Goal: Task Accomplishment & Management: Manage account settings

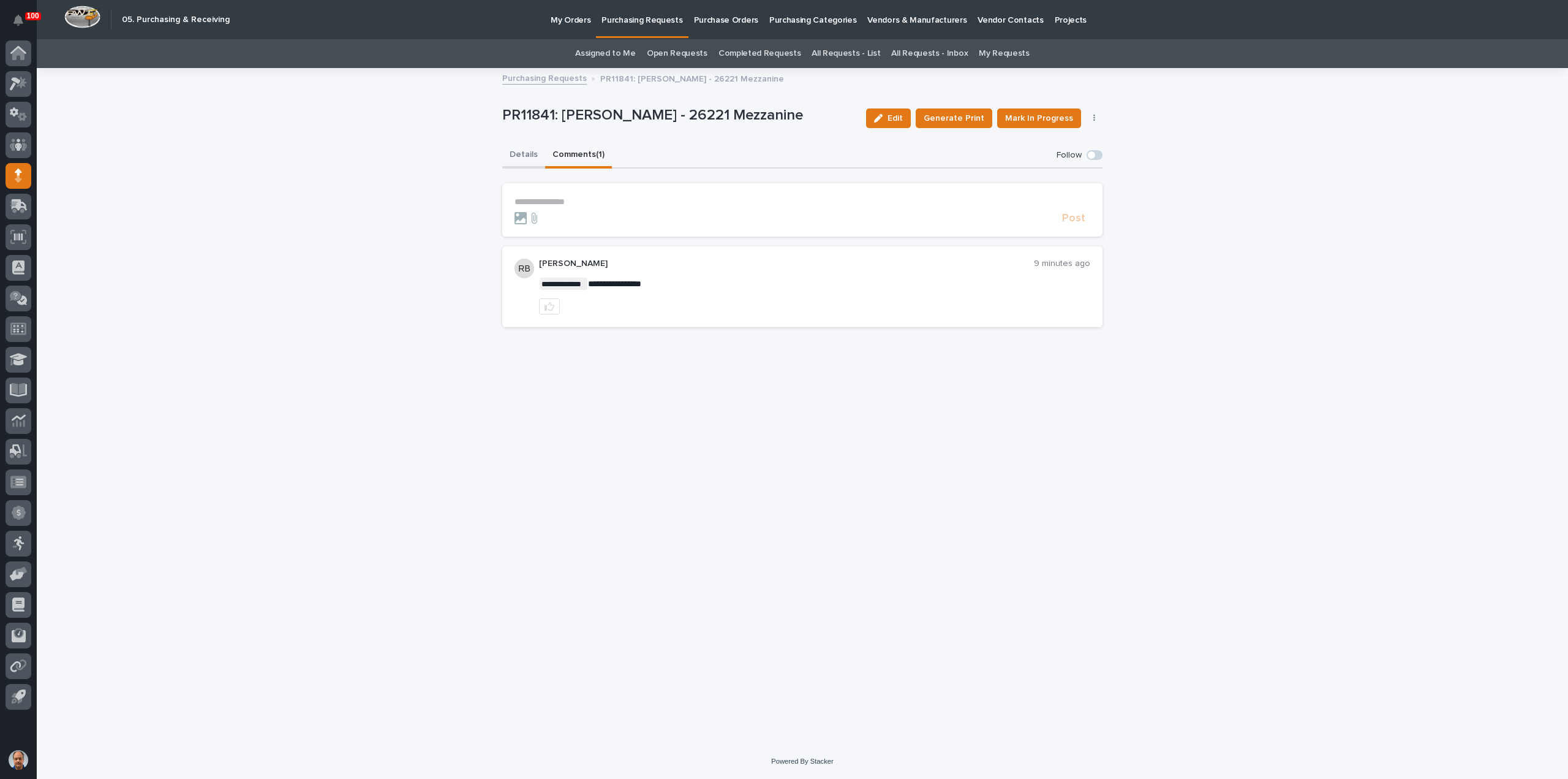
click at [517, 152] on button "Details" at bounding box center [523, 155] width 43 height 25
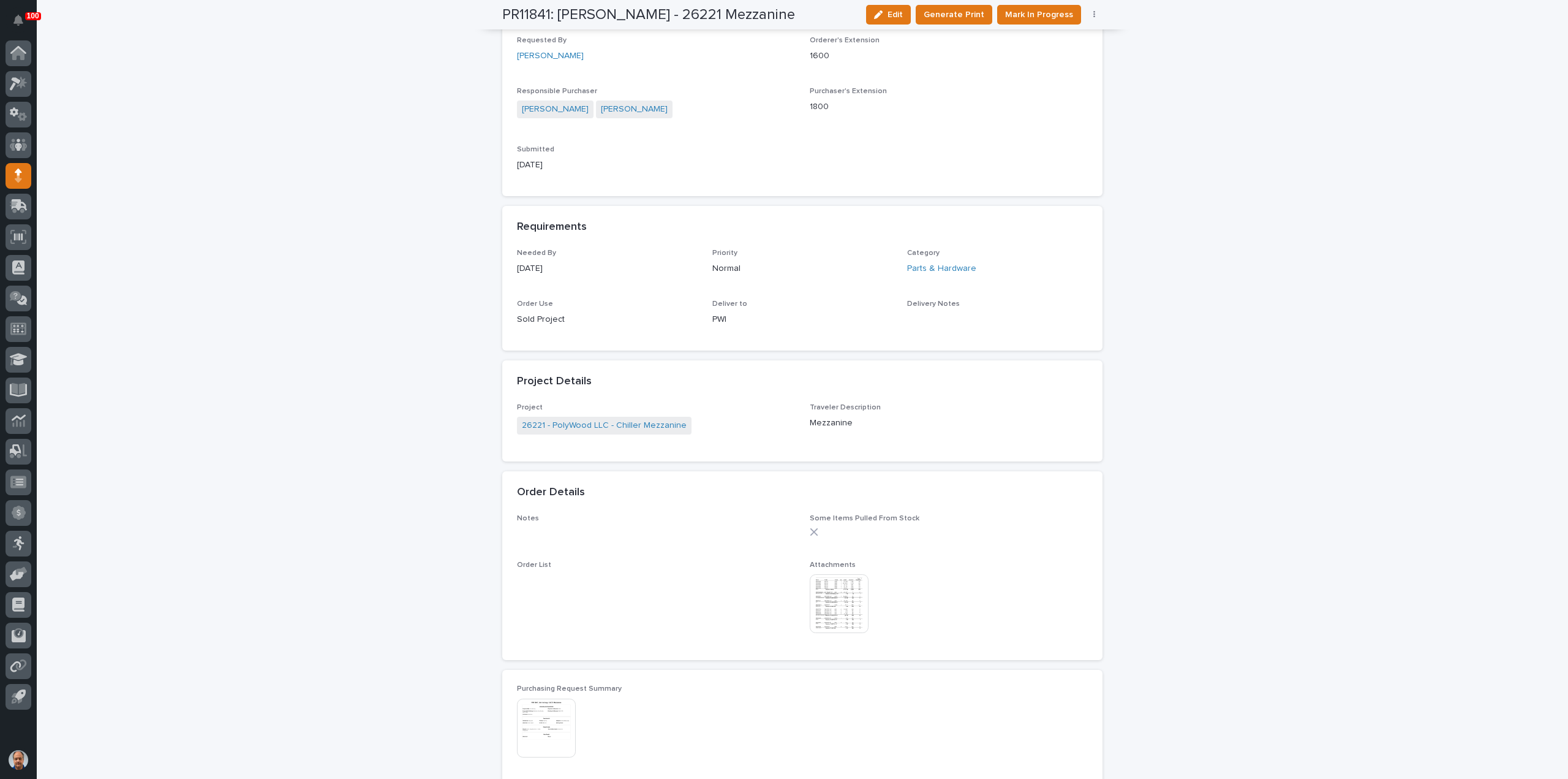
scroll to position [490, 0]
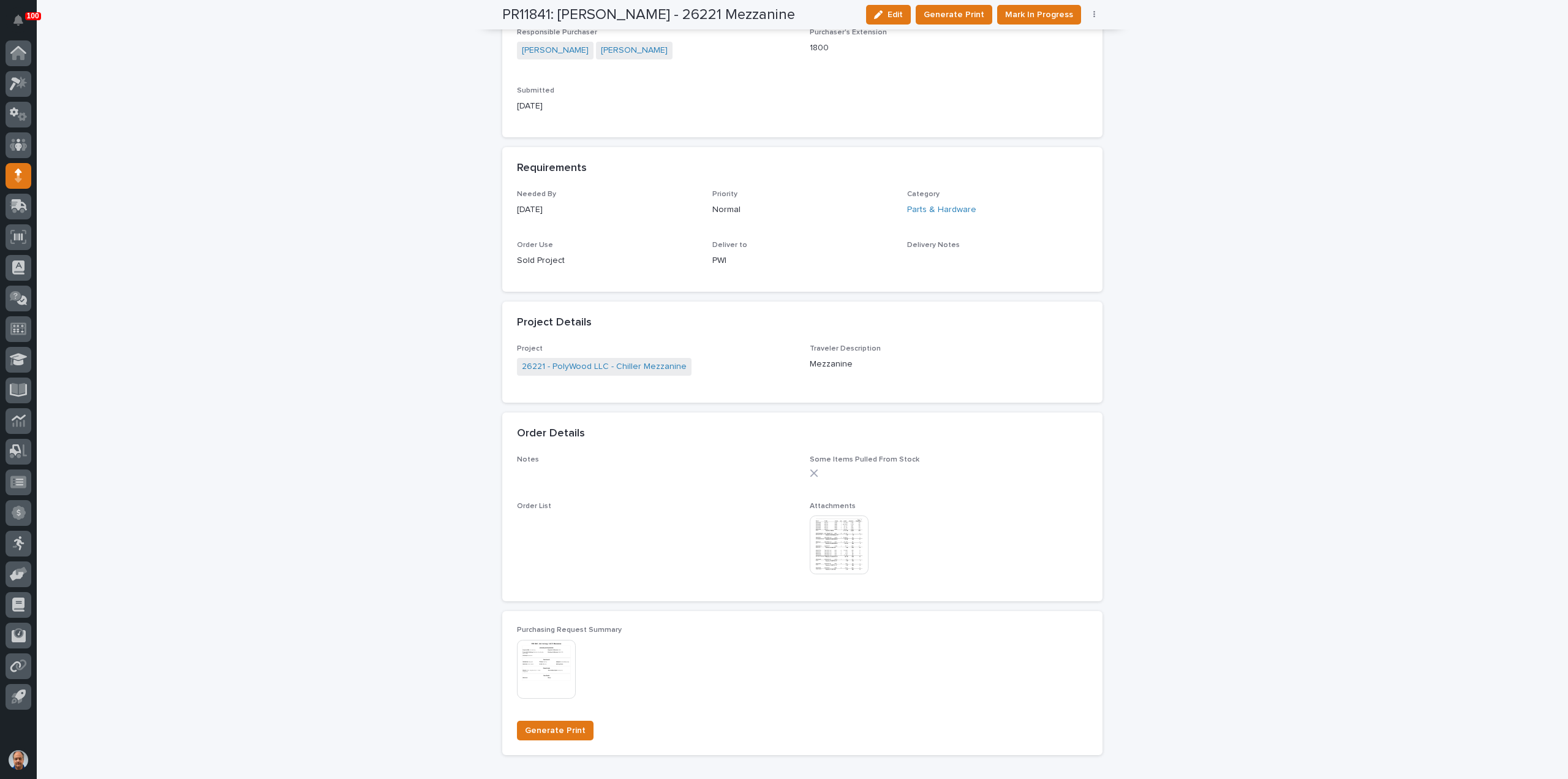
click at [840, 538] on img at bounding box center [839, 545] width 59 height 59
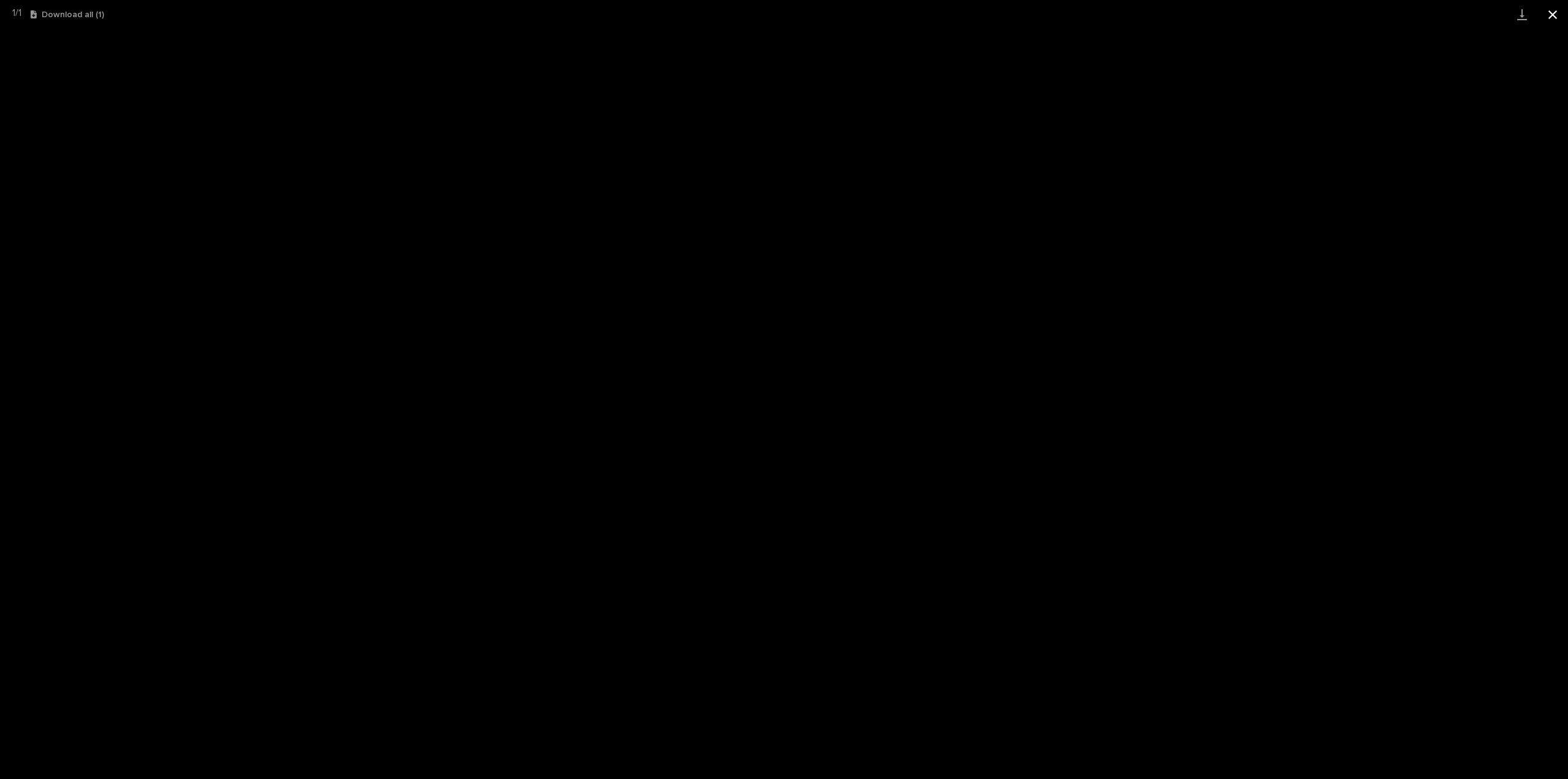
click at [1554, 14] on button "Close gallery" at bounding box center [1552, 14] width 30 height 29
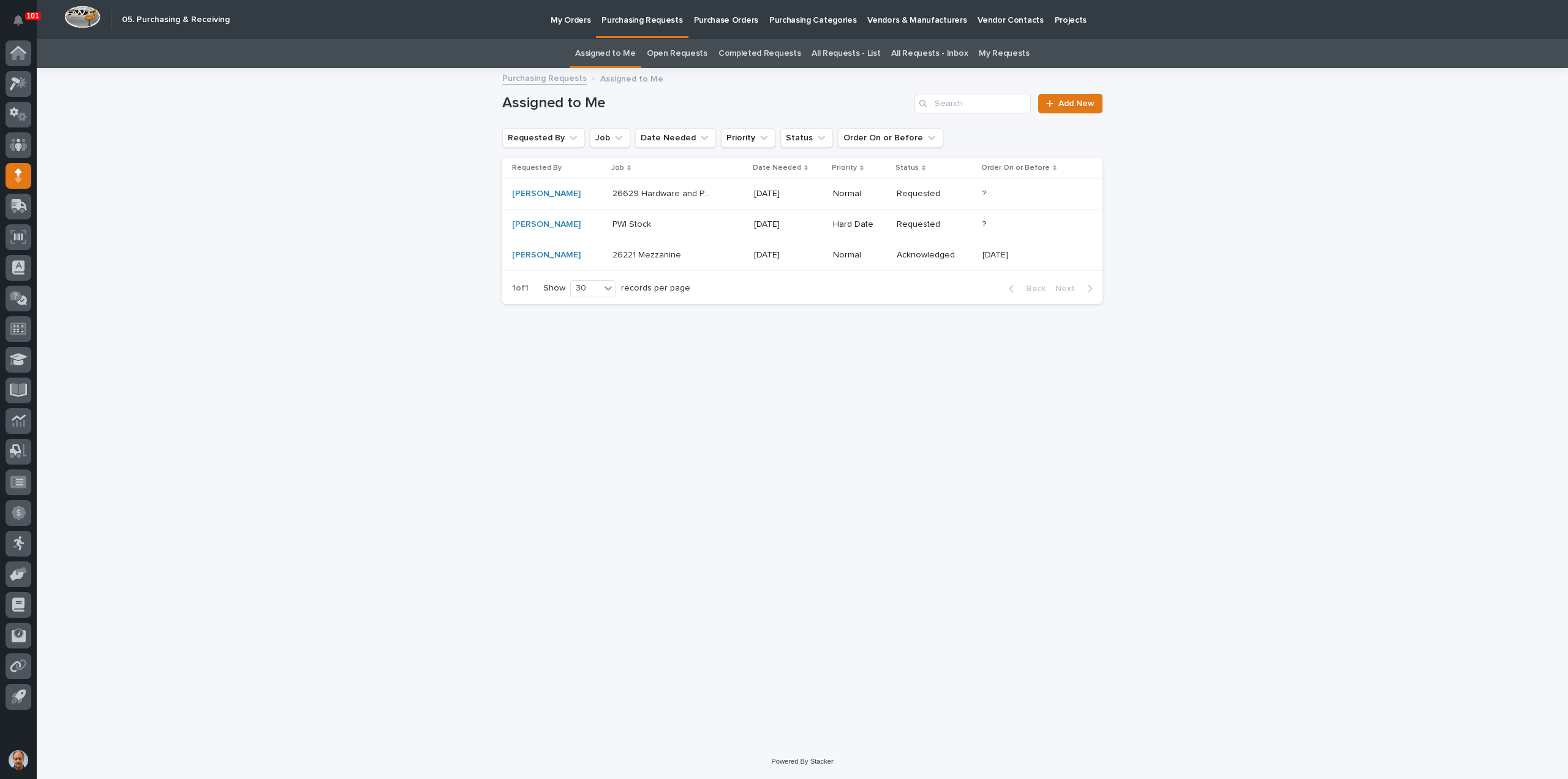
click at [628, 223] on p "PWI Stock" at bounding box center [633, 224] width 41 height 13
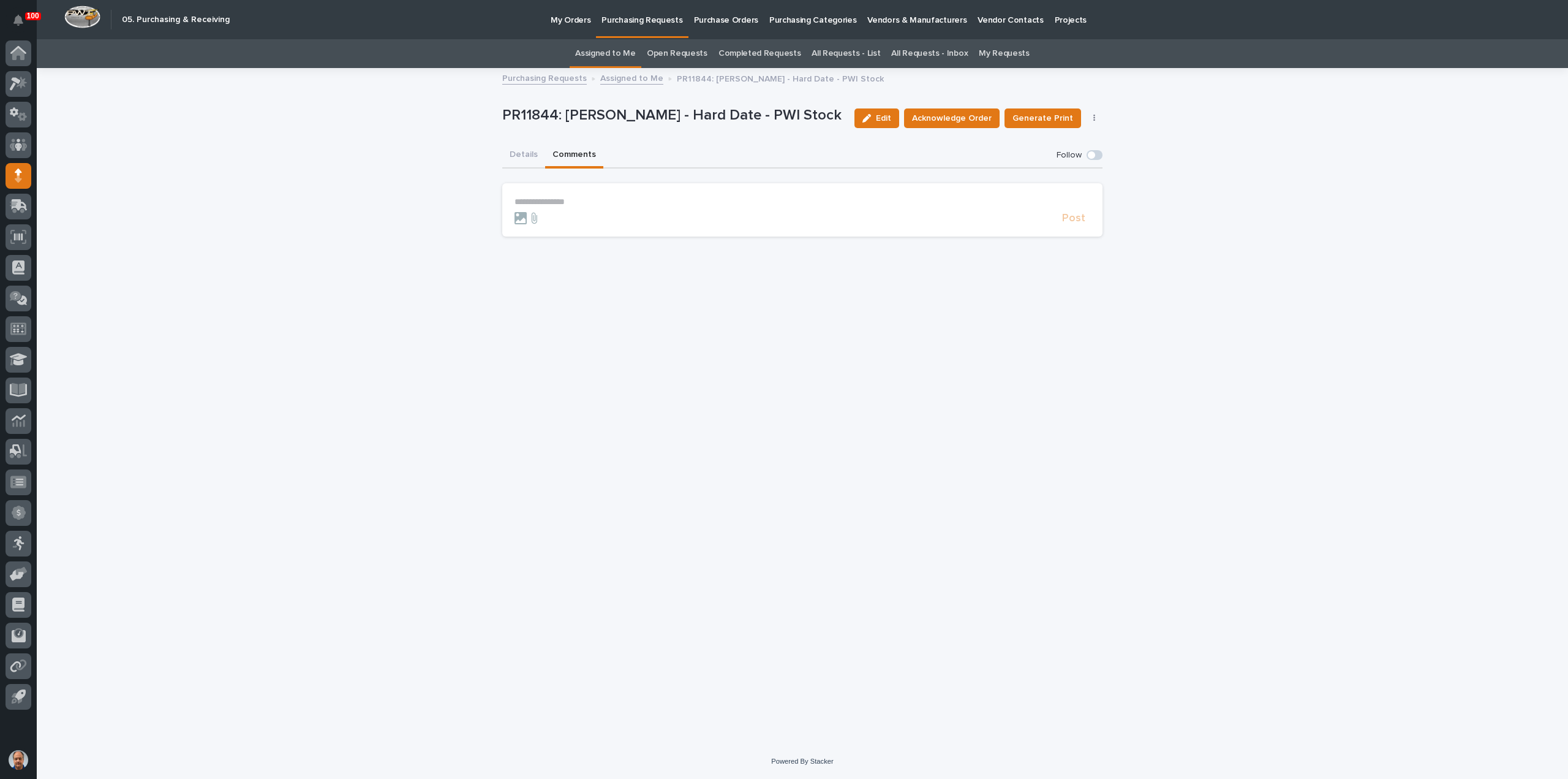
click at [569, 154] on button "Comments" at bounding box center [574, 155] width 58 height 25
click at [524, 202] on p "**********" at bounding box center [802, 202] width 576 height 11
click at [1065, 224] on span "Post" at bounding box center [1073, 223] width 23 height 11
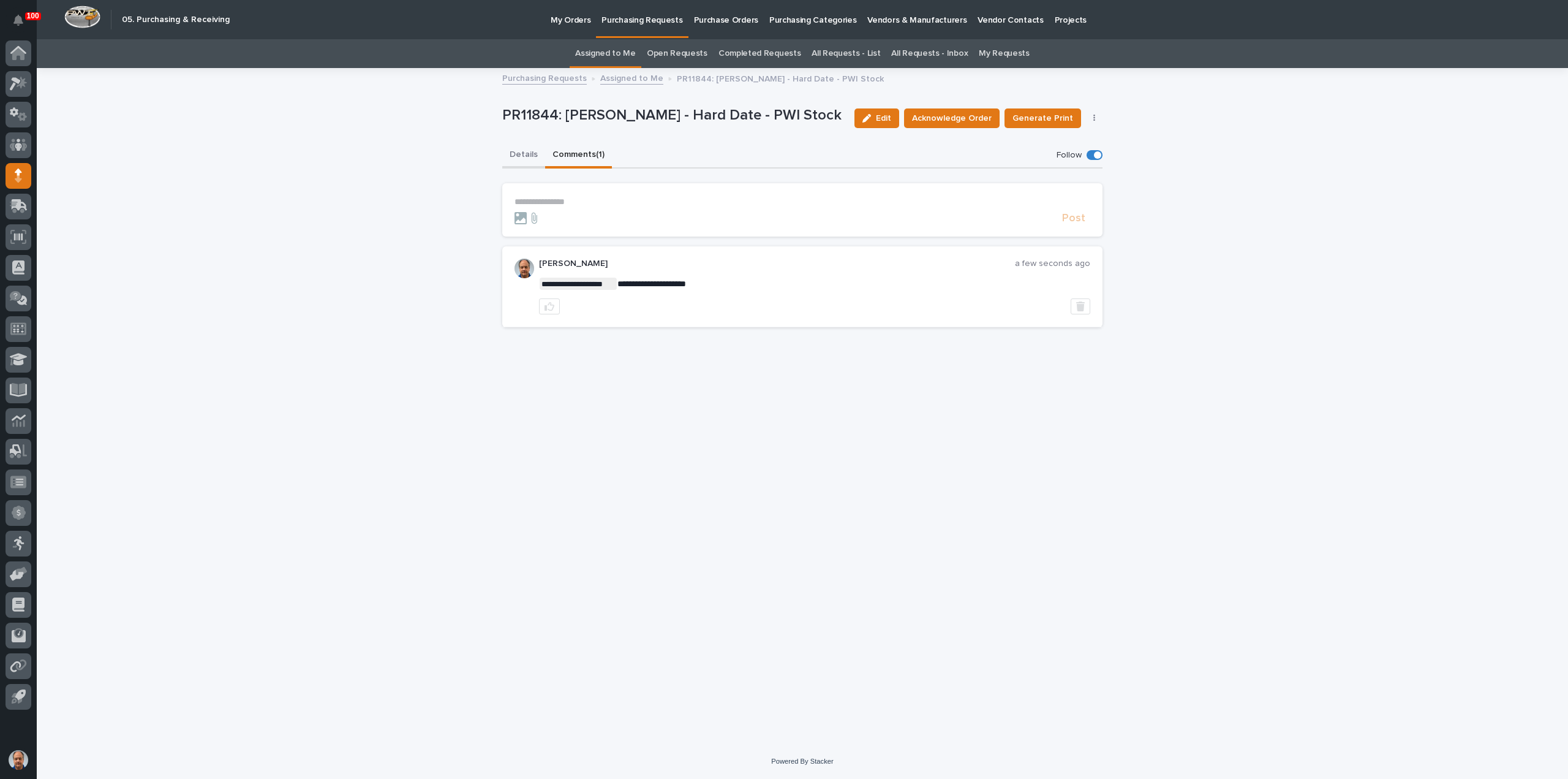
click at [514, 156] on button "Details" at bounding box center [523, 155] width 43 height 25
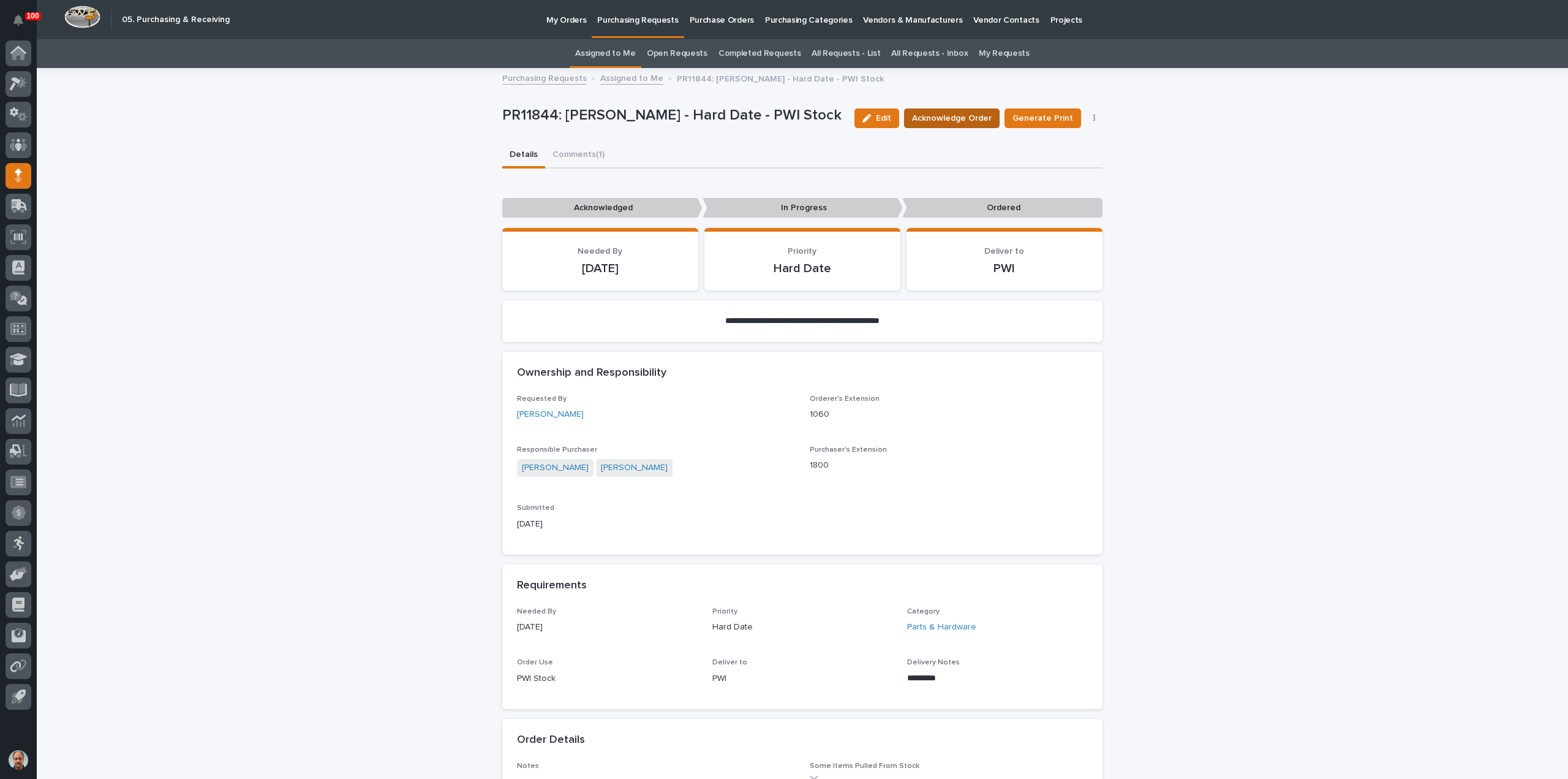
click at [943, 120] on span "Acknowledge Order" at bounding box center [951, 118] width 79 height 12
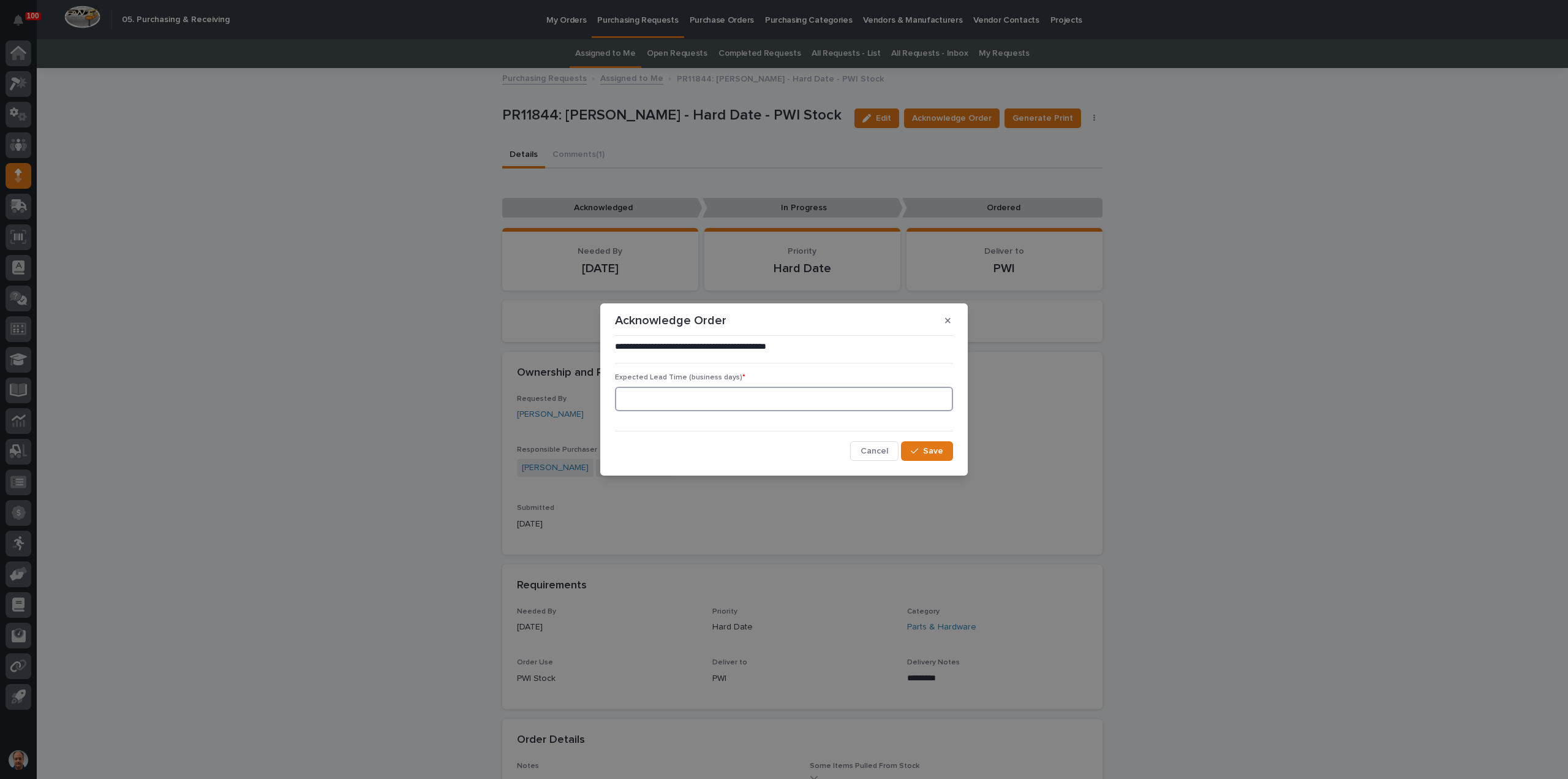
click at [735, 405] on input at bounding box center [784, 399] width 338 height 25
type input "1"
click at [933, 448] on span "Save" at bounding box center [933, 451] width 20 height 8
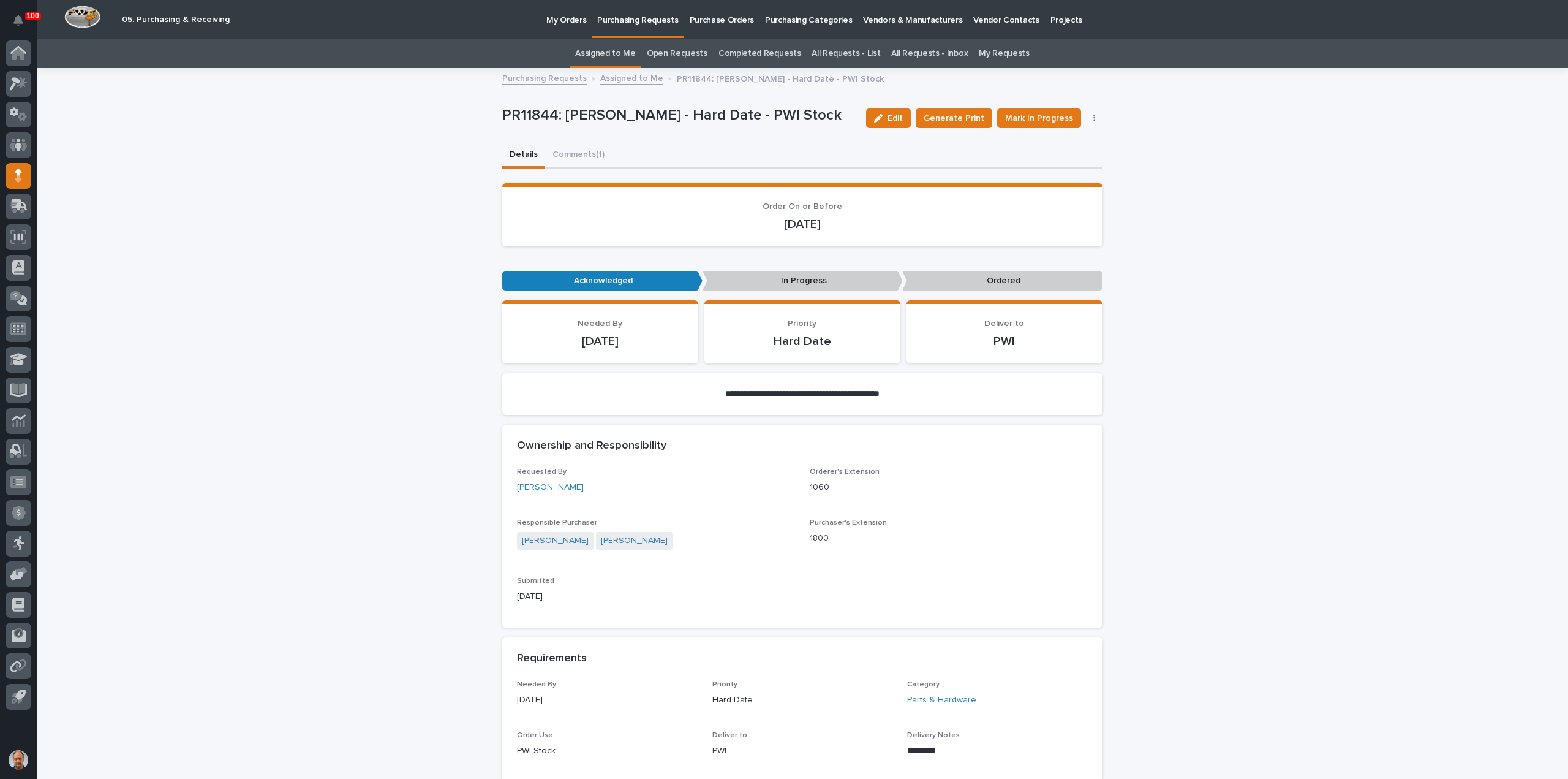
click at [629, 20] on p "Purchasing Requests" at bounding box center [637, 12] width 81 height 25
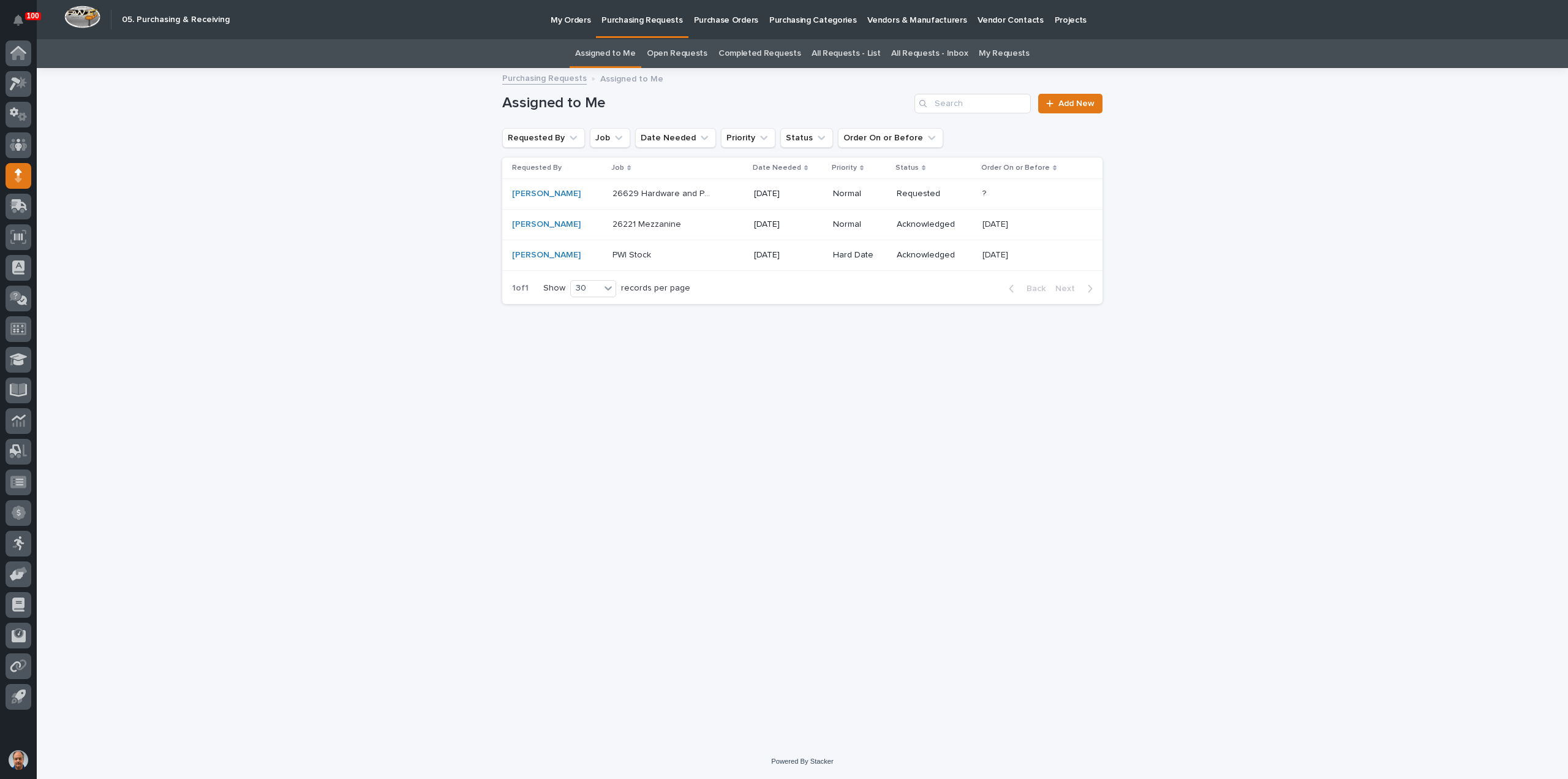
click at [650, 224] on p "26221 Mezzanine" at bounding box center [648, 224] width 71 height 13
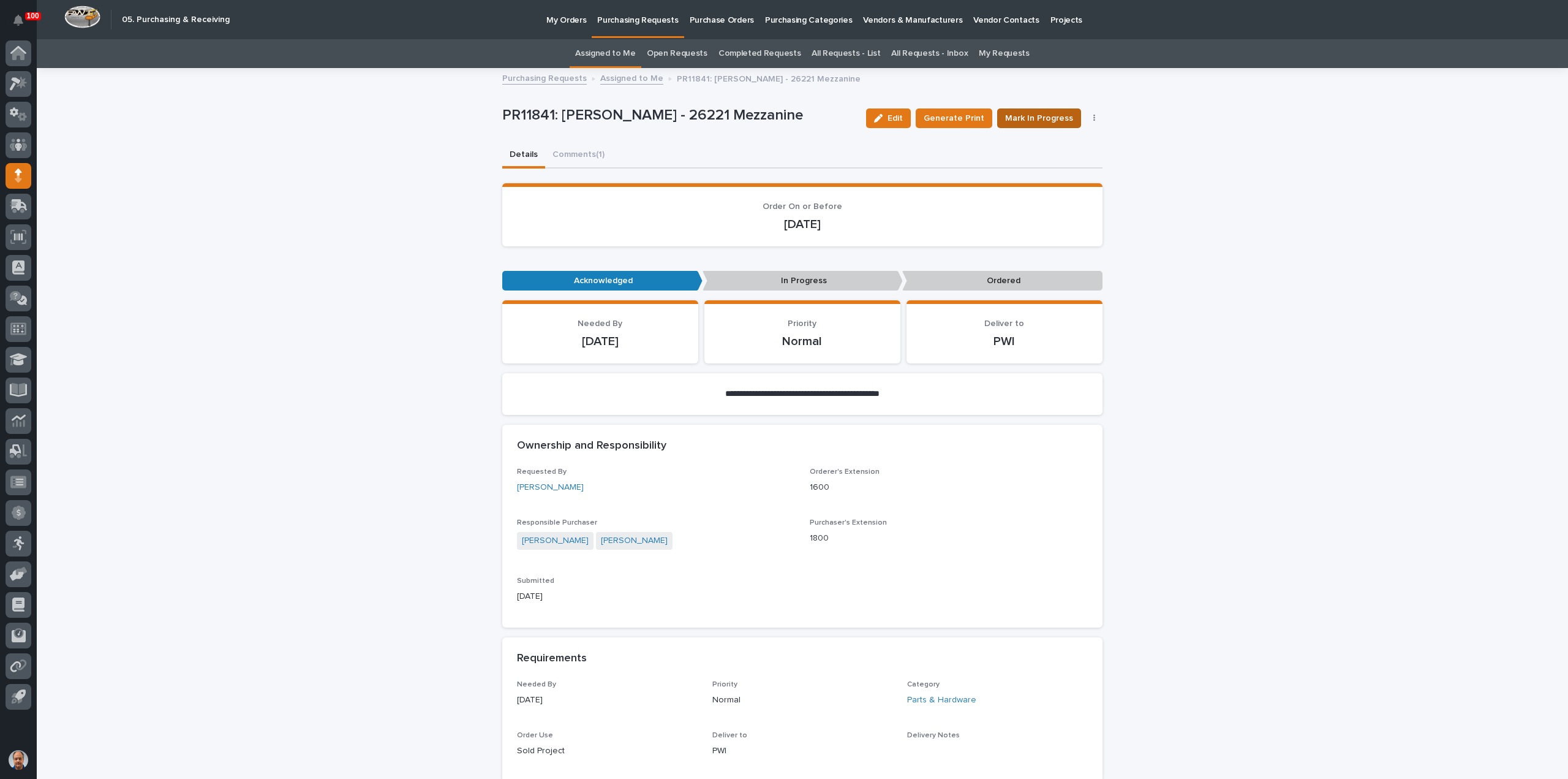
click at [1024, 115] on span "Mark In Progress" at bounding box center [1038, 118] width 68 height 12
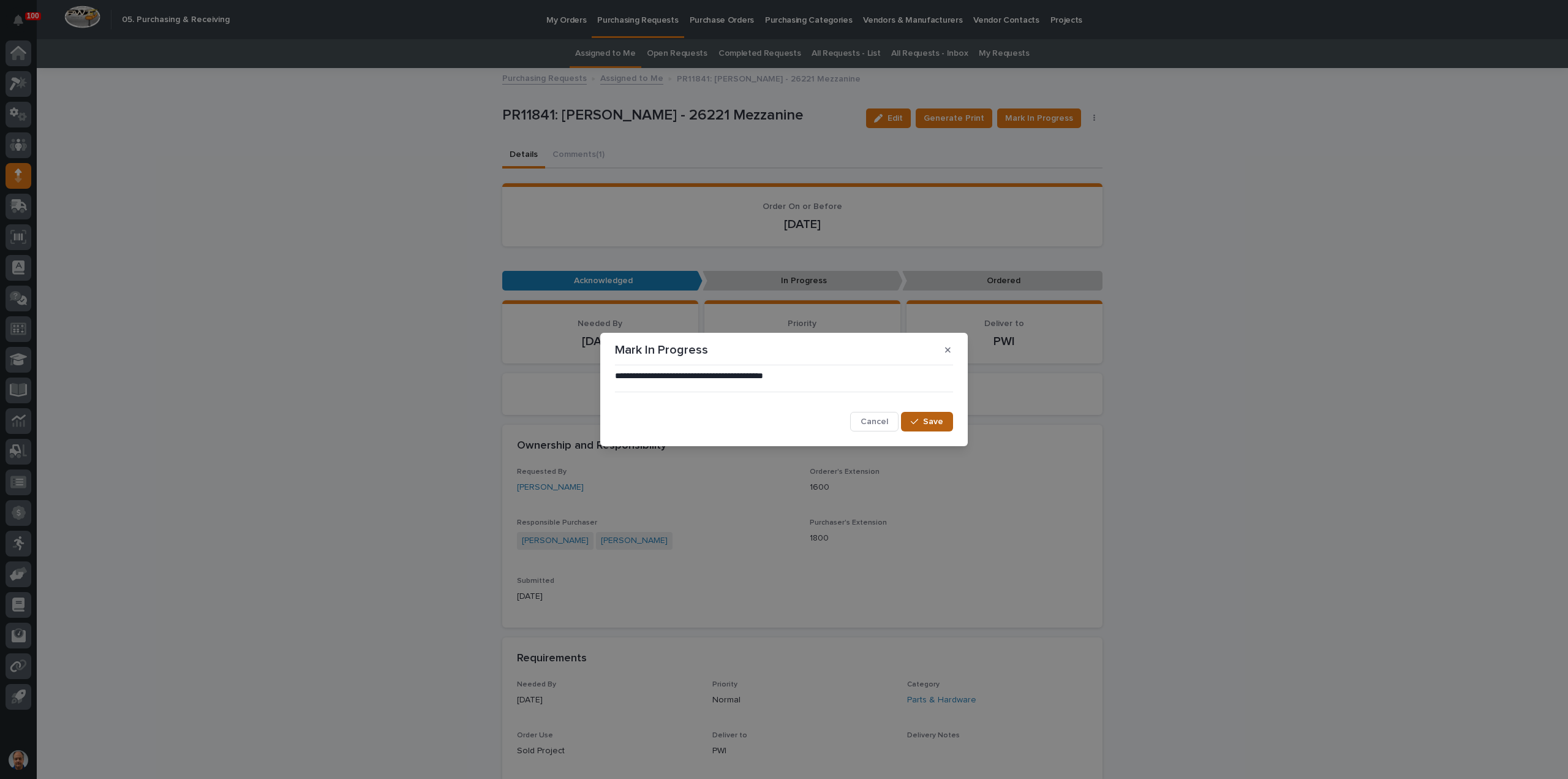
click at [934, 419] on span "Save" at bounding box center [933, 421] width 20 height 8
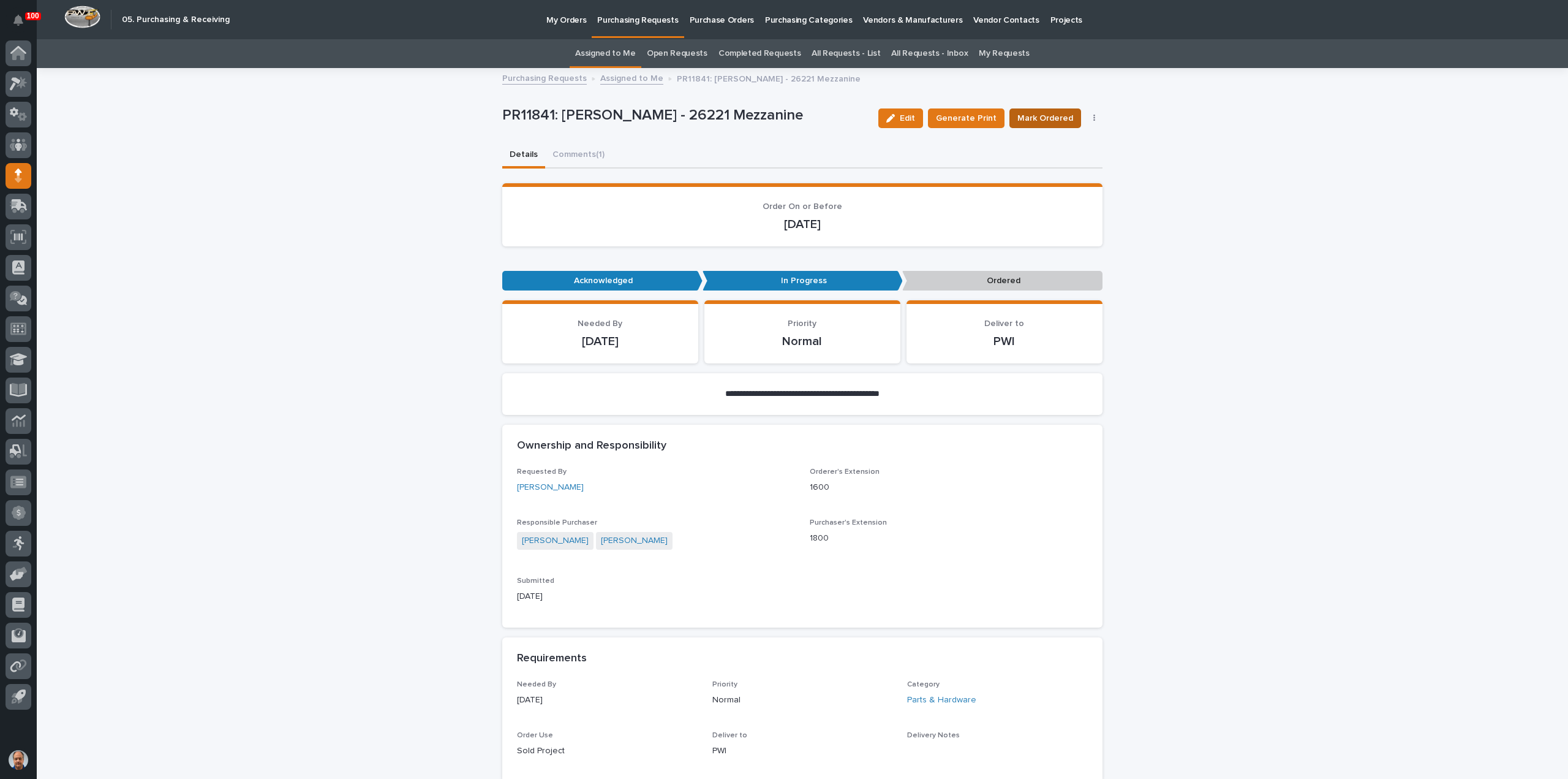
click at [1037, 115] on span "Mark Ordered" at bounding box center [1045, 118] width 56 height 12
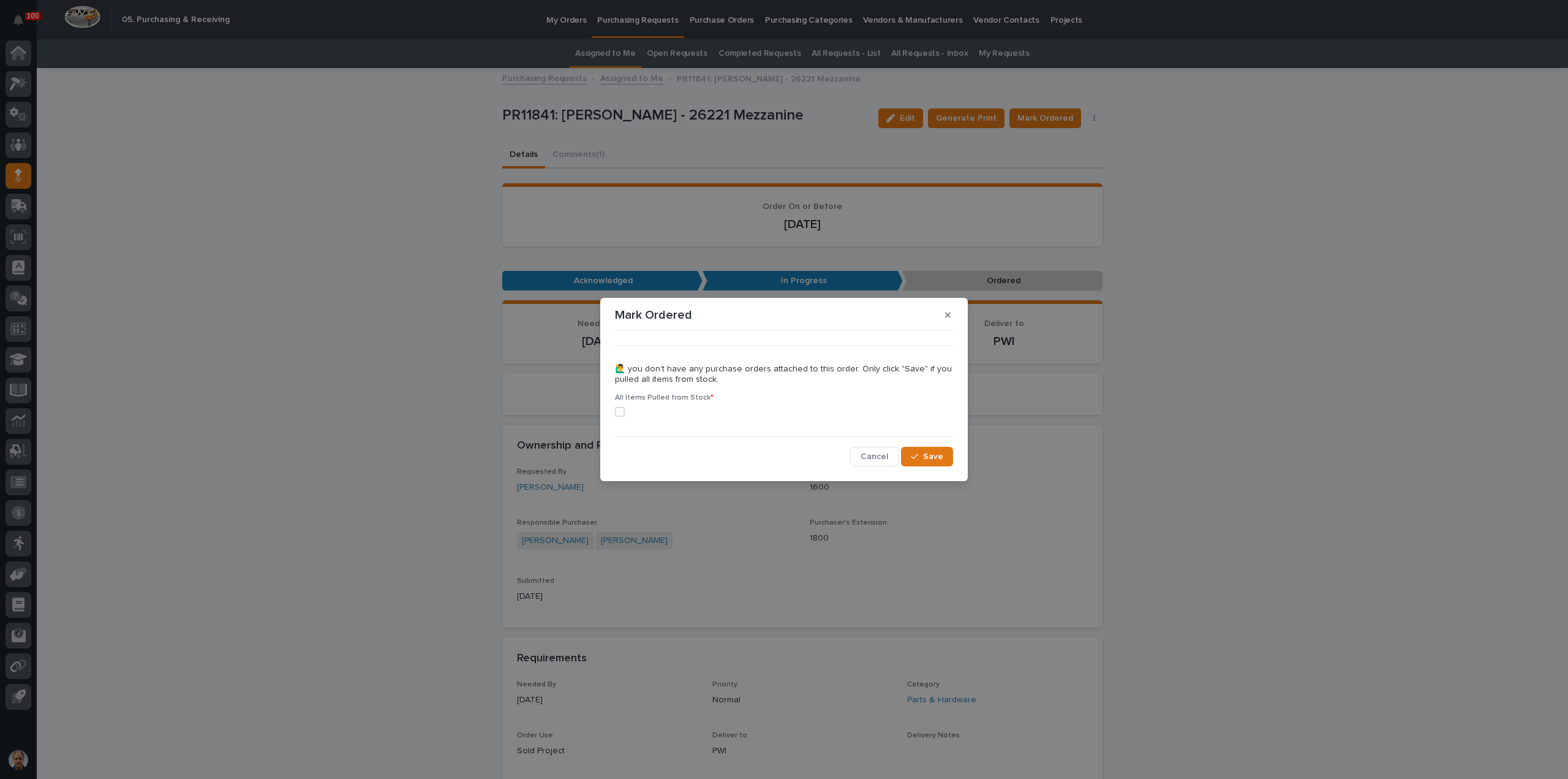
drag, startPoint x: 616, startPoint y: 415, endPoint x: 635, endPoint y: 414, distance: 19.0
click at [616, 414] on span at bounding box center [620, 412] width 10 height 10
click at [935, 455] on span "Save" at bounding box center [933, 456] width 20 height 8
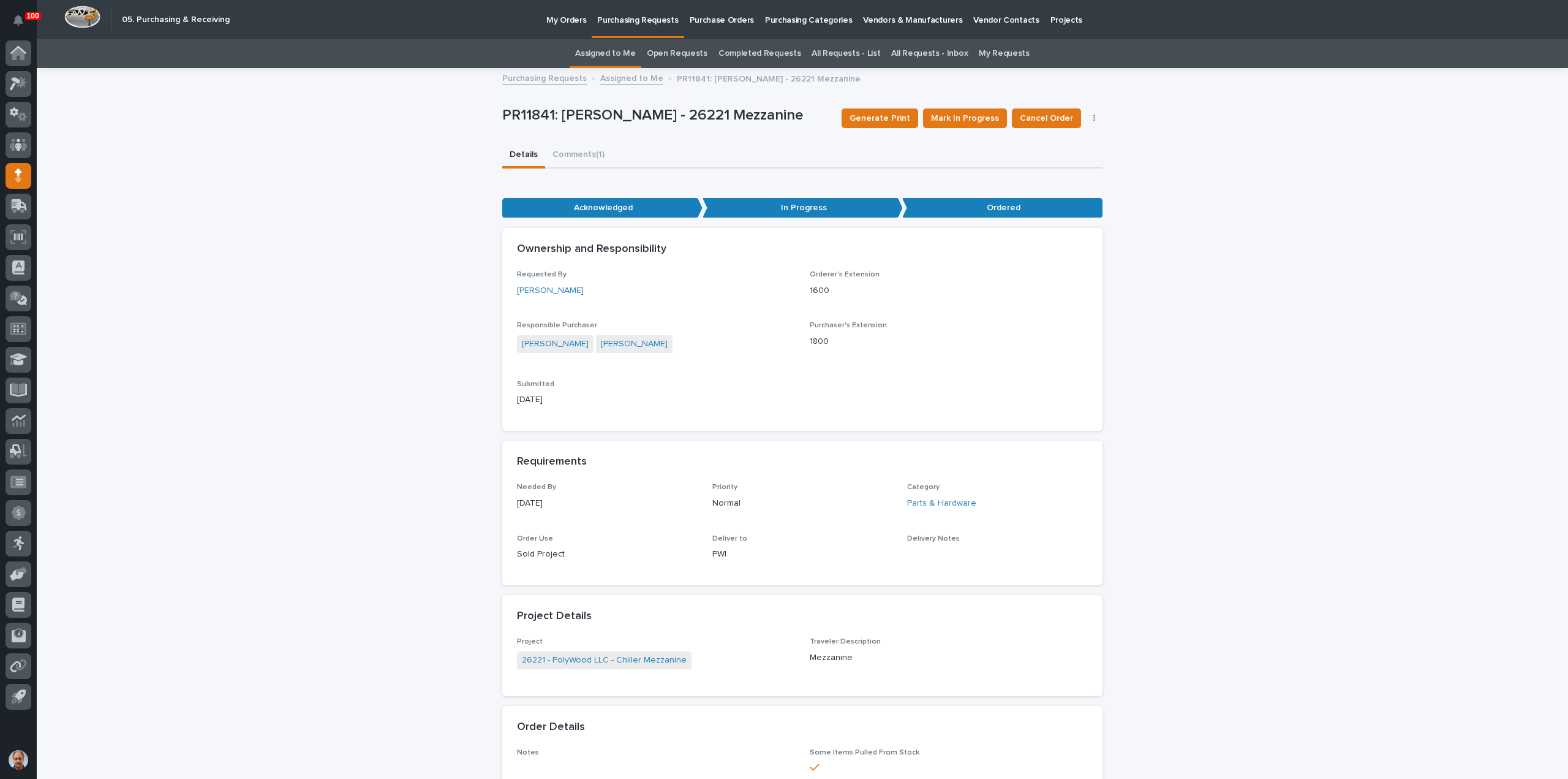
click at [630, 78] on link "Assigned to Me" at bounding box center [631, 77] width 63 height 14
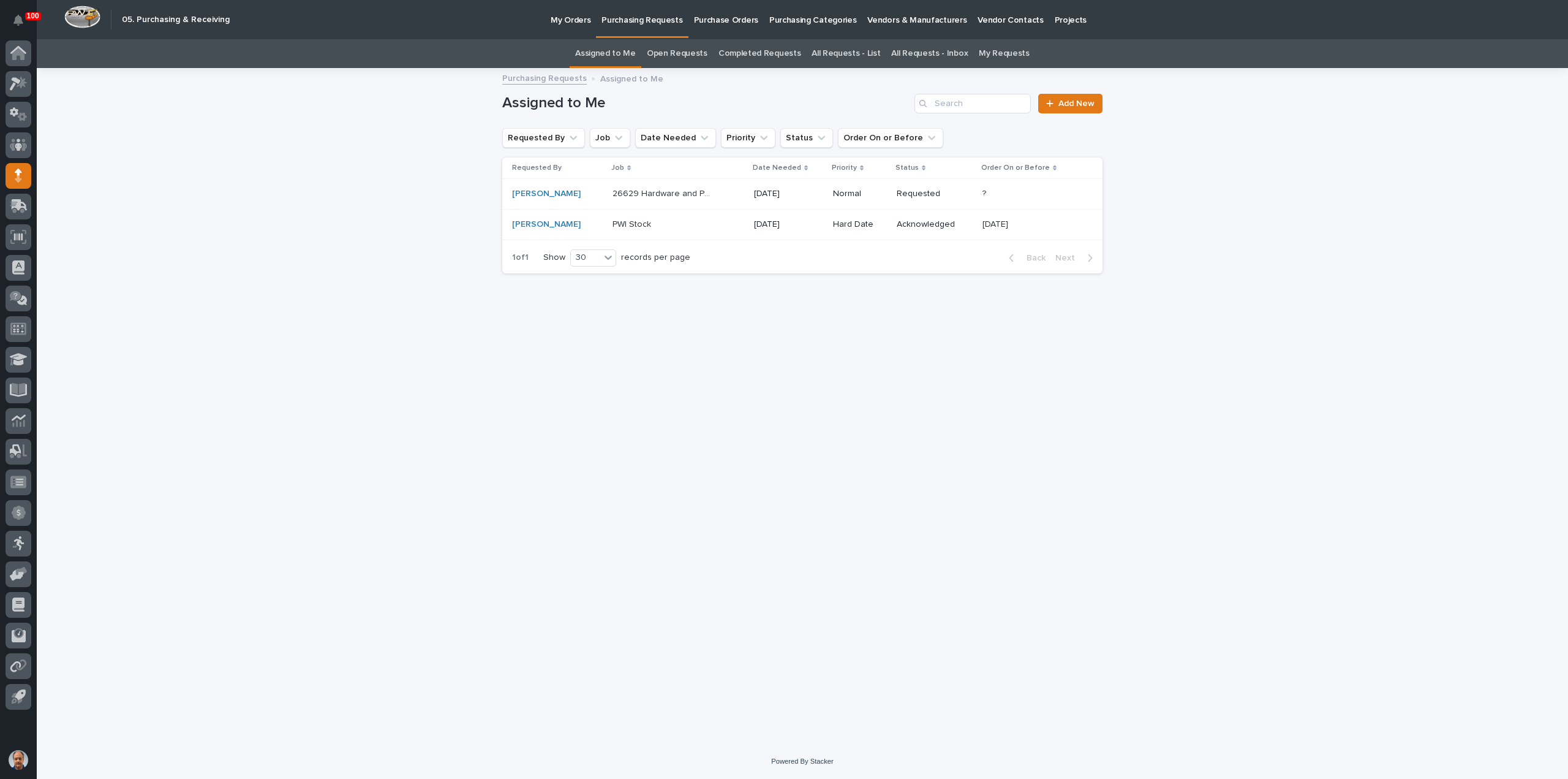
click at [655, 191] on p "26629 Hardware and Parts" at bounding box center [665, 192] width 105 height 13
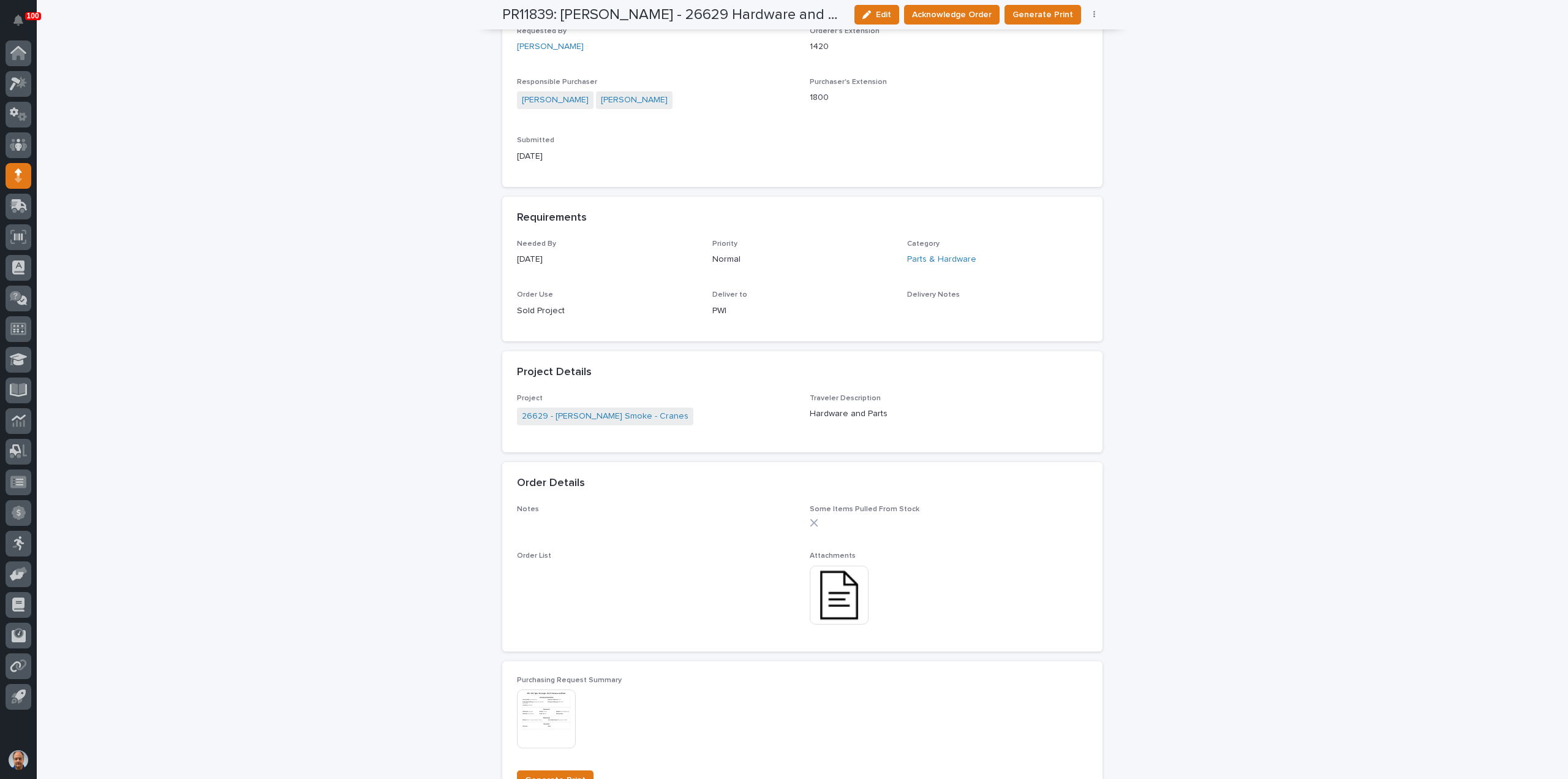
scroll to position [490, 0]
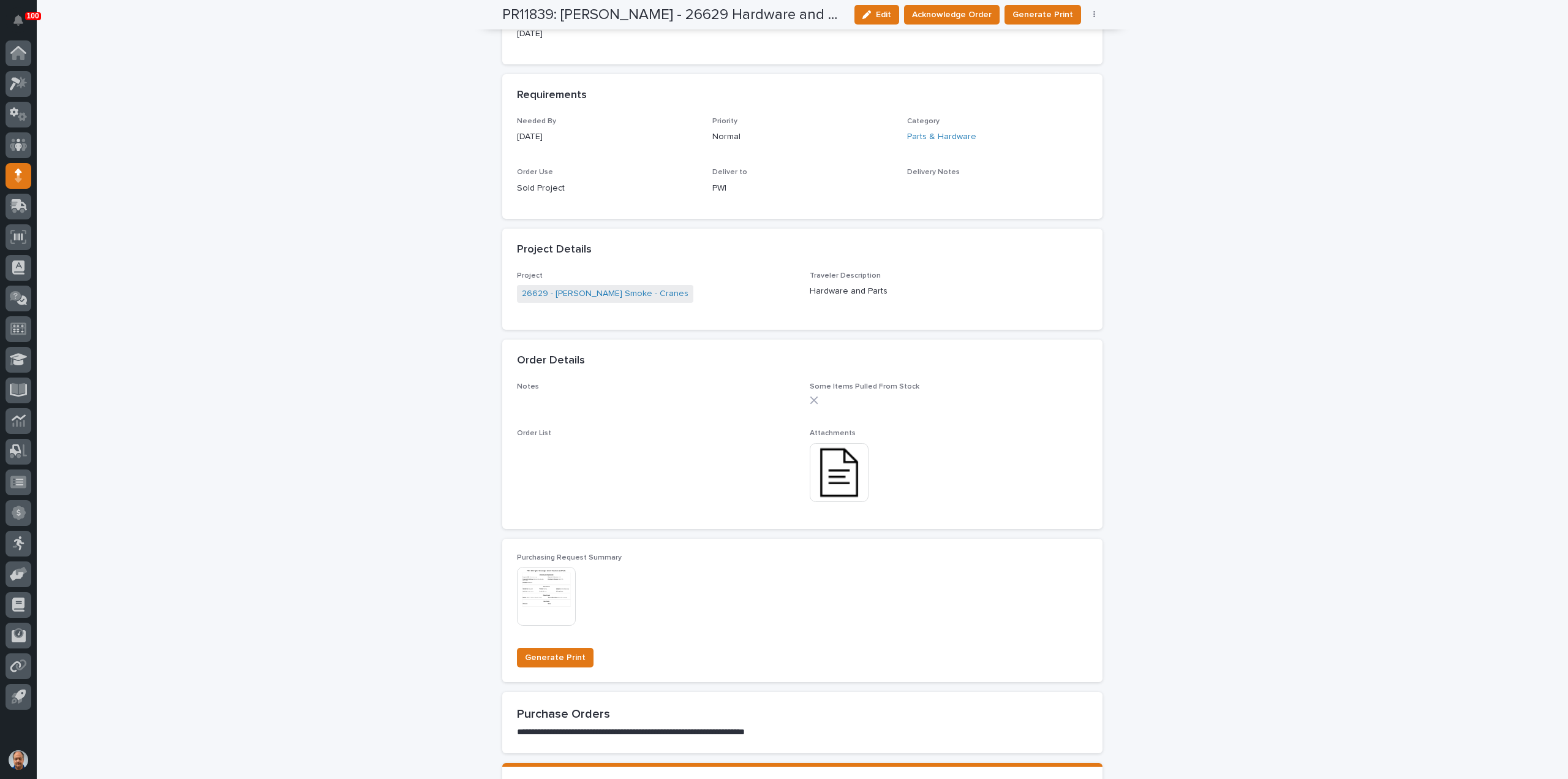
click at [825, 470] on img at bounding box center [839, 473] width 59 height 59
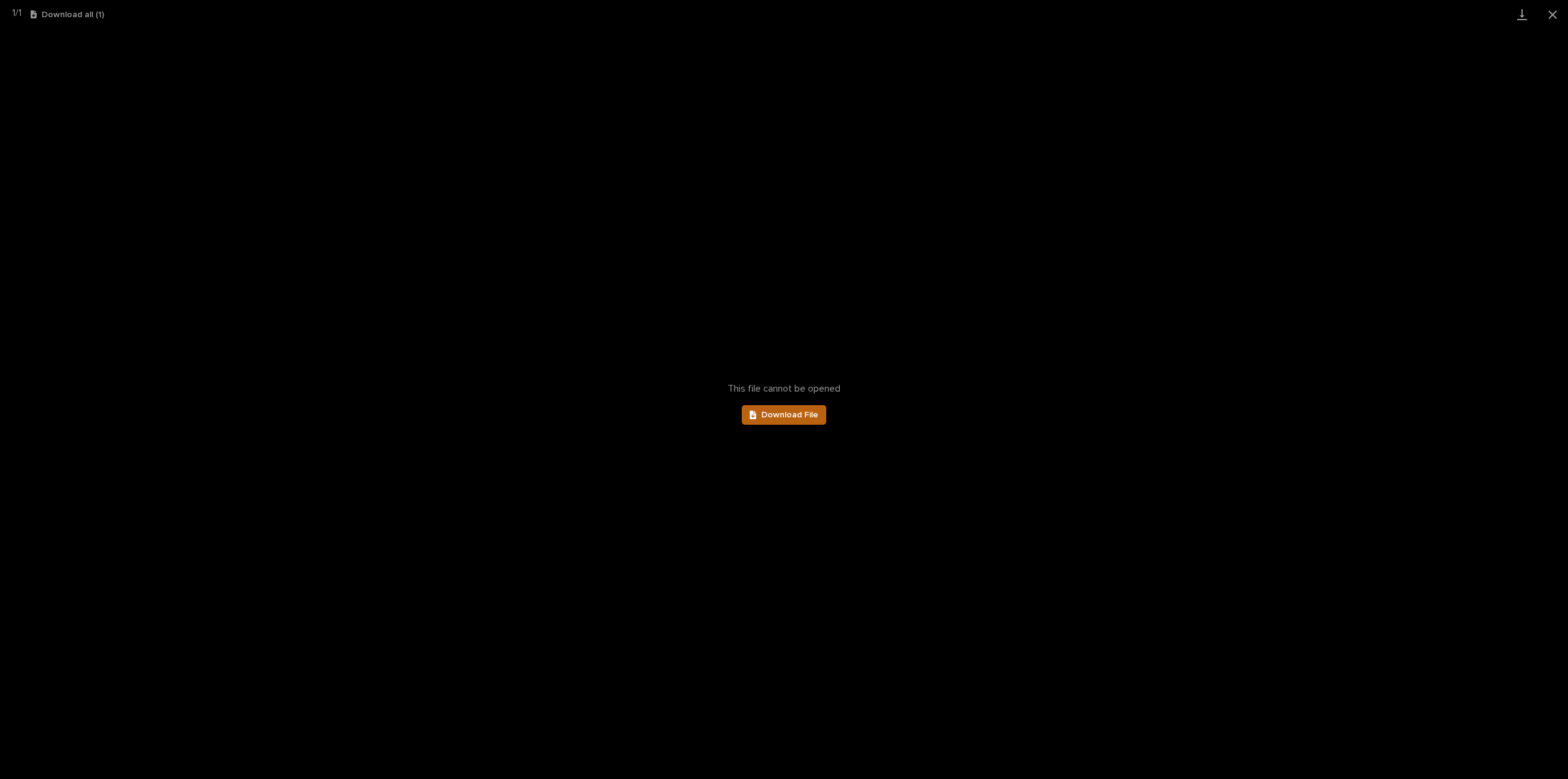
click at [777, 407] on link "Download File" at bounding box center [784, 414] width 84 height 20
click at [1549, 11] on button "Close gallery" at bounding box center [1552, 14] width 30 height 29
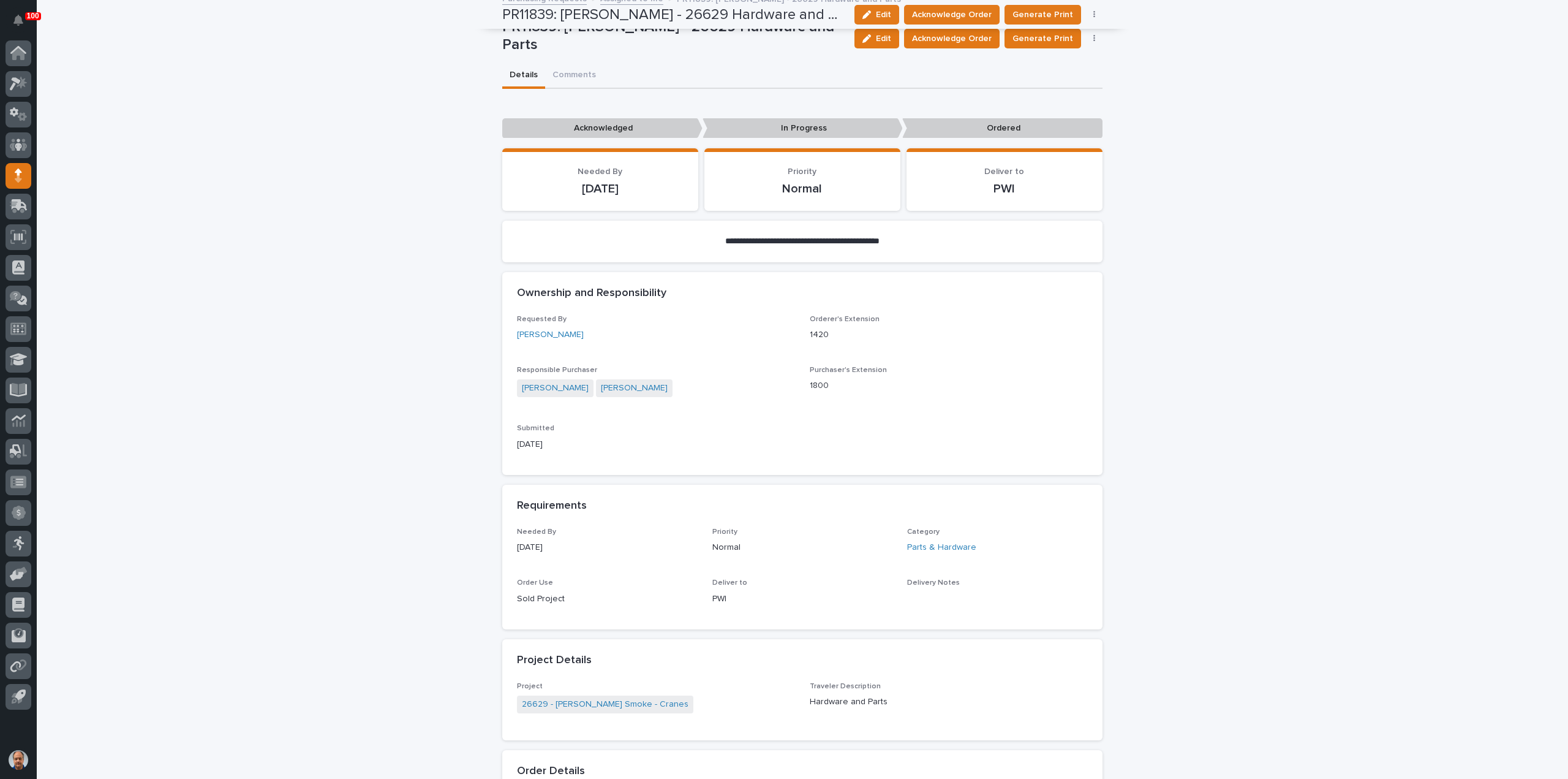
scroll to position [0, 0]
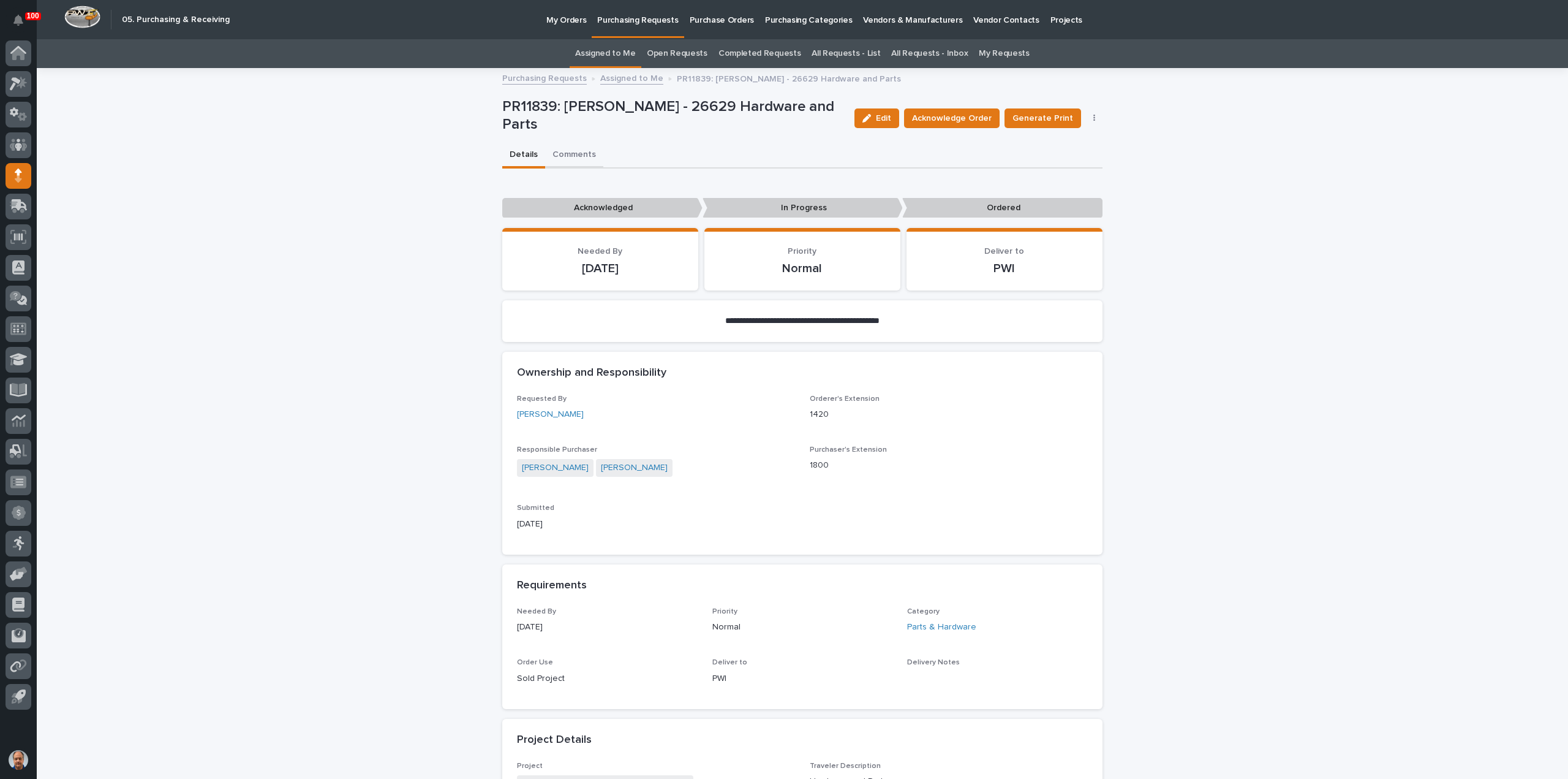
click at [565, 152] on button "Comments" at bounding box center [574, 155] width 58 height 25
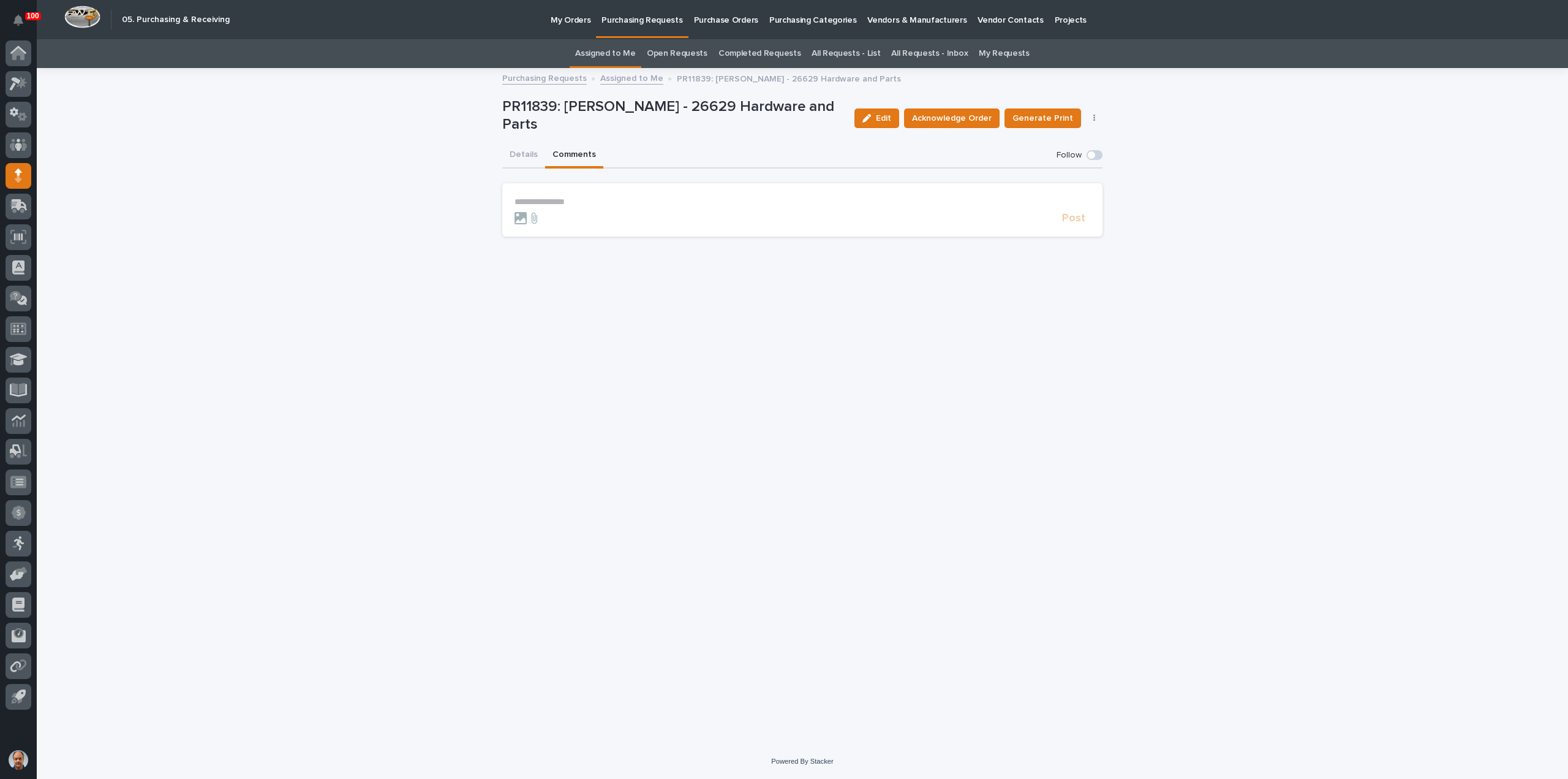
click at [521, 202] on p "**********" at bounding box center [802, 202] width 576 height 11
click at [1068, 218] on div "Post" at bounding box center [802, 224] width 576 height 12
click at [1075, 222] on span "Post" at bounding box center [1073, 223] width 23 height 11
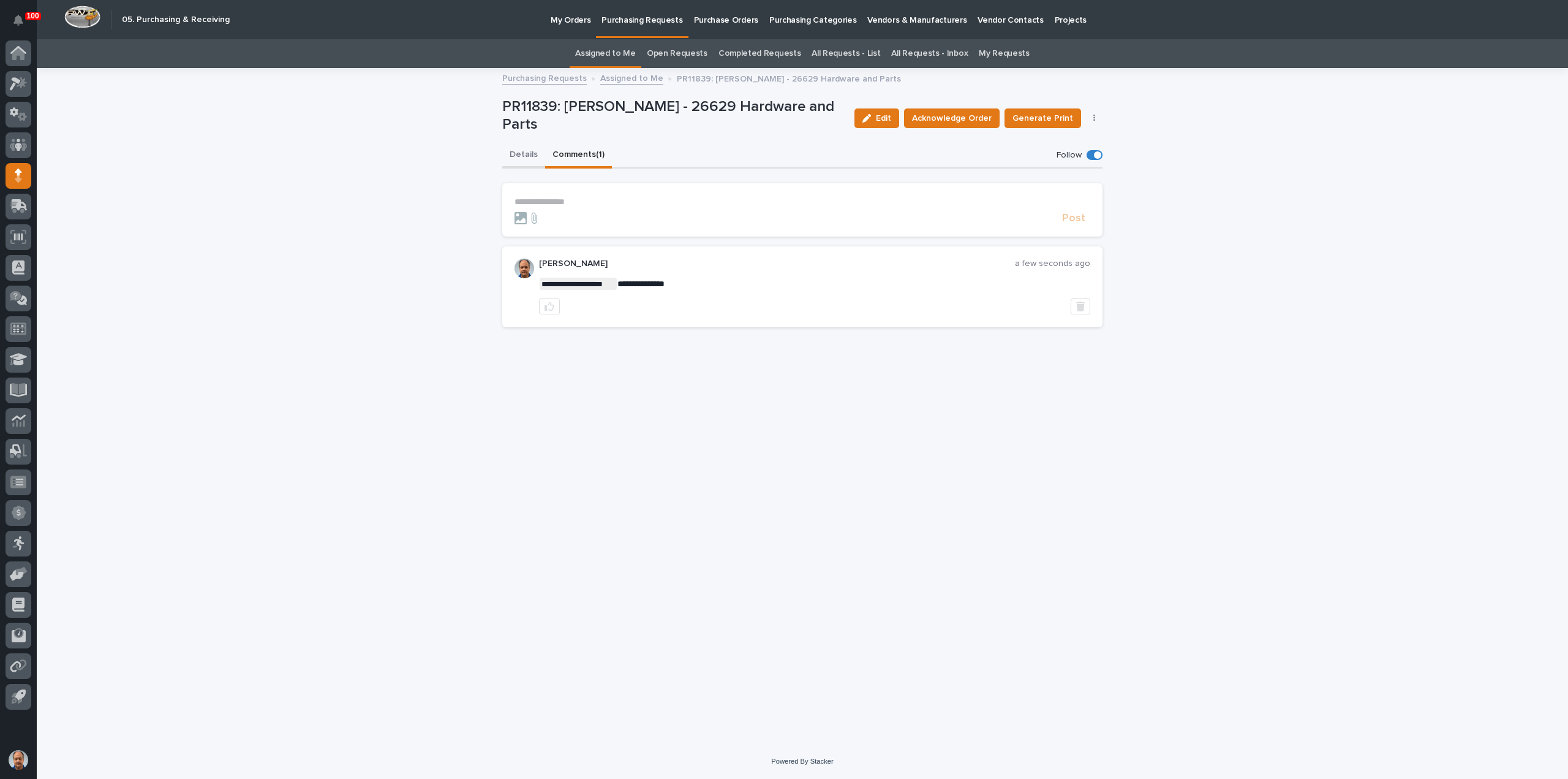
click at [526, 152] on button "Details" at bounding box center [523, 155] width 43 height 25
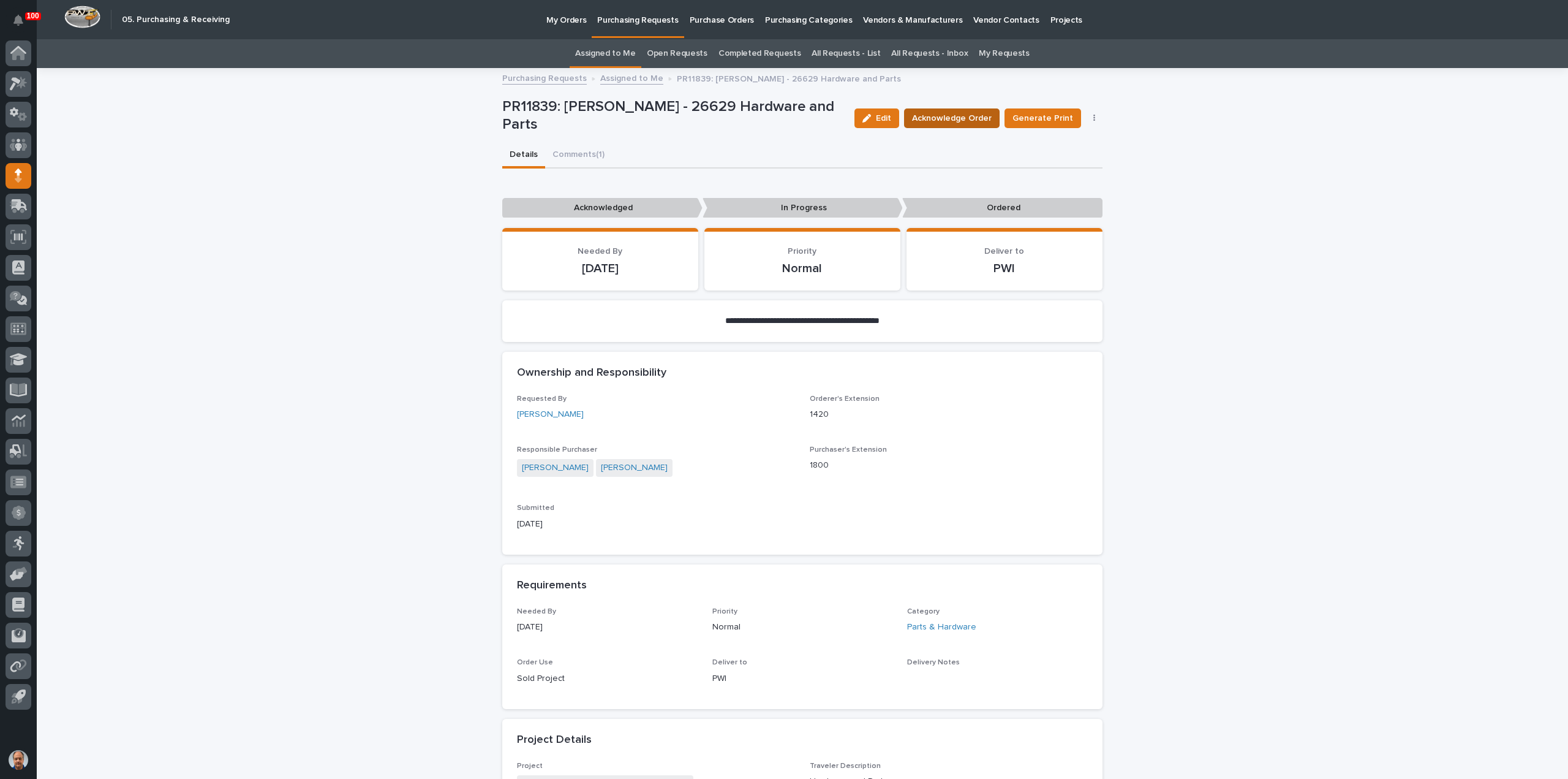
click at [959, 120] on span "Acknowledge Order" at bounding box center [951, 118] width 79 height 12
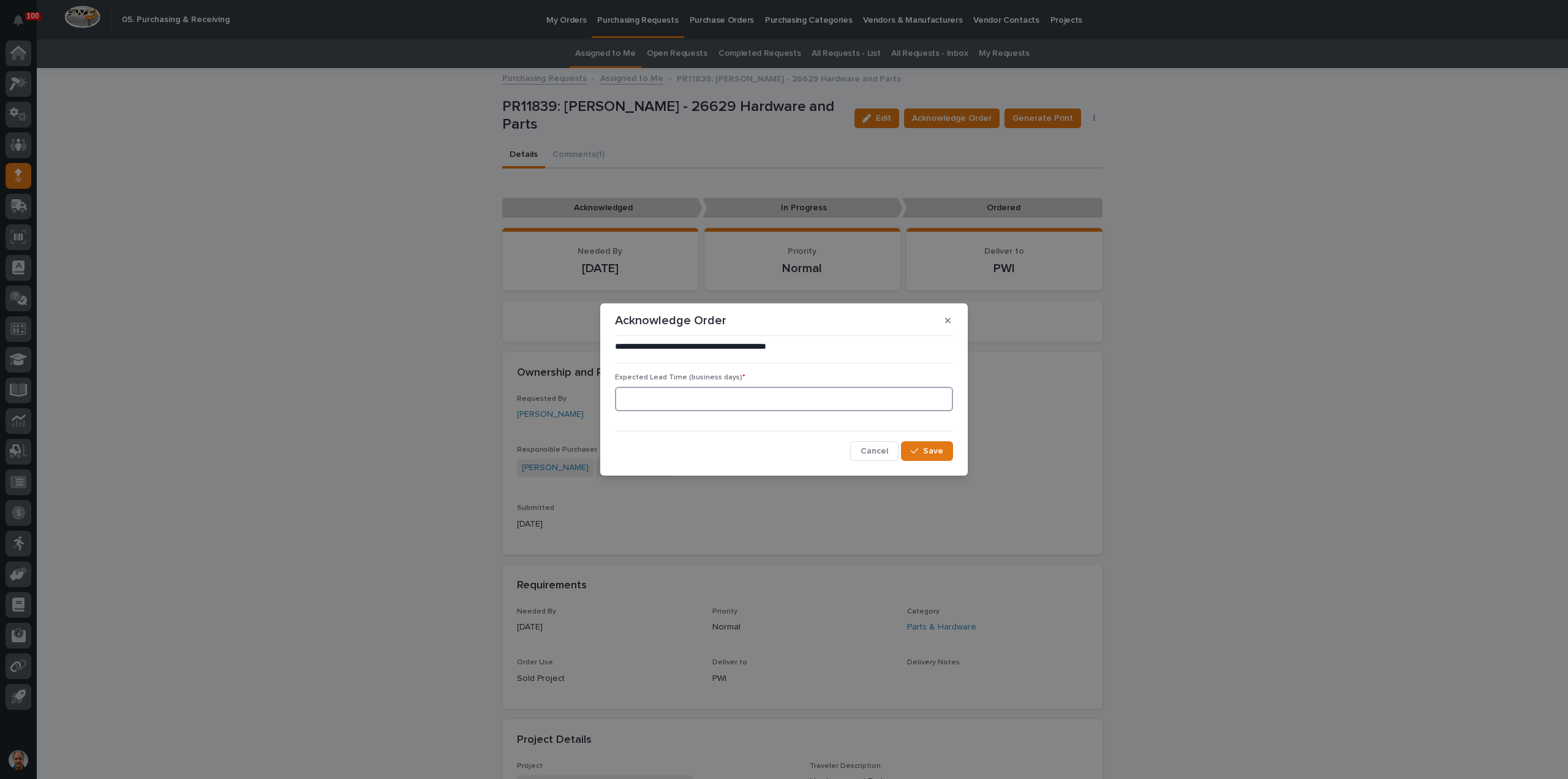
click at [743, 396] on input at bounding box center [784, 399] width 338 height 25
type input "1"
click at [933, 447] on span "Save" at bounding box center [933, 451] width 20 height 8
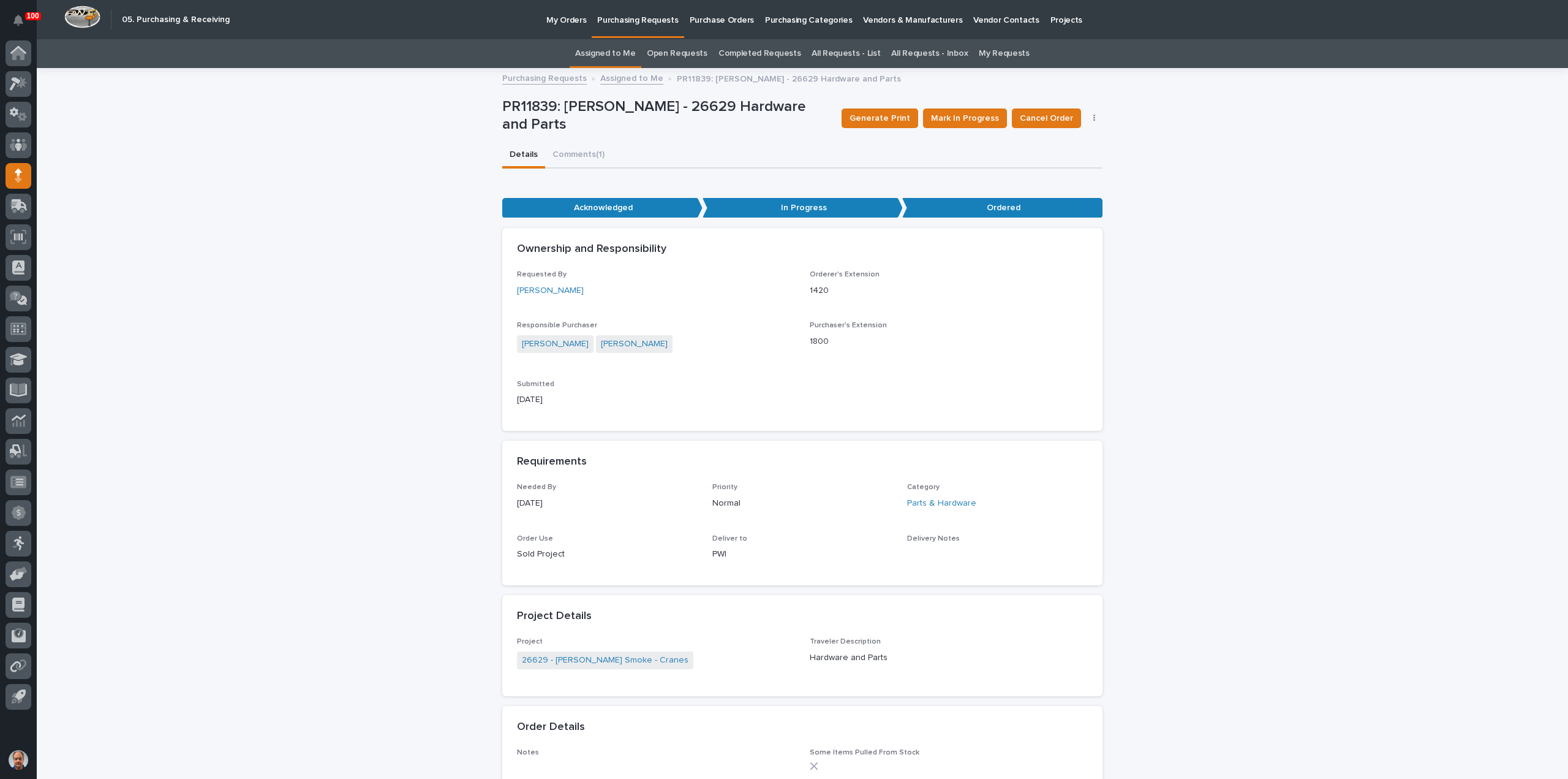
click at [624, 77] on link "Assigned to Me" at bounding box center [631, 77] width 63 height 14
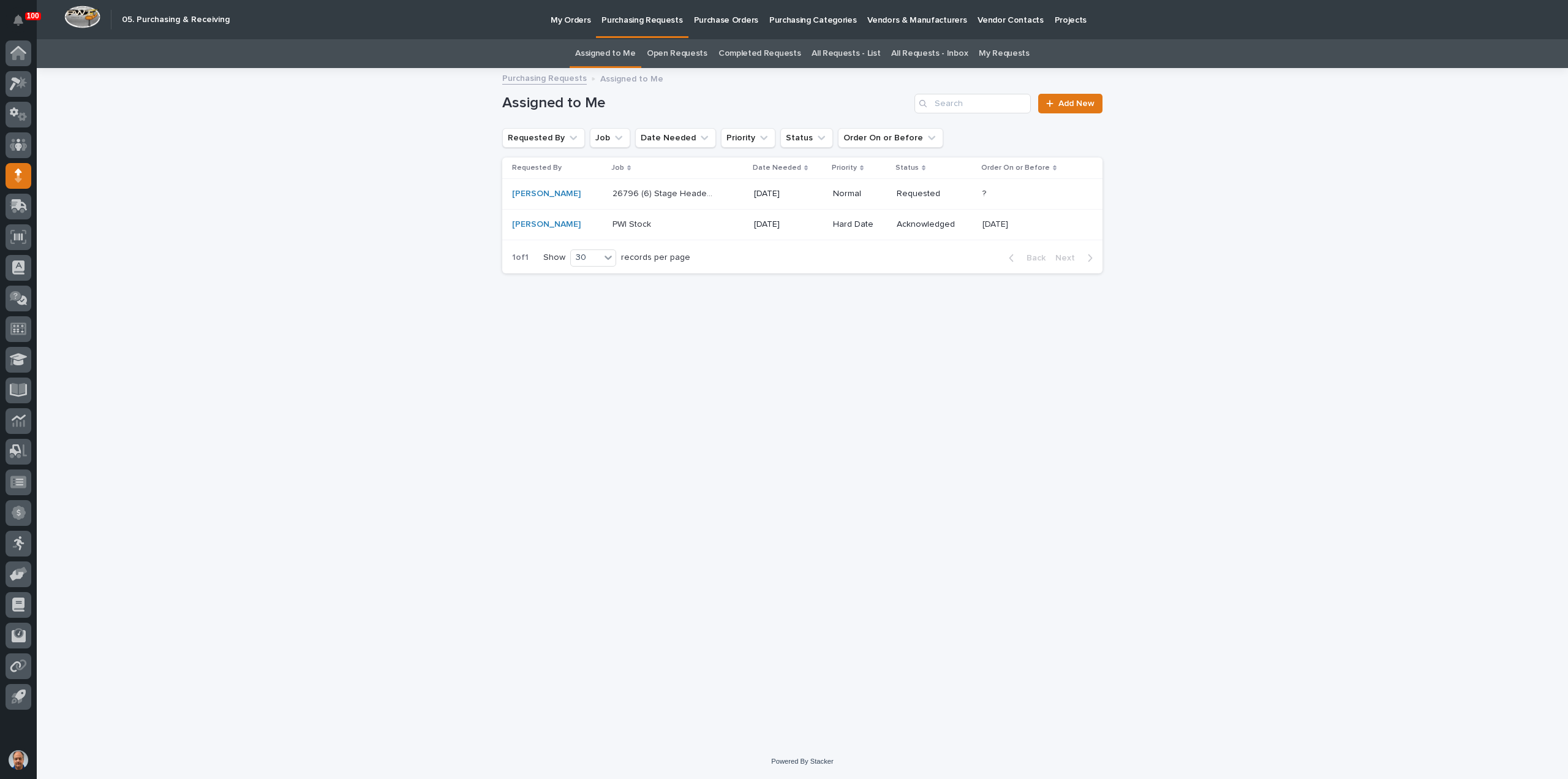
click at [667, 186] on p "26796 (6) Stage Header Installation" at bounding box center [665, 192] width 105 height 13
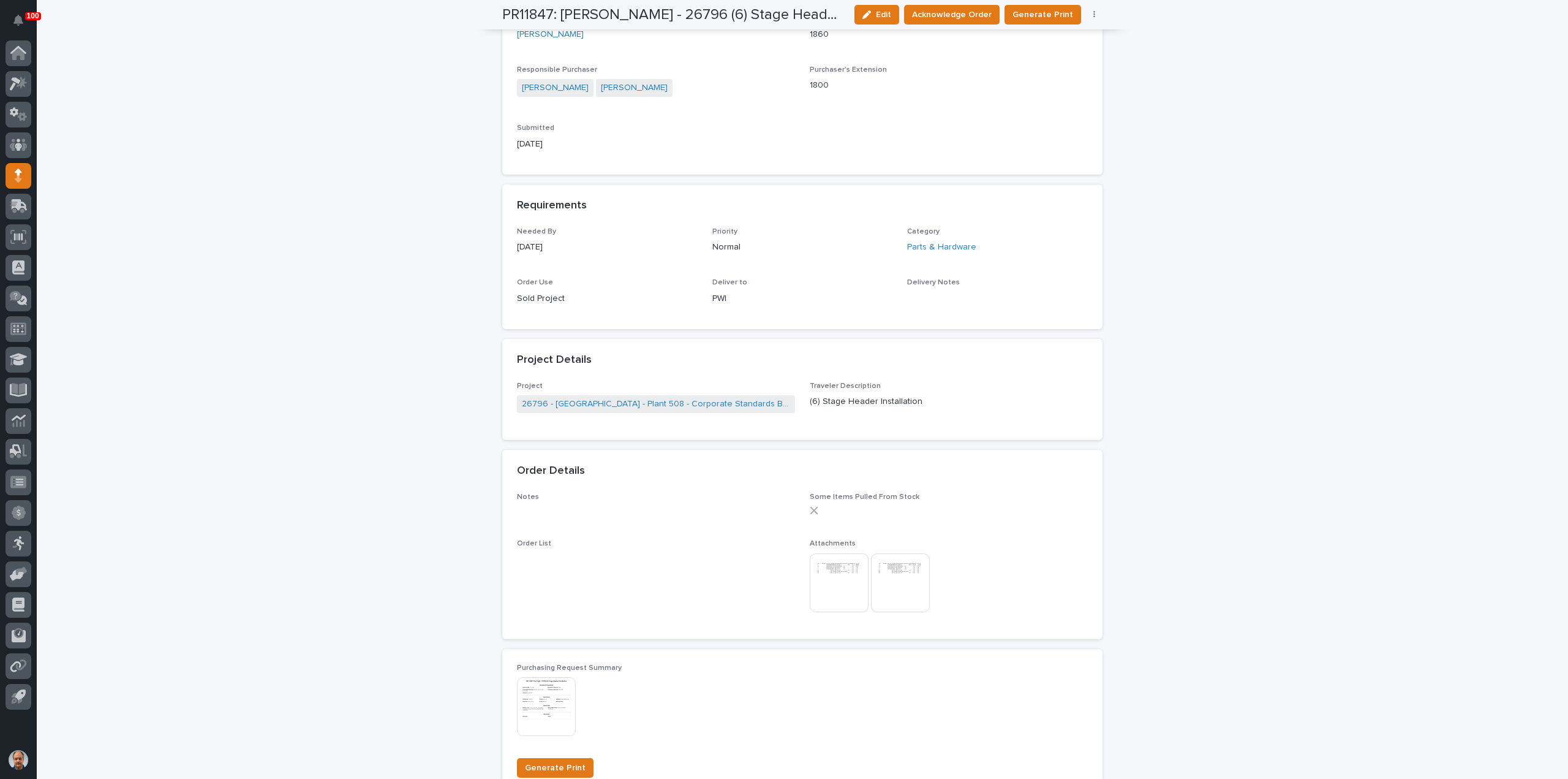
scroll to position [429, 0]
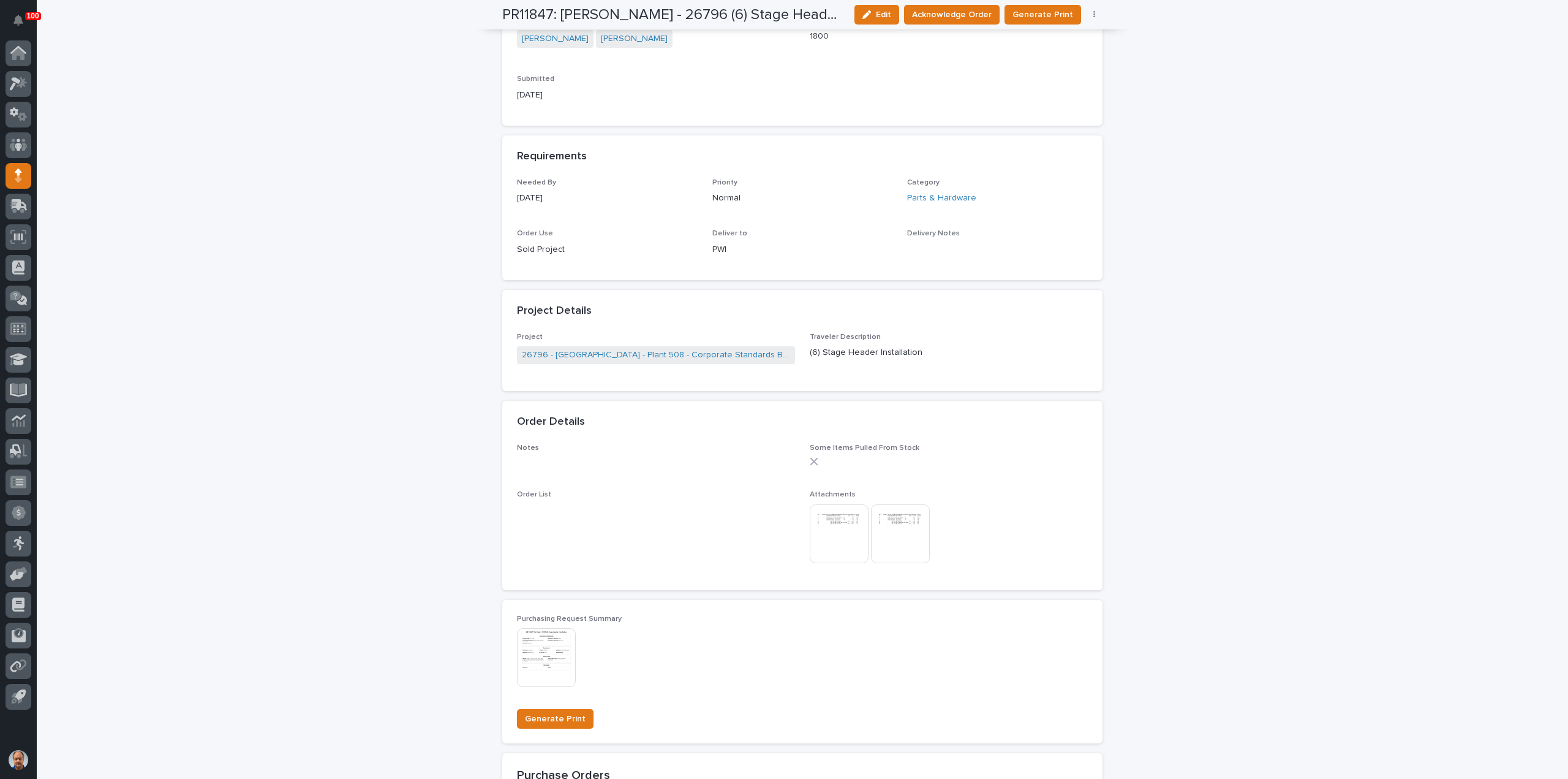
click at [832, 522] on img at bounding box center [839, 534] width 59 height 59
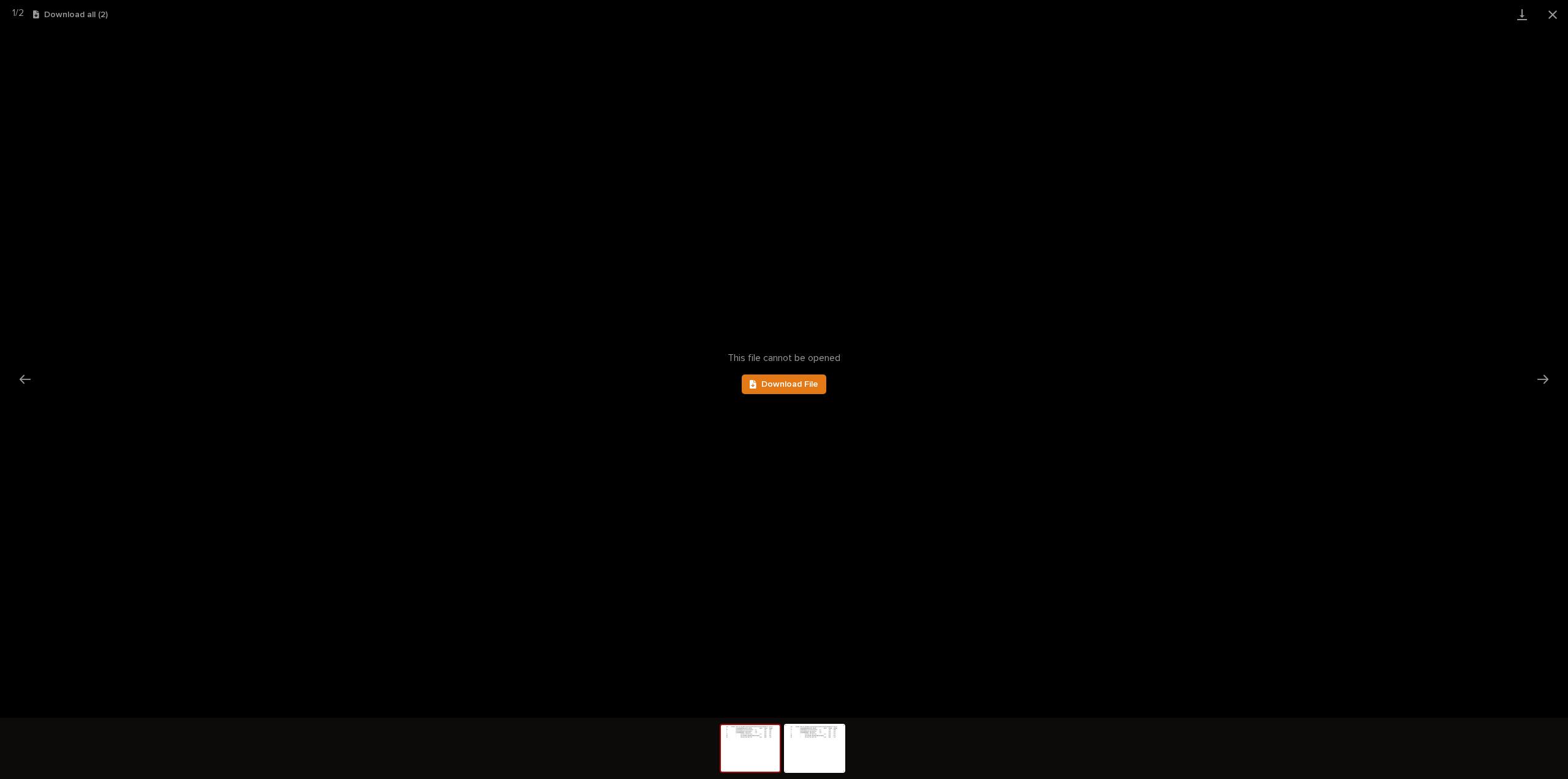
click at [749, 745] on img at bounding box center [750, 748] width 59 height 47
click at [797, 383] on span "Download File" at bounding box center [790, 384] width 57 height 8
click at [818, 736] on img at bounding box center [815, 748] width 59 height 47
click at [785, 386] on span "Download File" at bounding box center [790, 384] width 57 height 8
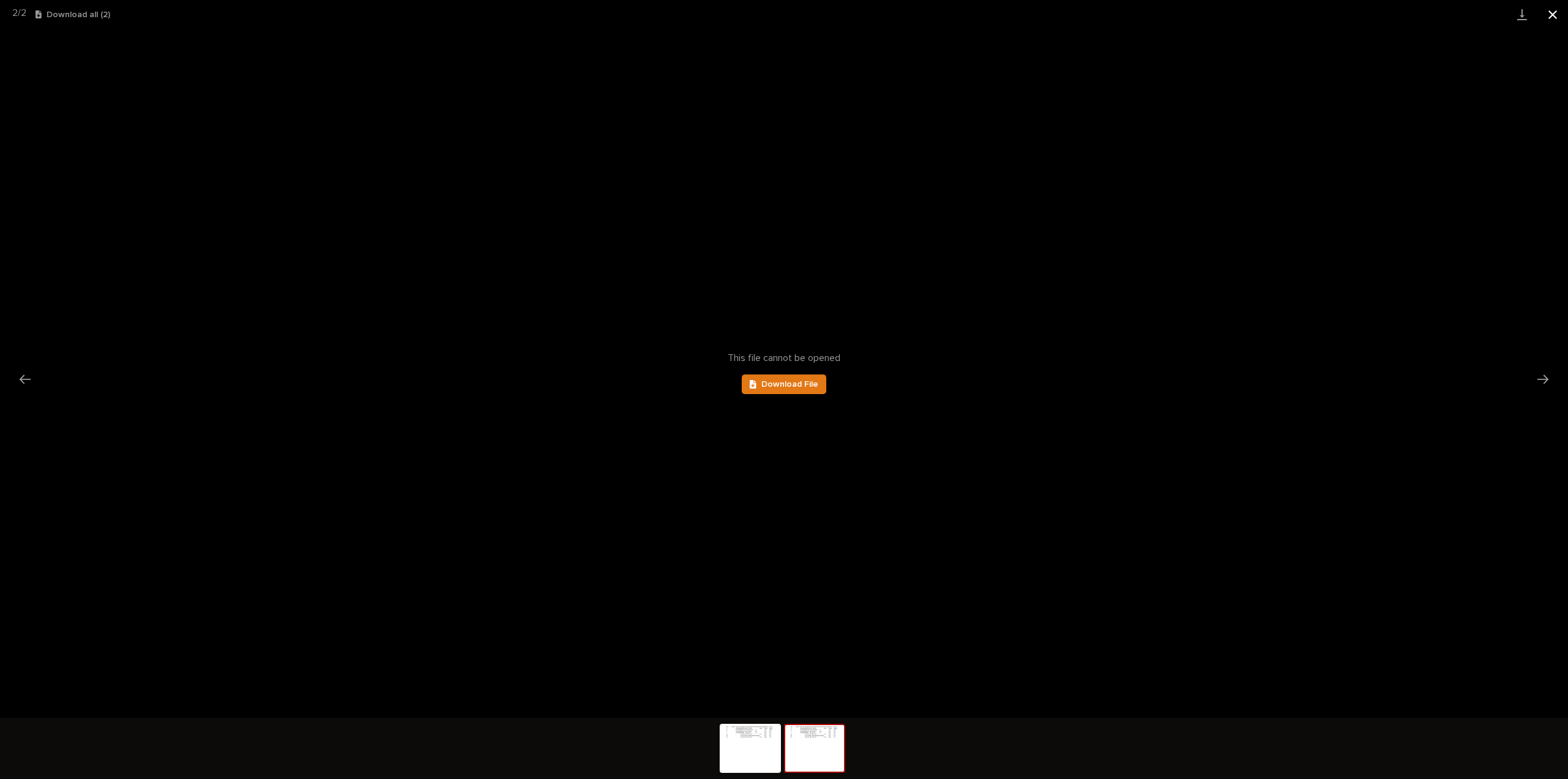
click at [1559, 6] on button "Close gallery" at bounding box center [1552, 14] width 30 height 29
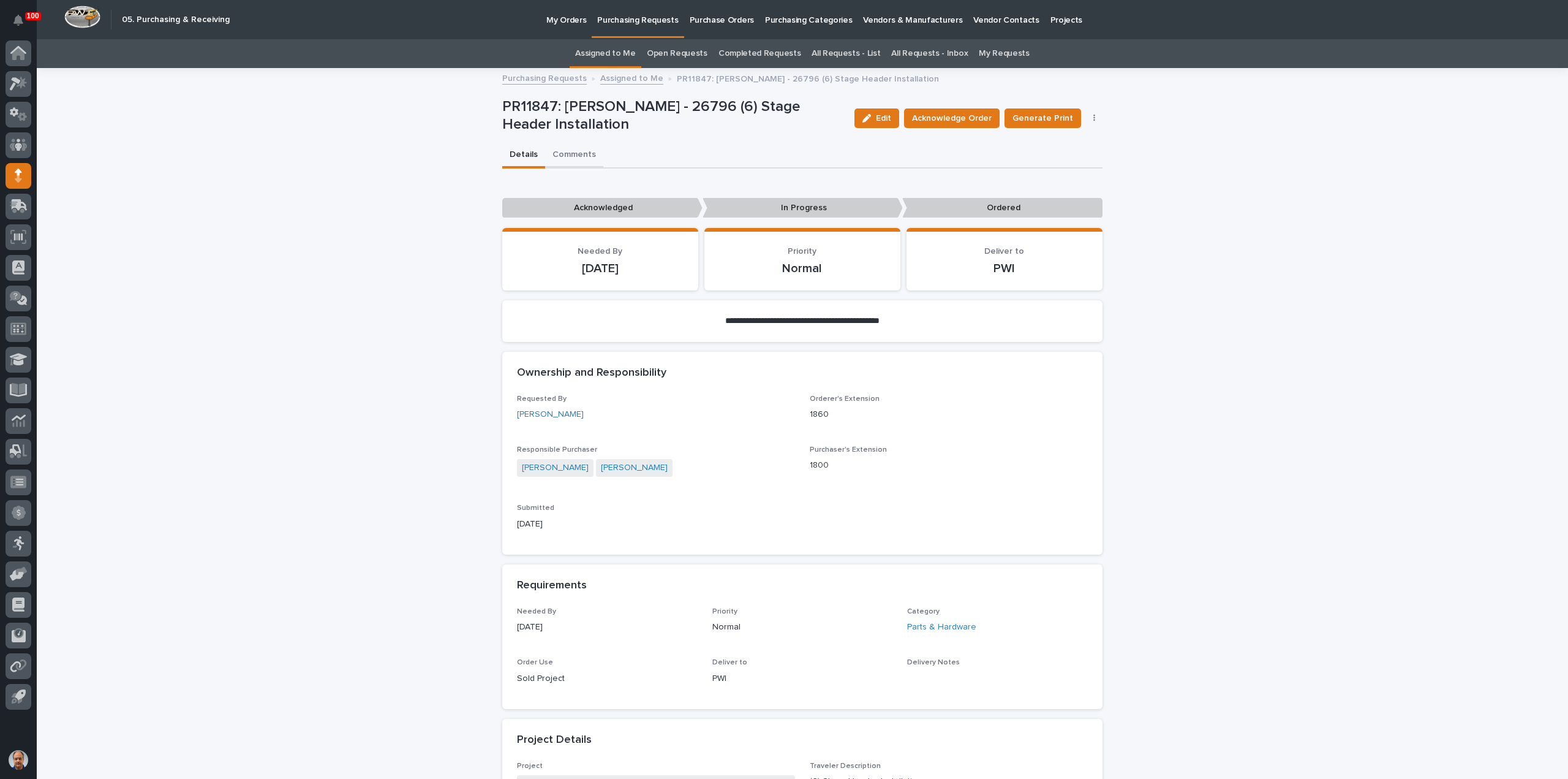
click at [573, 152] on button "Comments" at bounding box center [574, 155] width 58 height 25
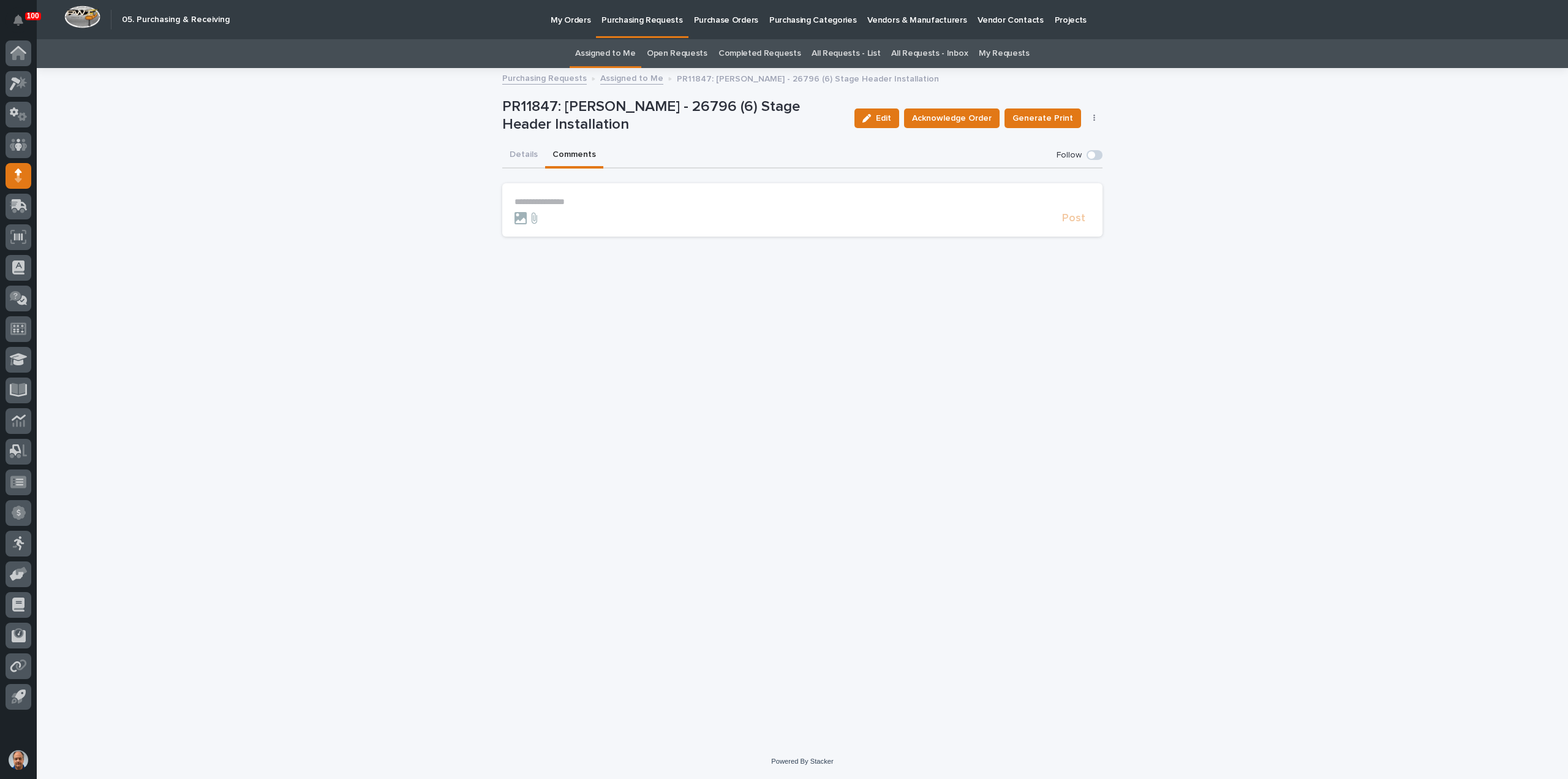
click at [524, 197] on p "**********" at bounding box center [802, 202] width 576 height 11
click at [1075, 223] on span "Post" at bounding box center [1073, 223] width 23 height 11
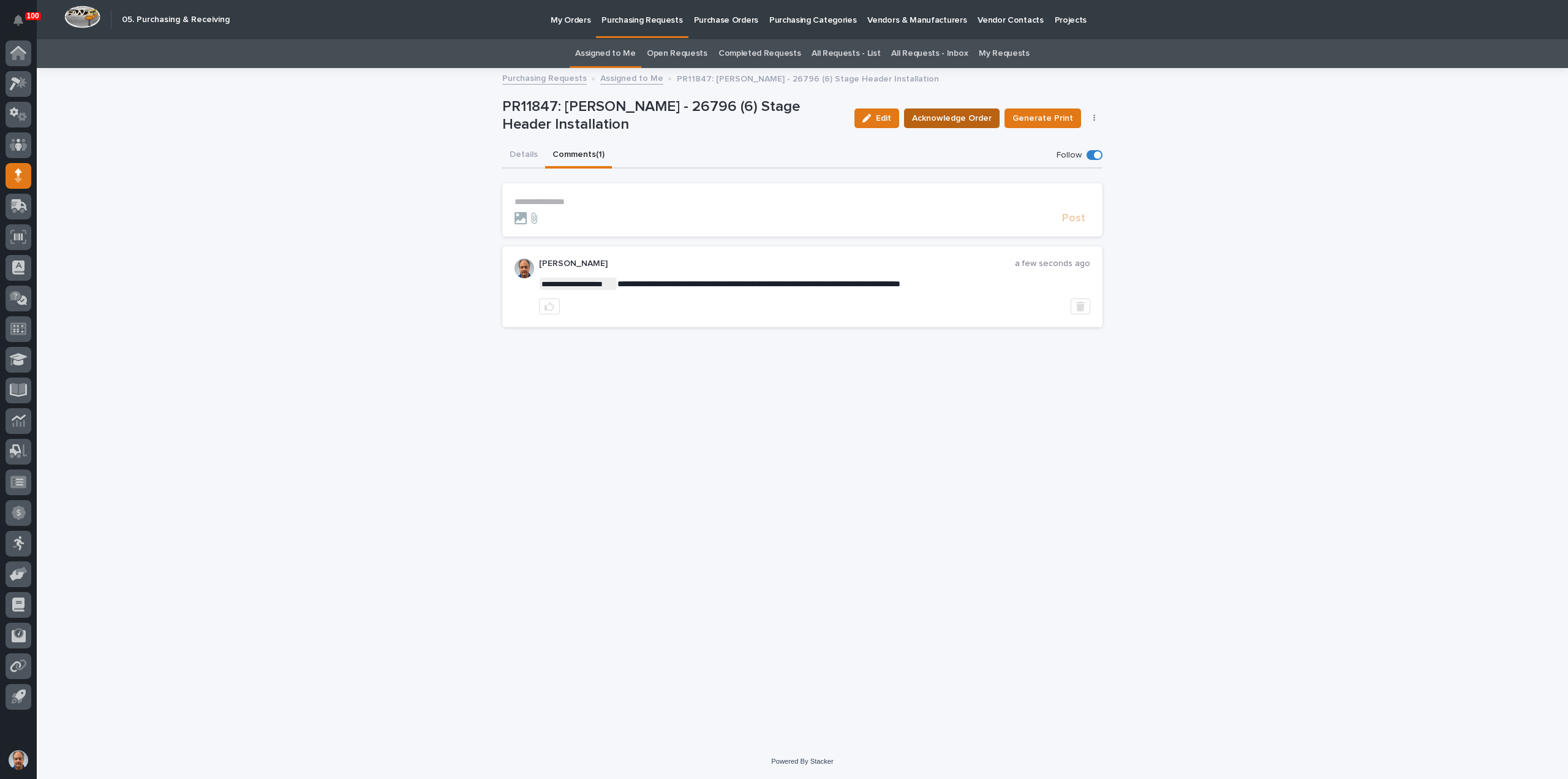
click at [967, 117] on span "Acknowledge Order" at bounding box center [951, 118] width 79 height 12
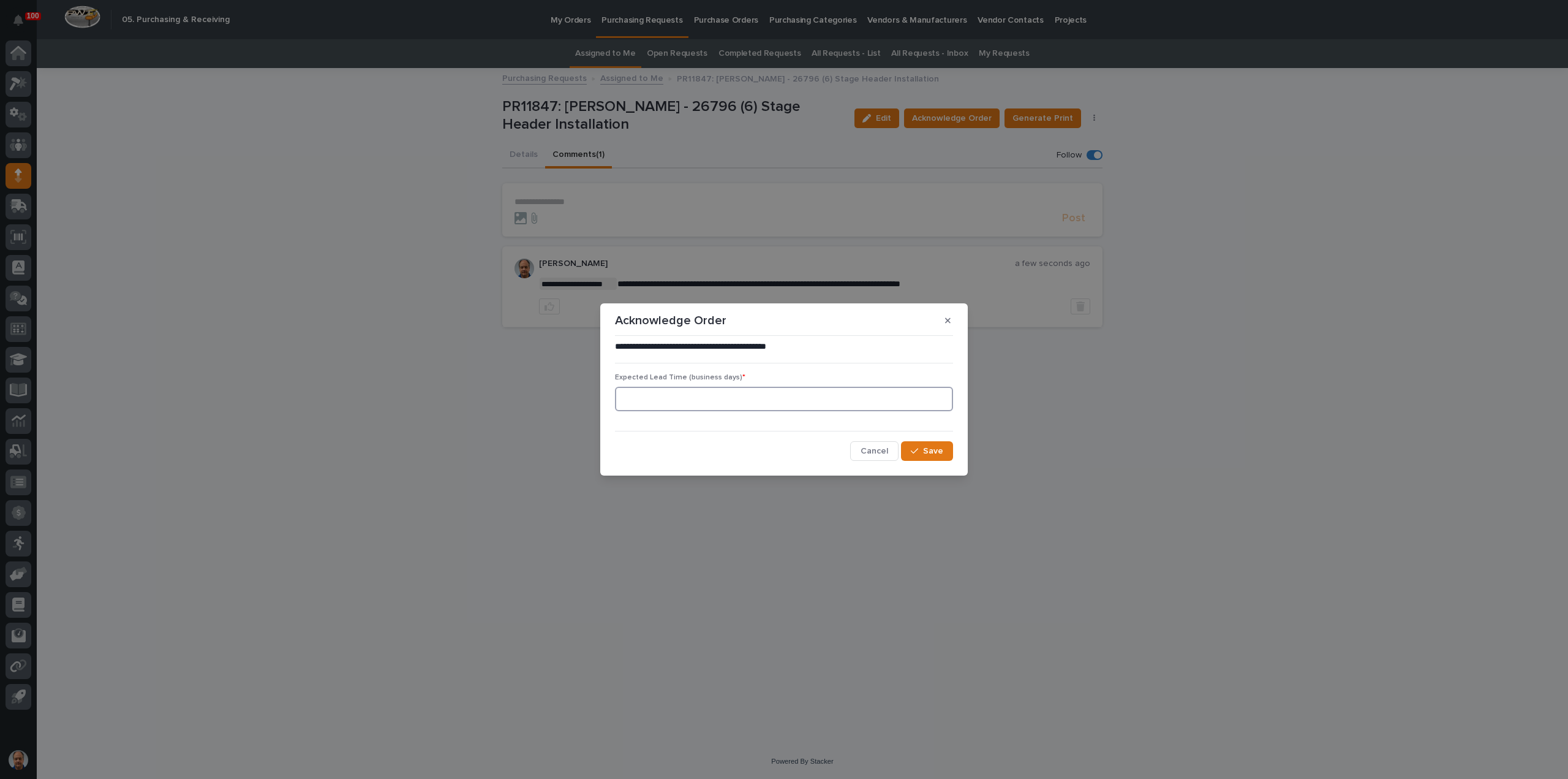
click at [638, 398] on input at bounding box center [784, 399] width 338 height 25
type input "1"
click at [922, 453] on div "button" at bounding box center [916, 451] width 12 height 8
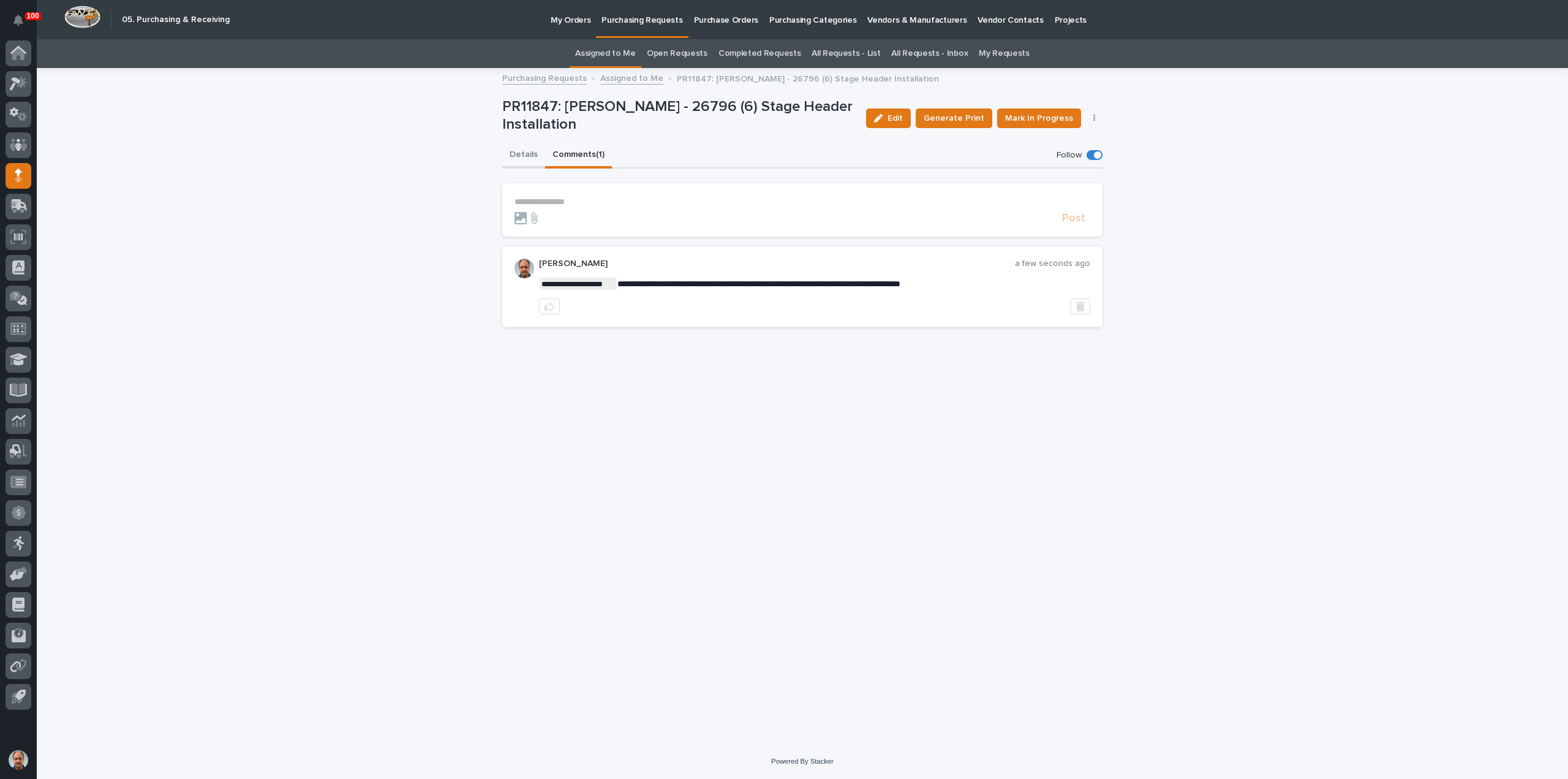
click at [517, 152] on button "Details" at bounding box center [523, 155] width 43 height 25
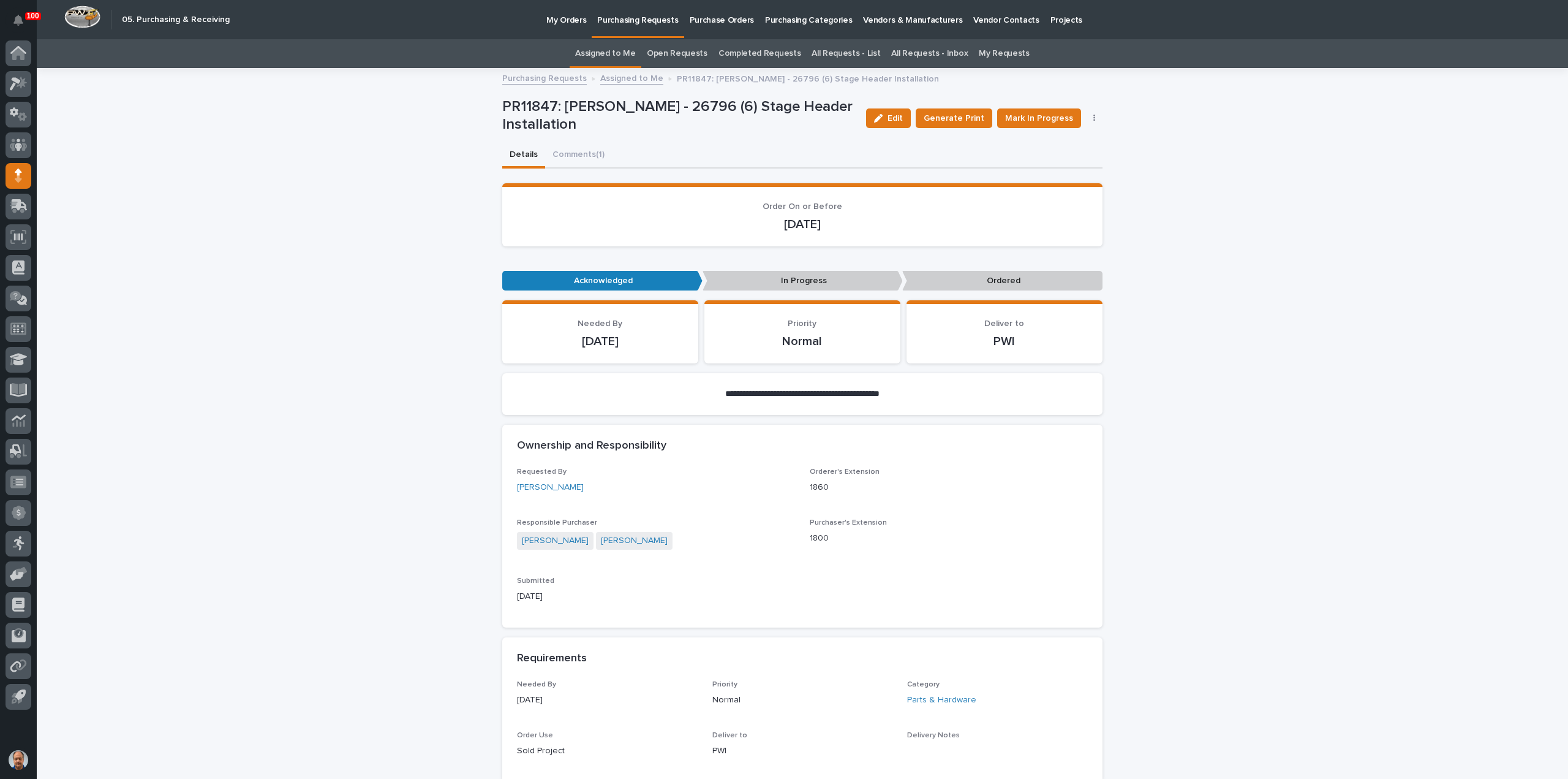
click at [626, 77] on link "Assigned to Me" at bounding box center [631, 77] width 63 height 14
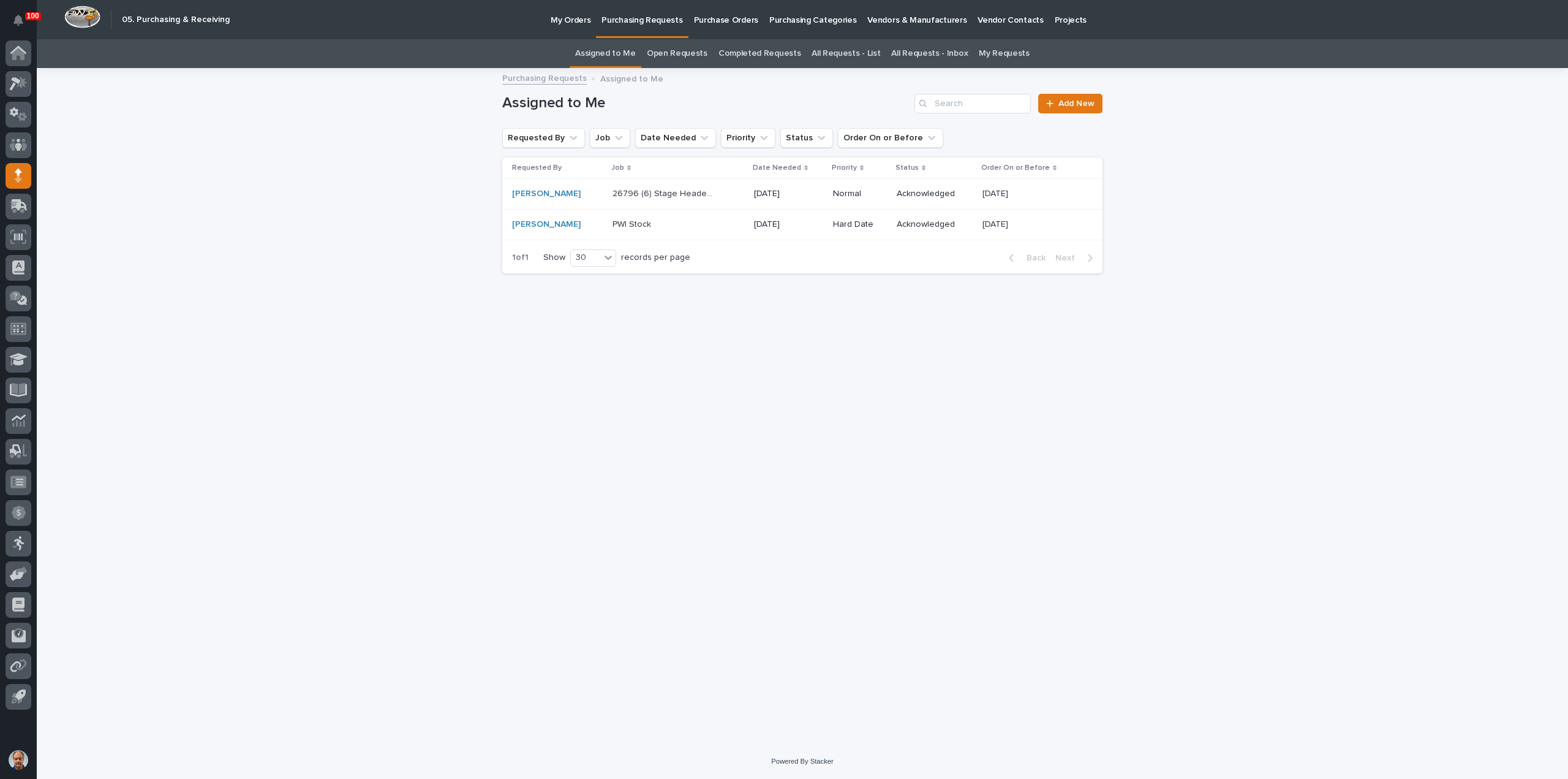
click at [639, 20] on p "Purchasing Requests" at bounding box center [641, 12] width 81 height 25
click at [553, 76] on link "Purchasing Requests" at bounding box center [544, 77] width 84 height 14
click at [578, 20] on p "My Orders" at bounding box center [570, 12] width 40 height 25
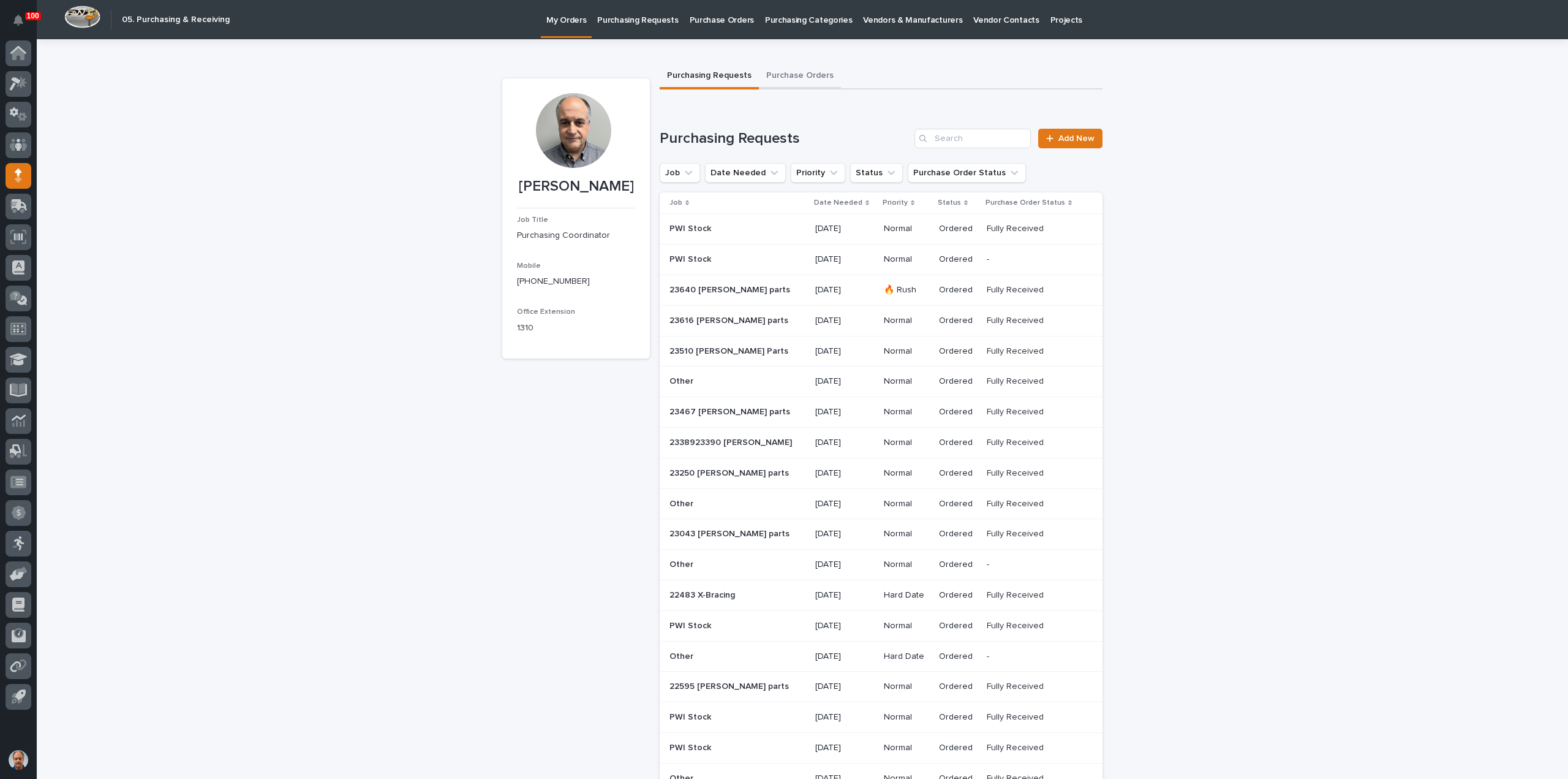
click at [795, 75] on button "Purchase Orders" at bounding box center [800, 76] width 82 height 25
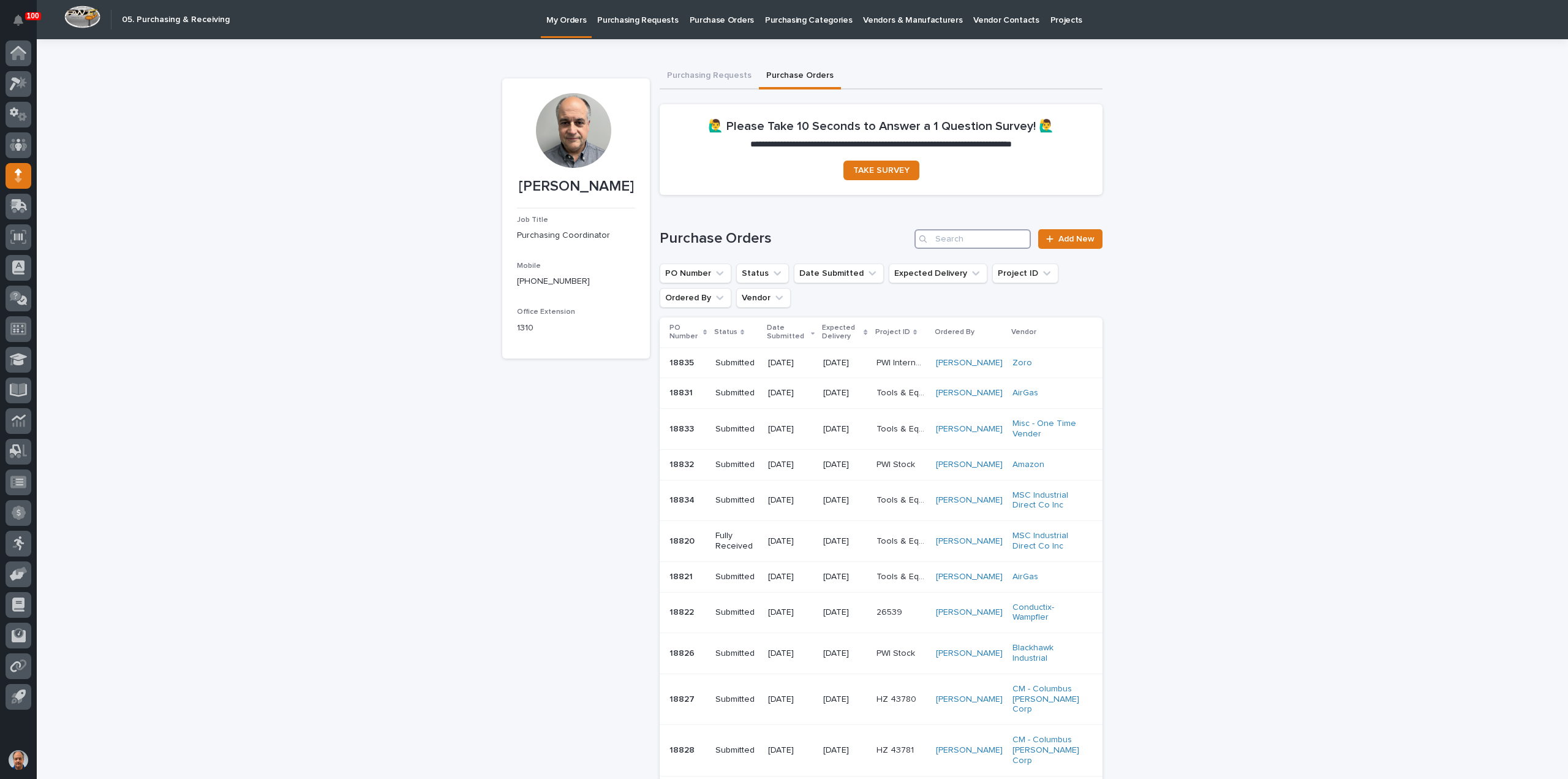
click at [960, 239] on input "Search" at bounding box center [973, 239] width 116 height 20
click at [961, 232] on input "Search" at bounding box center [973, 239] width 116 height 20
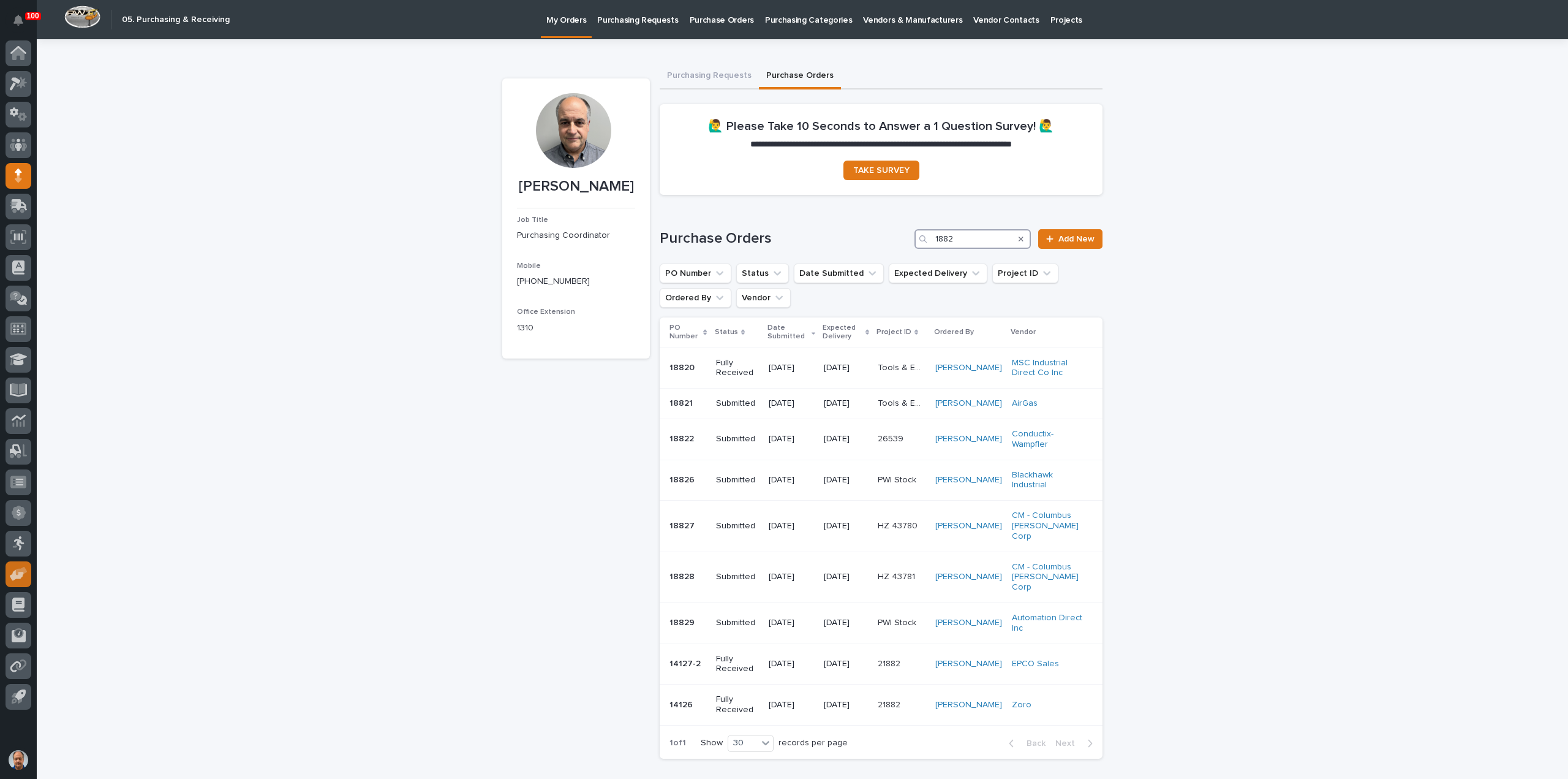
type input "1882"
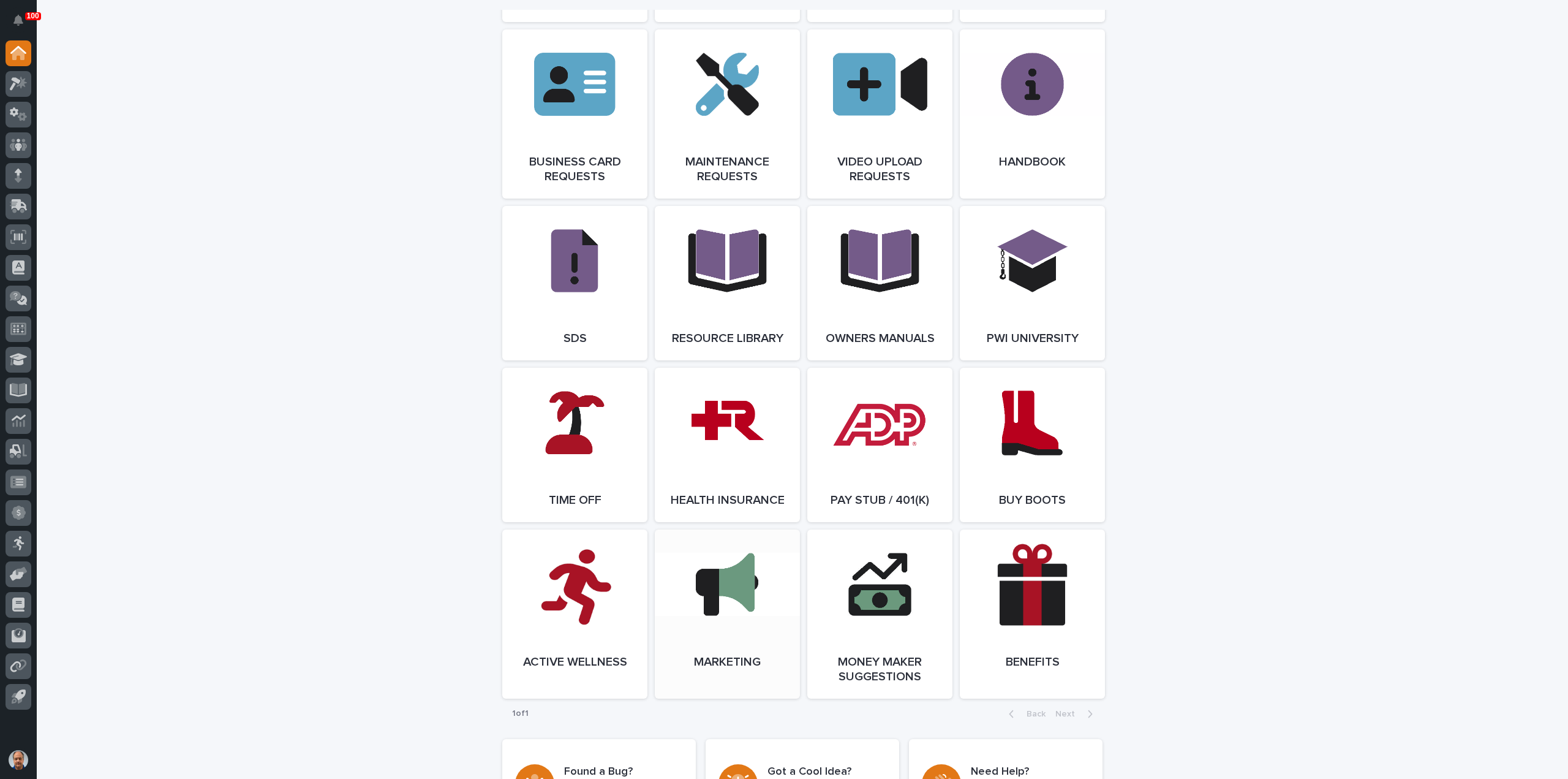
scroll to position [2050, 0]
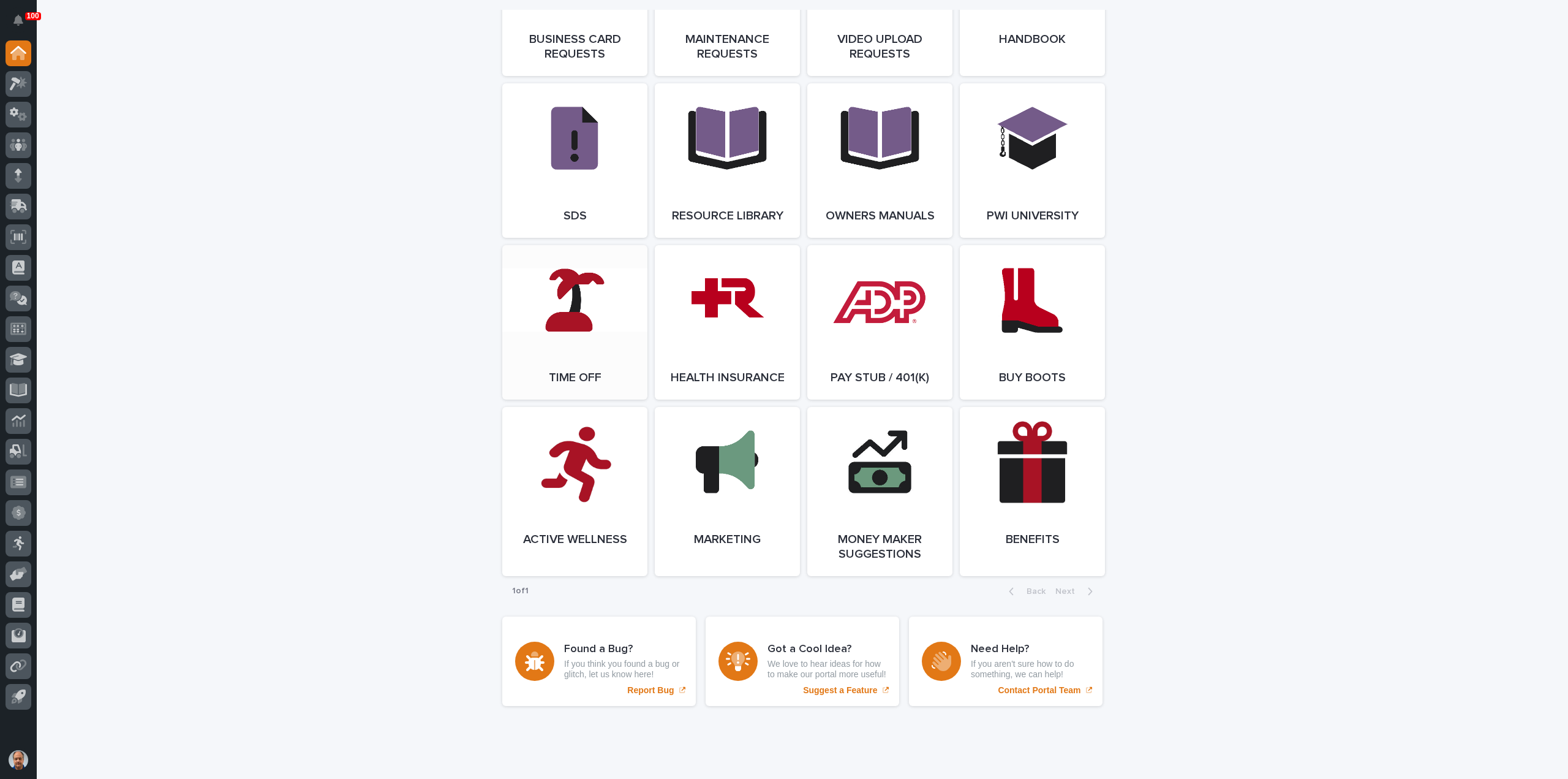
click at [567, 295] on link "Open Link" at bounding box center [574, 322] width 145 height 154
click at [568, 320] on link "Open Link" at bounding box center [574, 322] width 145 height 154
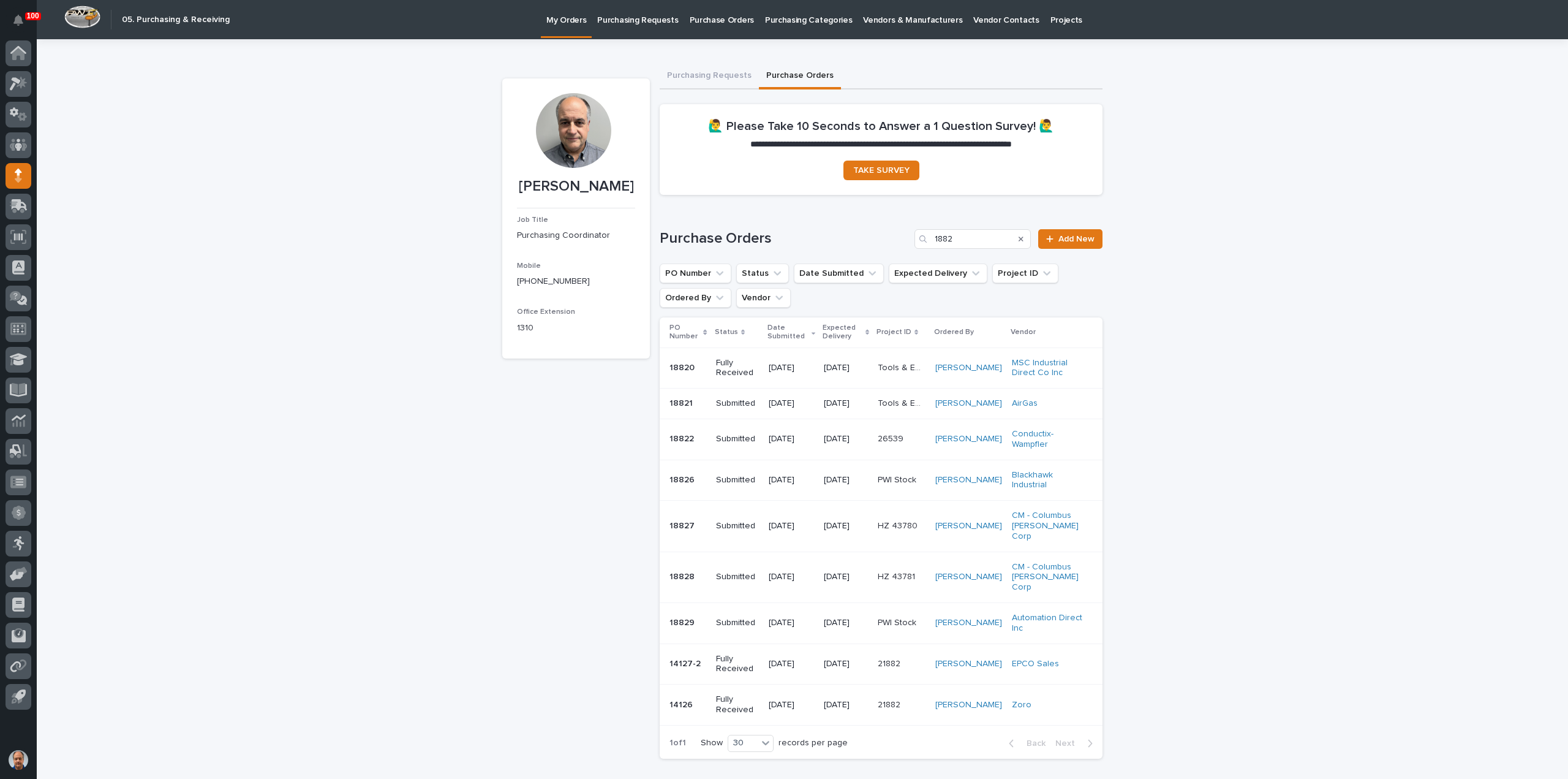
drag, startPoint x: 956, startPoint y: 243, endPoint x: 911, endPoint y: 237, distance: 45.4
click at [915, 237] on div "1882" at bounding box center [973, 239] width 116 height 20
type input "18509"
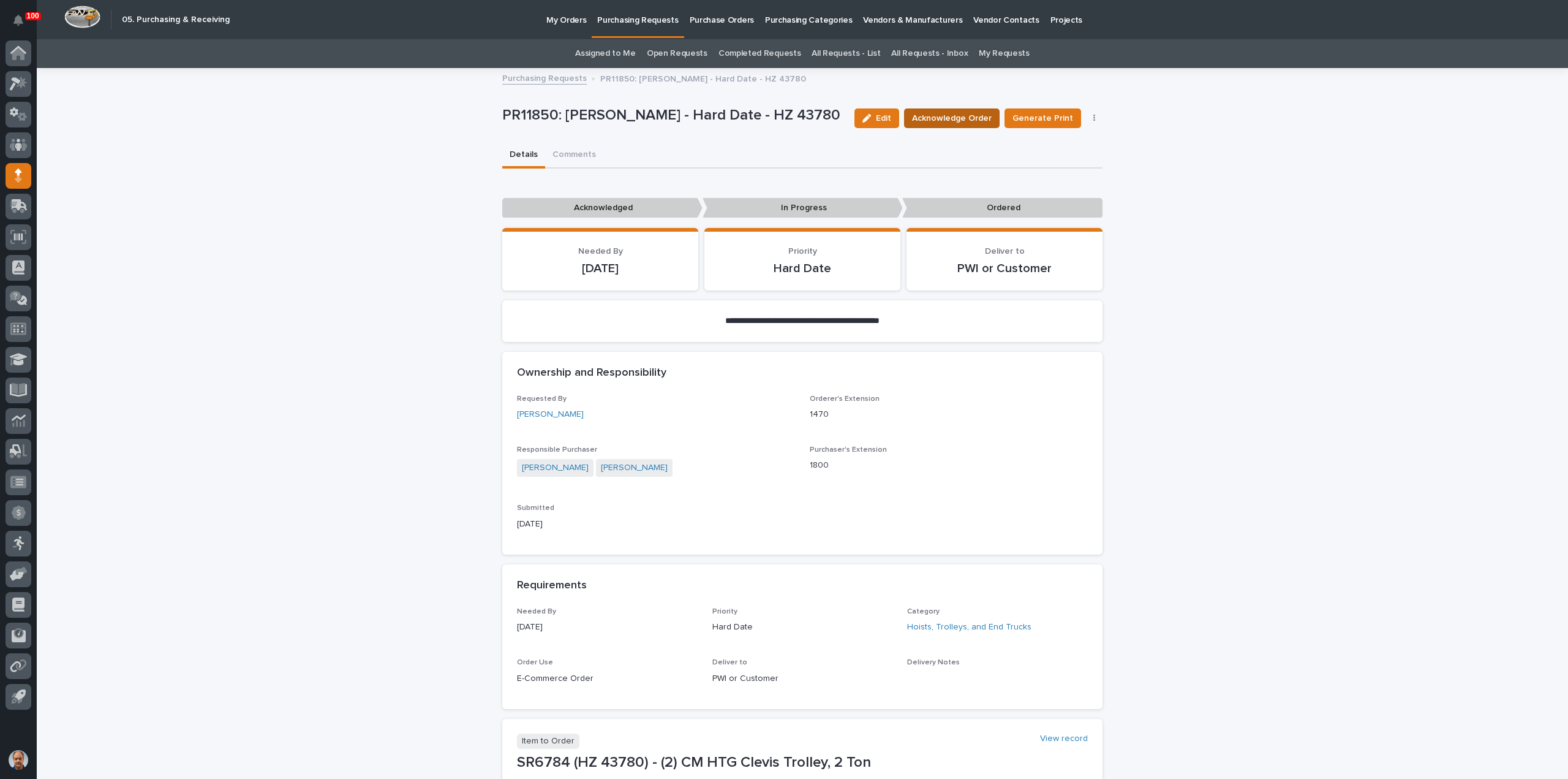
click at [964, 115] on span "Acknowledge Order" at bounding box center [951, 118] width 79 height 12
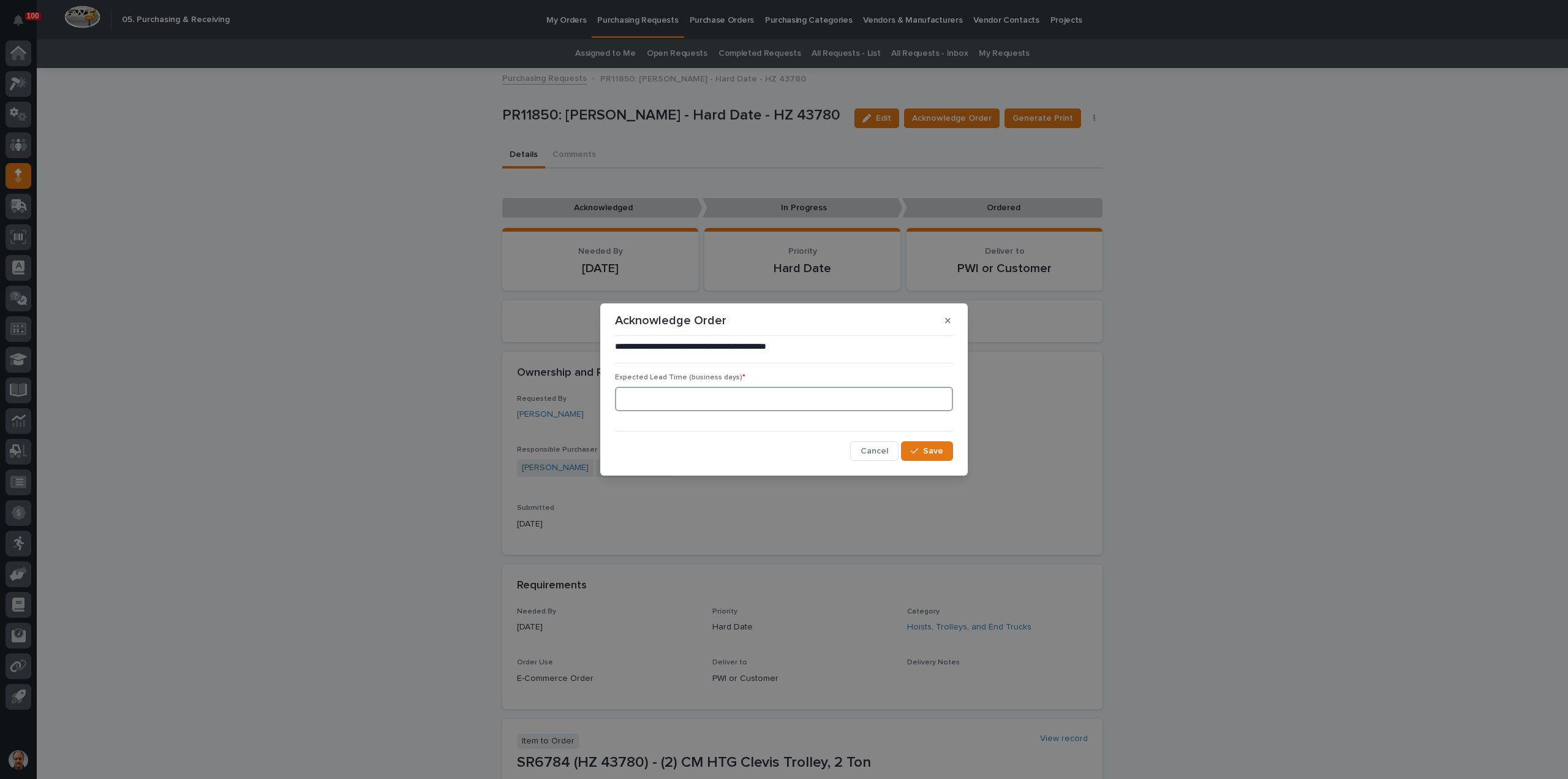
click at [784, 400] on input at bounding box center [784, 399] width 338 height 25
type input "3"
click at [947, 453] on button "Save" at bounding box center [927, 451] width 52 height 20
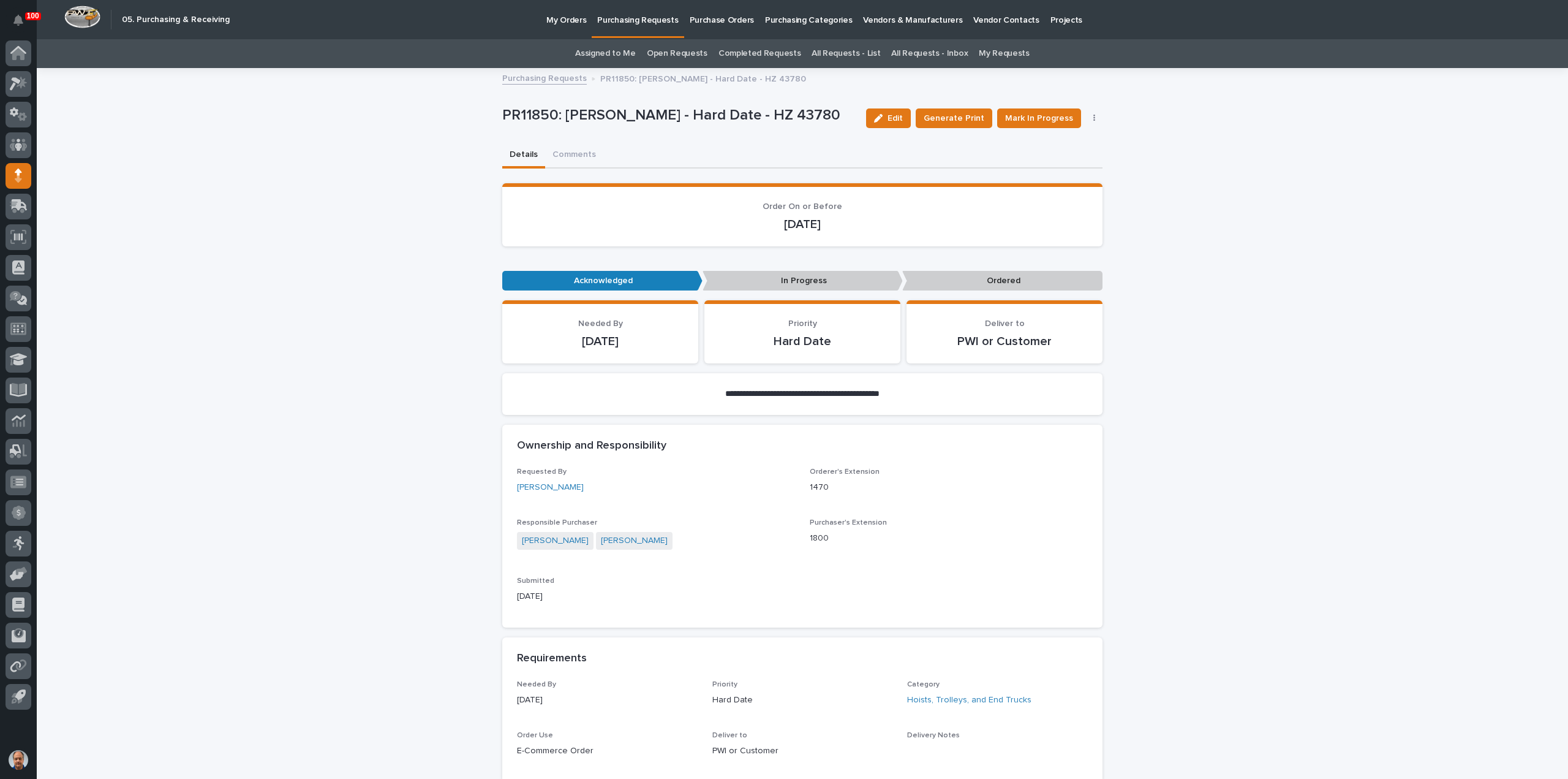
click at [1093, 115] on icon "button" at bounding box center [1094, 118] width 2 height 8
click at [1037, 160] on span "Edit Linked PO's" at bounding box center [1055, 162] width 62 height 12
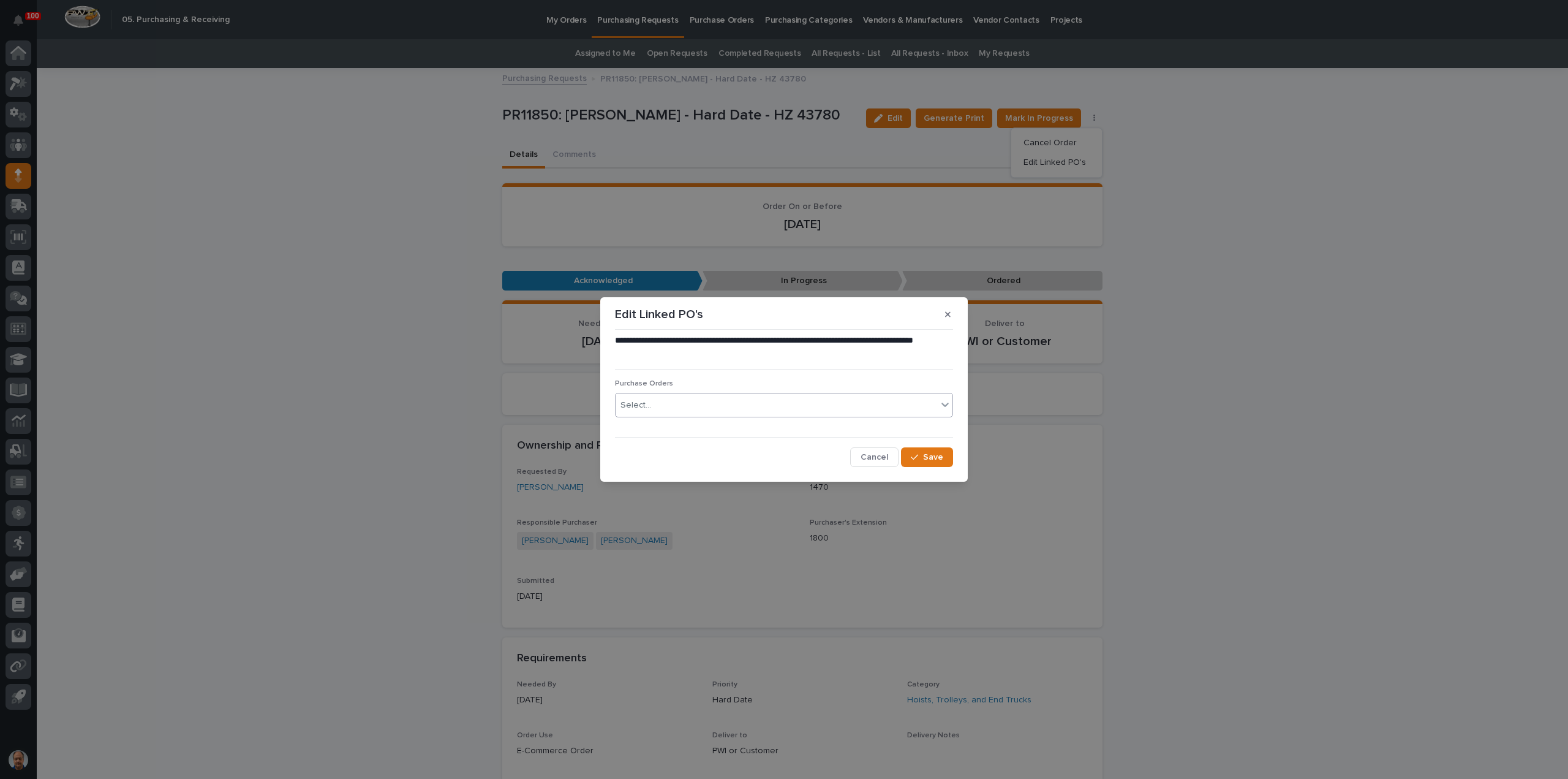
click at [689, 405] on div "Select..." at bounding box center [776, 405] width 322 height 20
type input "*****"
click at [664, 432] on div "18827" at bounding box center [784, 428] width 337 height 21
click at [930, 454] on span "Save" at bounding box center [933, 457] width 20 height 8
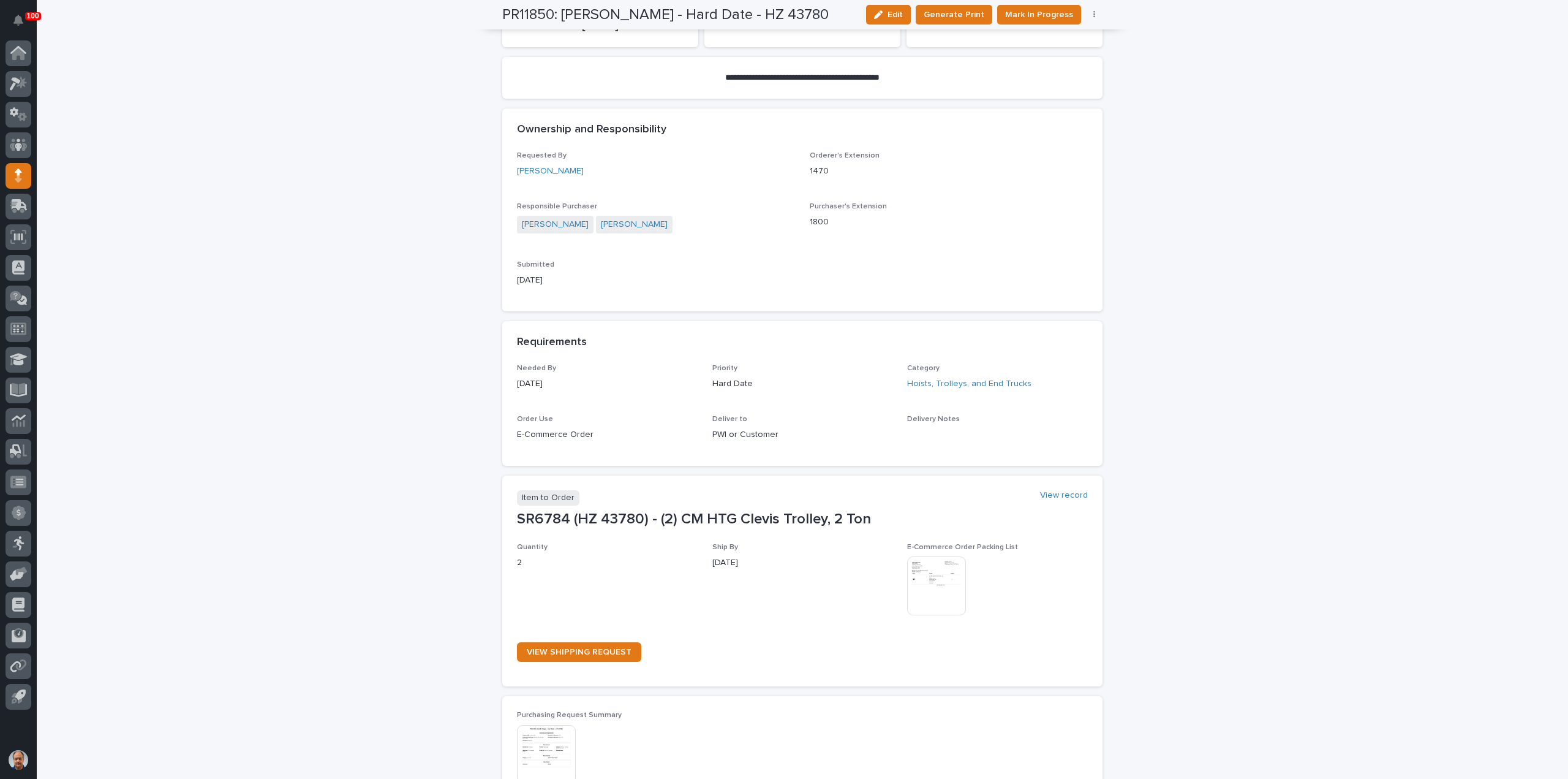
scroll to position [368, 0]
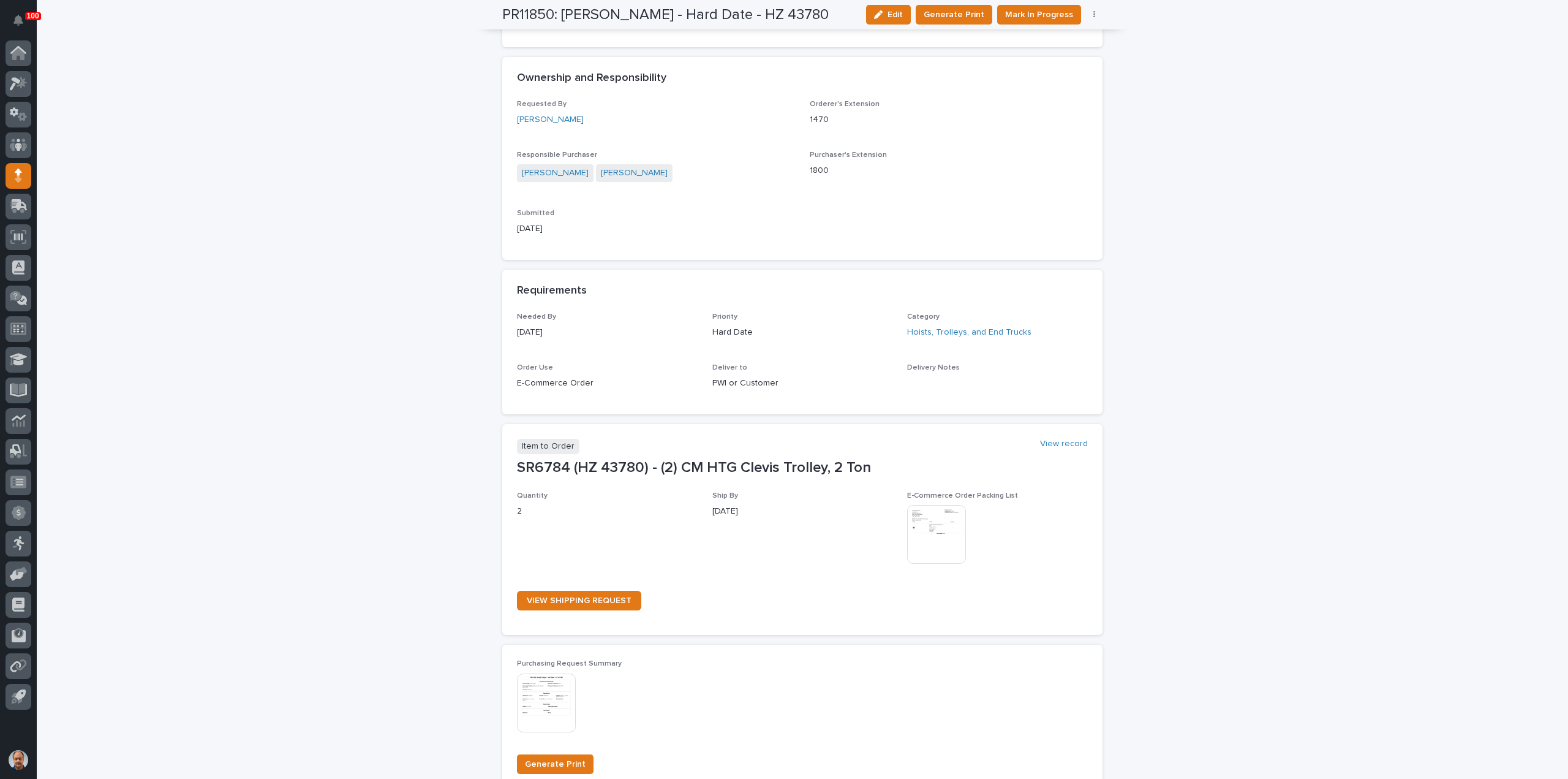
click at [932, 536] on img at bounding box center [937, 534] width 59 height 59
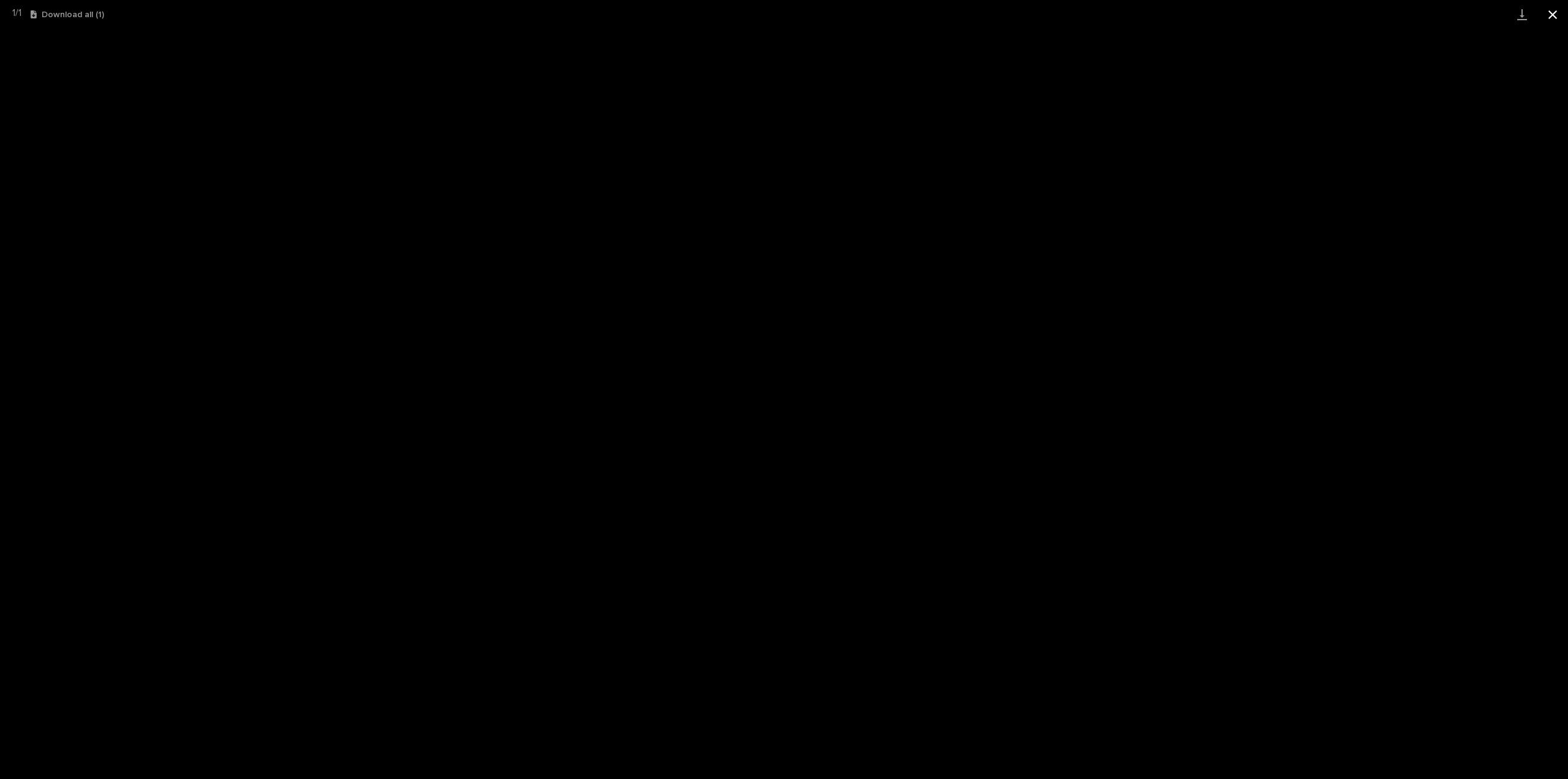
click at [1554, 13] on button "Close gallery" at bounding box center [1552, 14] width 30 height 29
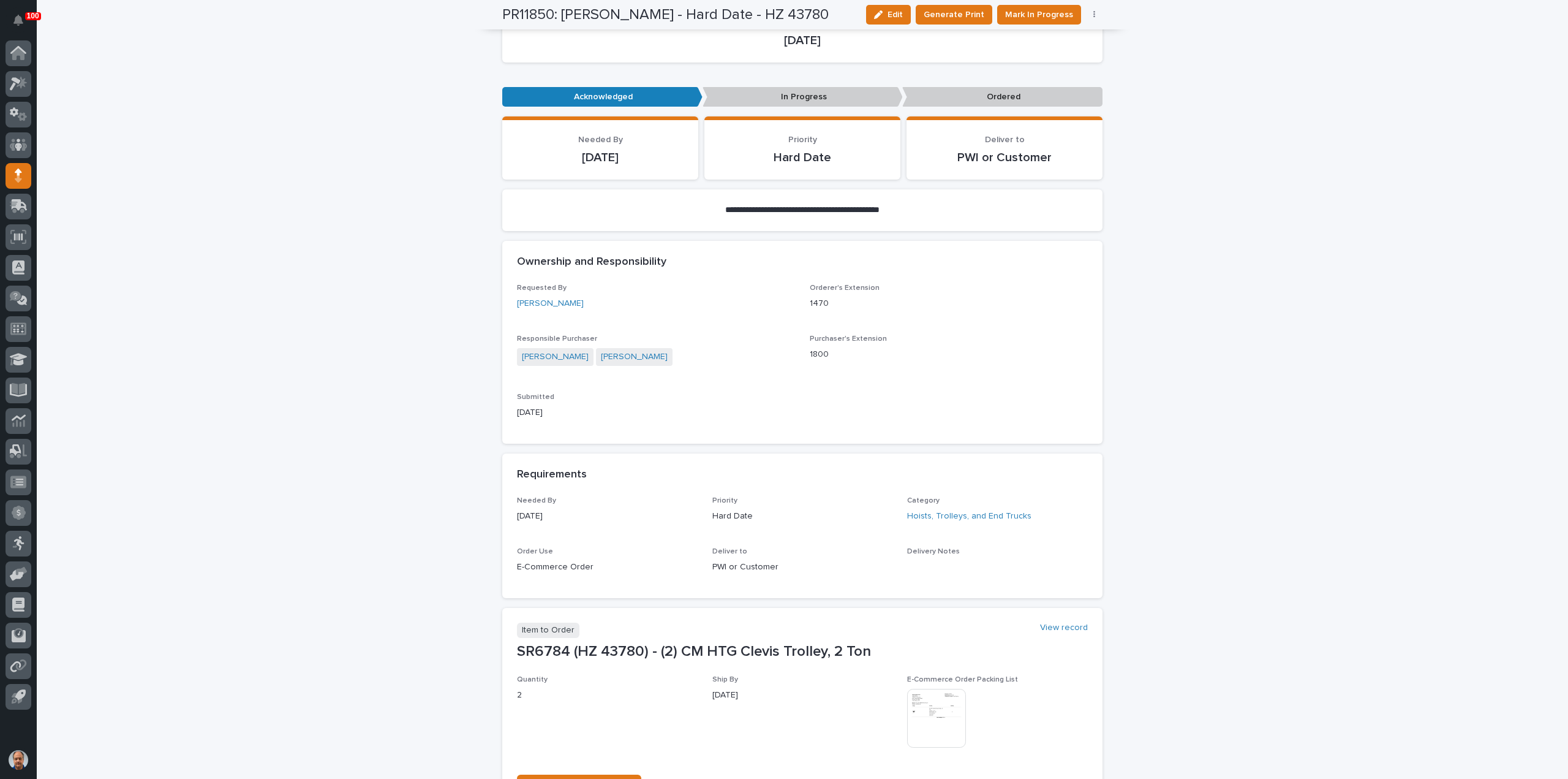
scroll to position [0, 0]
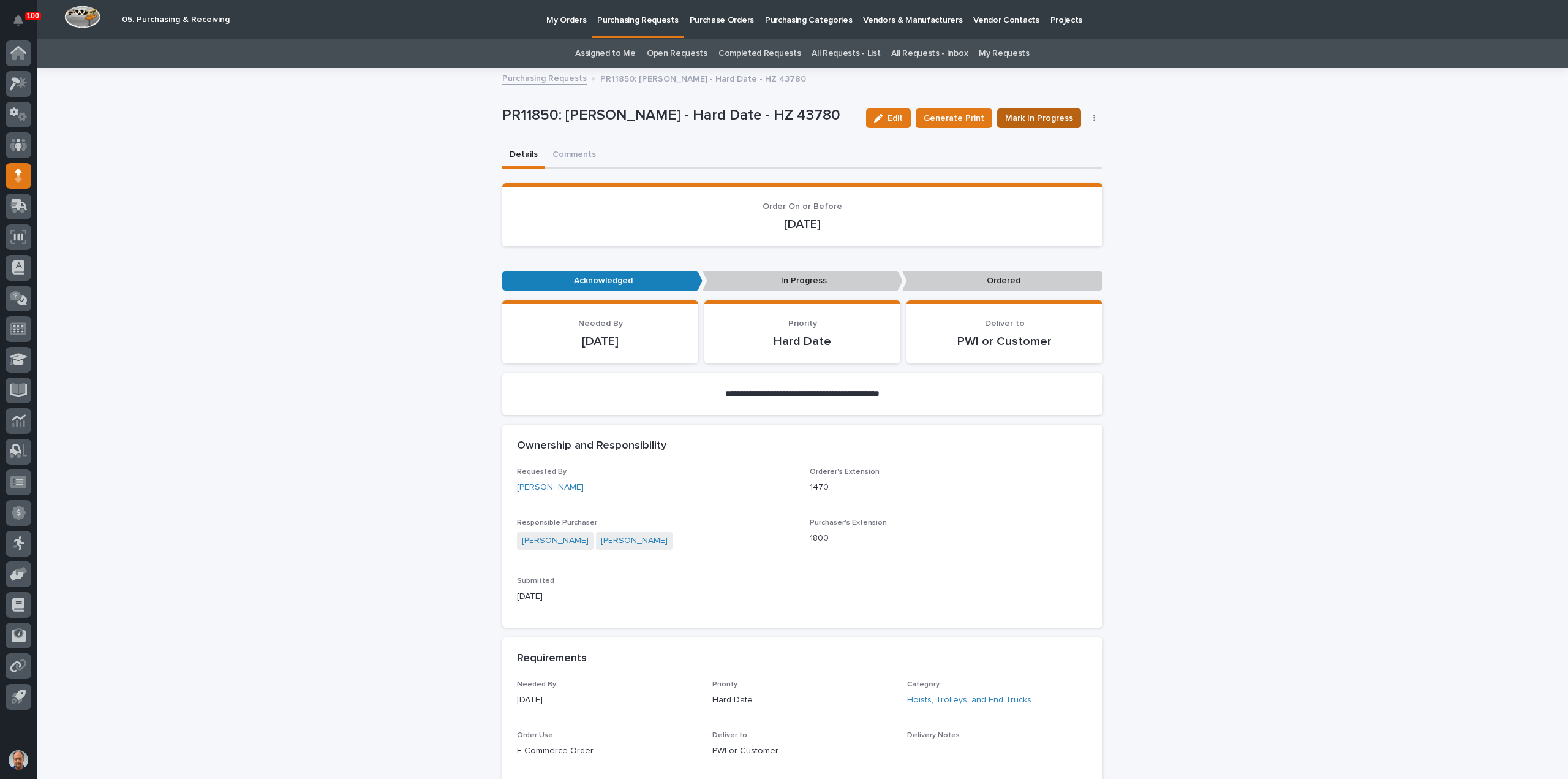
click at [1039, 115] on span "Mark In Progress" at bounding box center [1038, 118] width 68 height 12
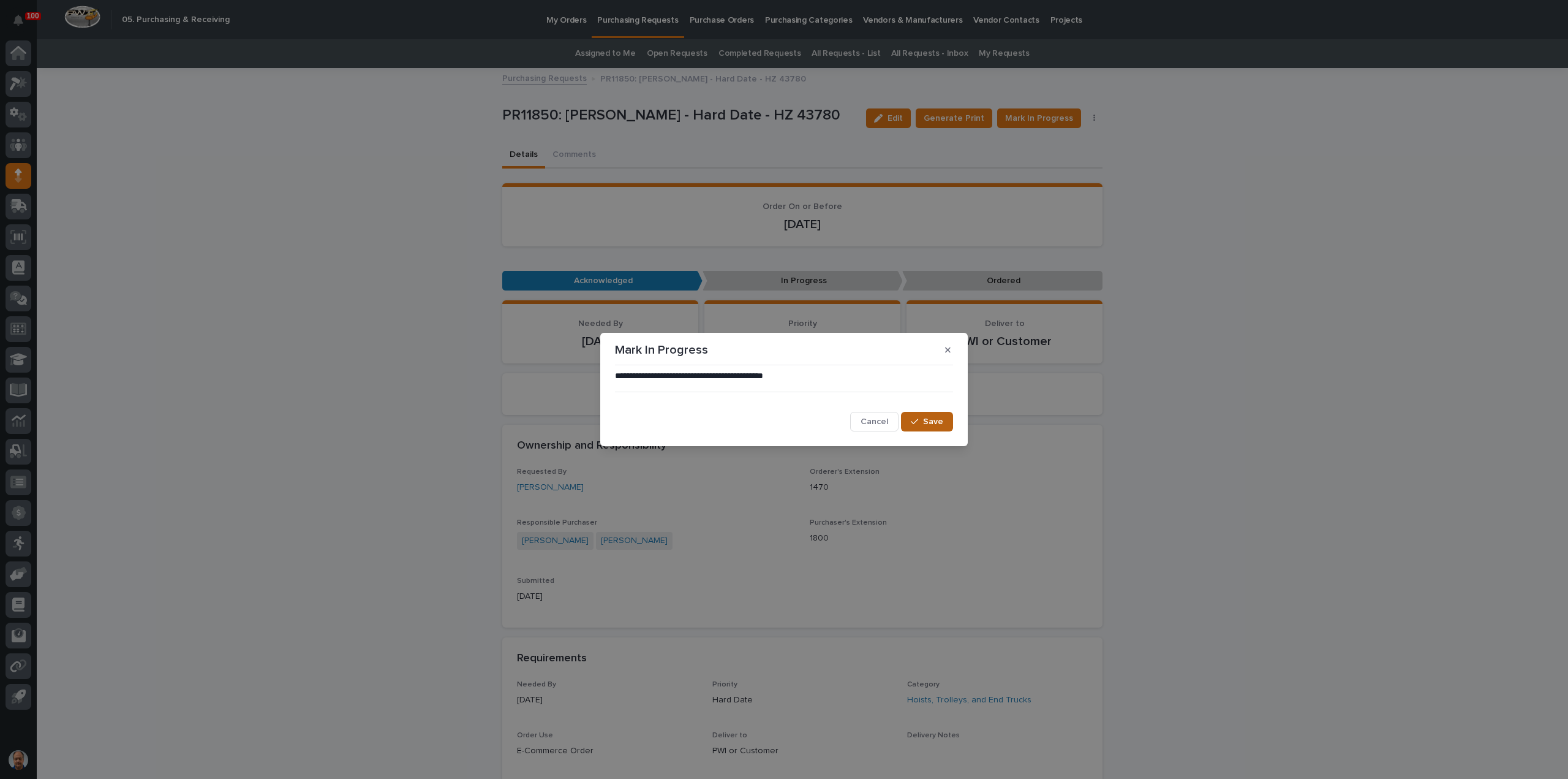
click at [939, 417] on button "Save" at bounding box center [927, 422] width 52 height 20
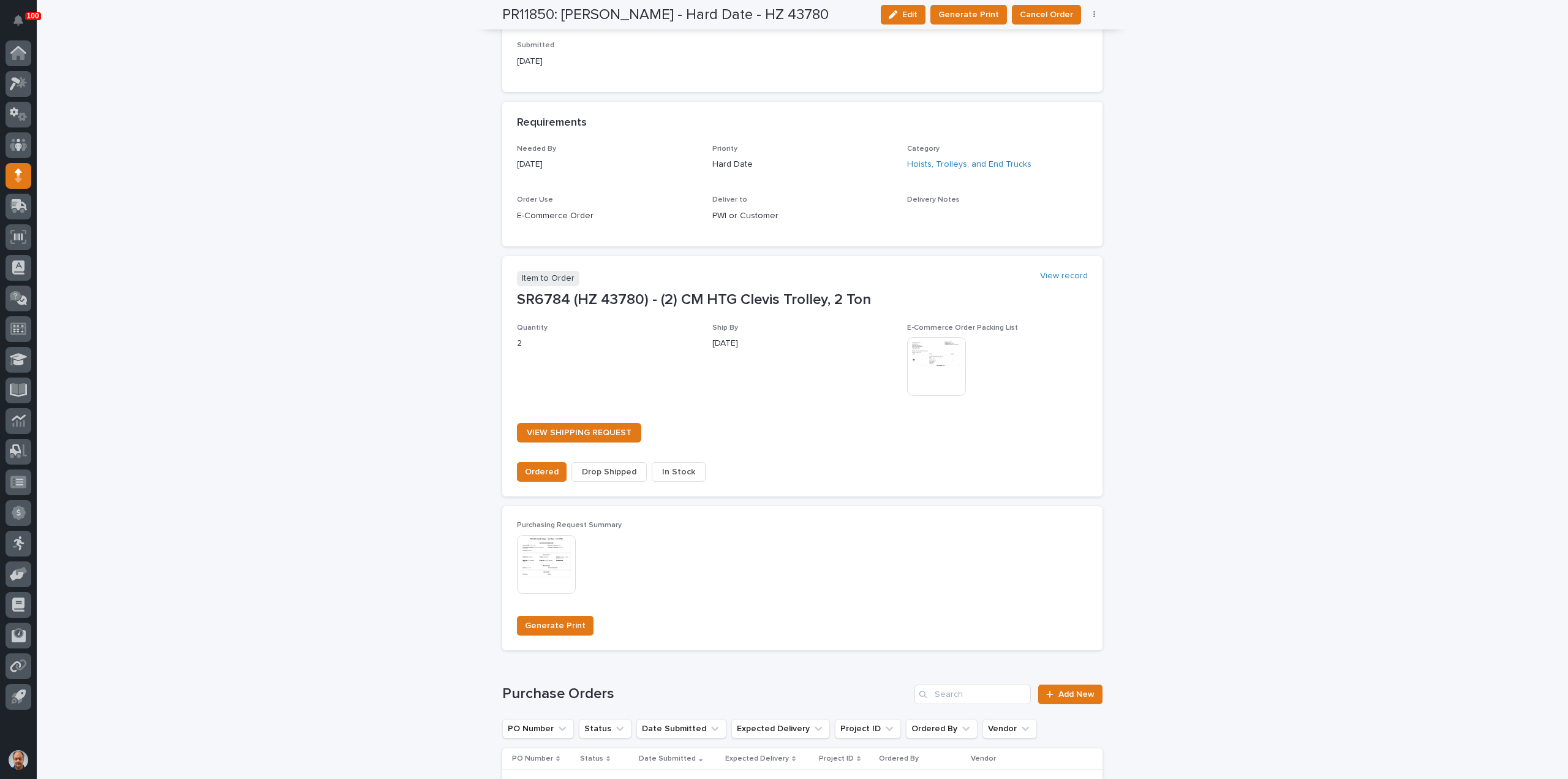
scroll to position [736, 0]
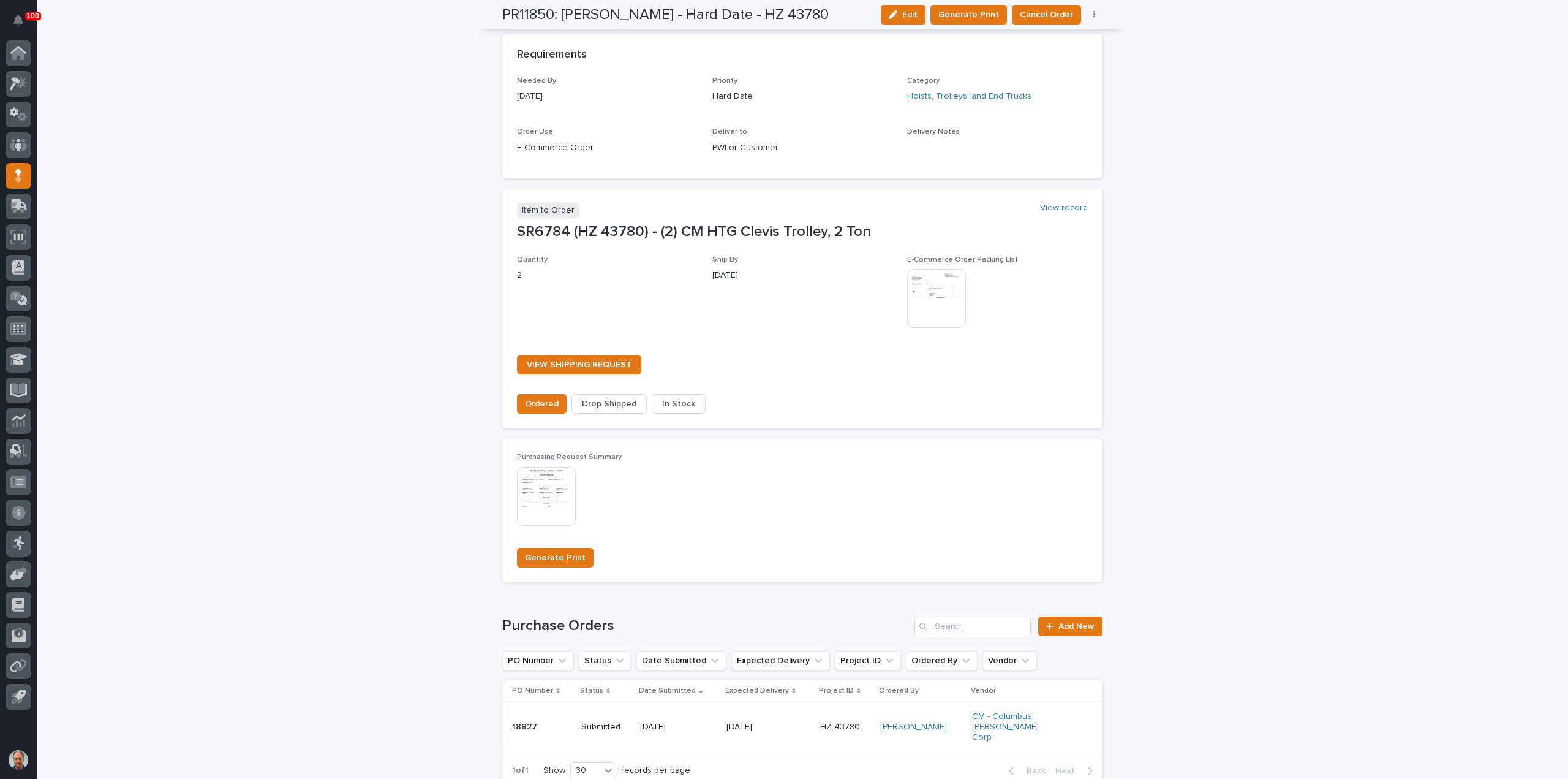
click at [623, 405] on span "Drop Shipped" at bounding box center [609, 403] width 55 height 12
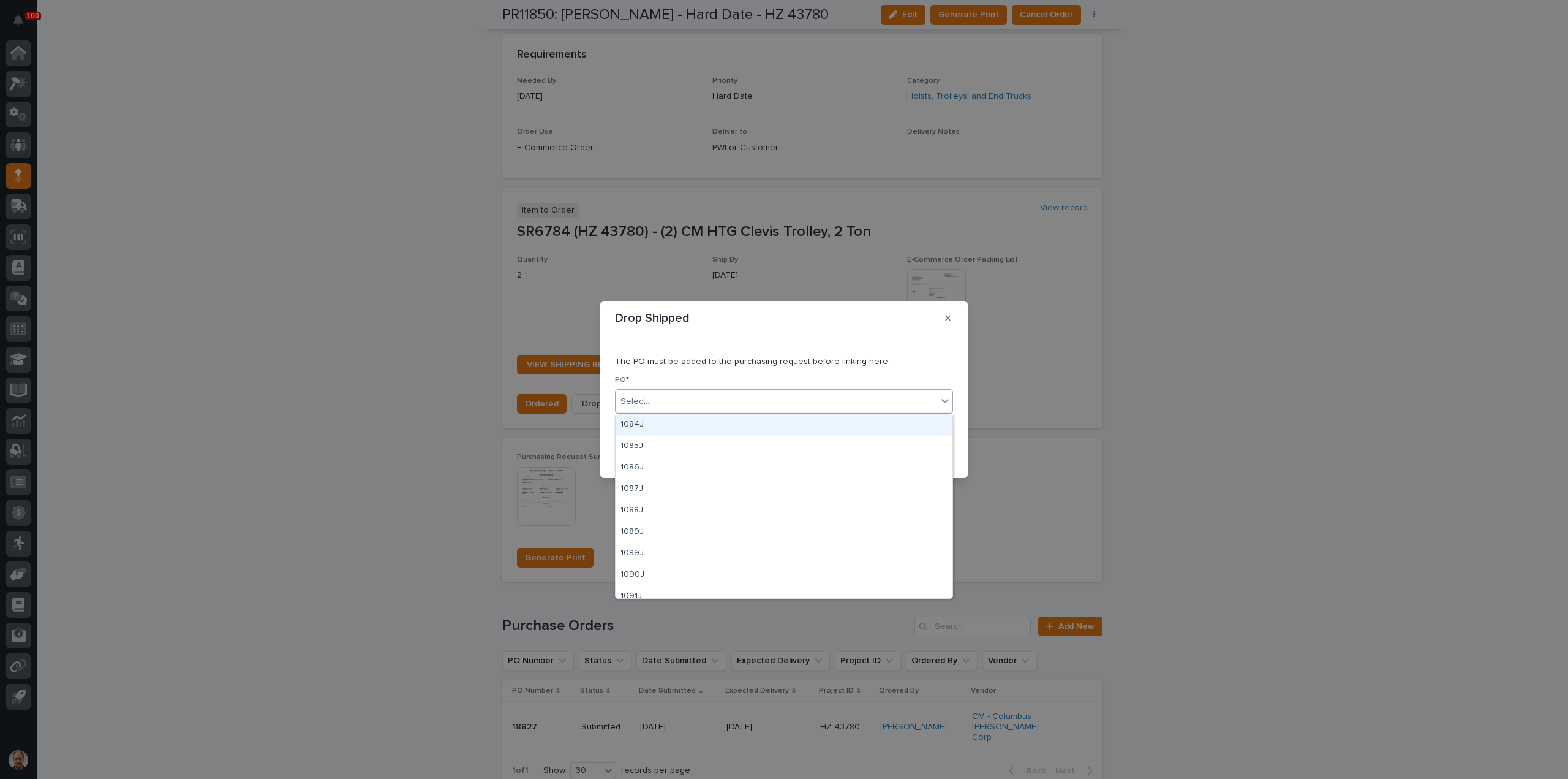
click at [659, 400] on div "Select..." at bounding box center [776, 401] width 322 height 20
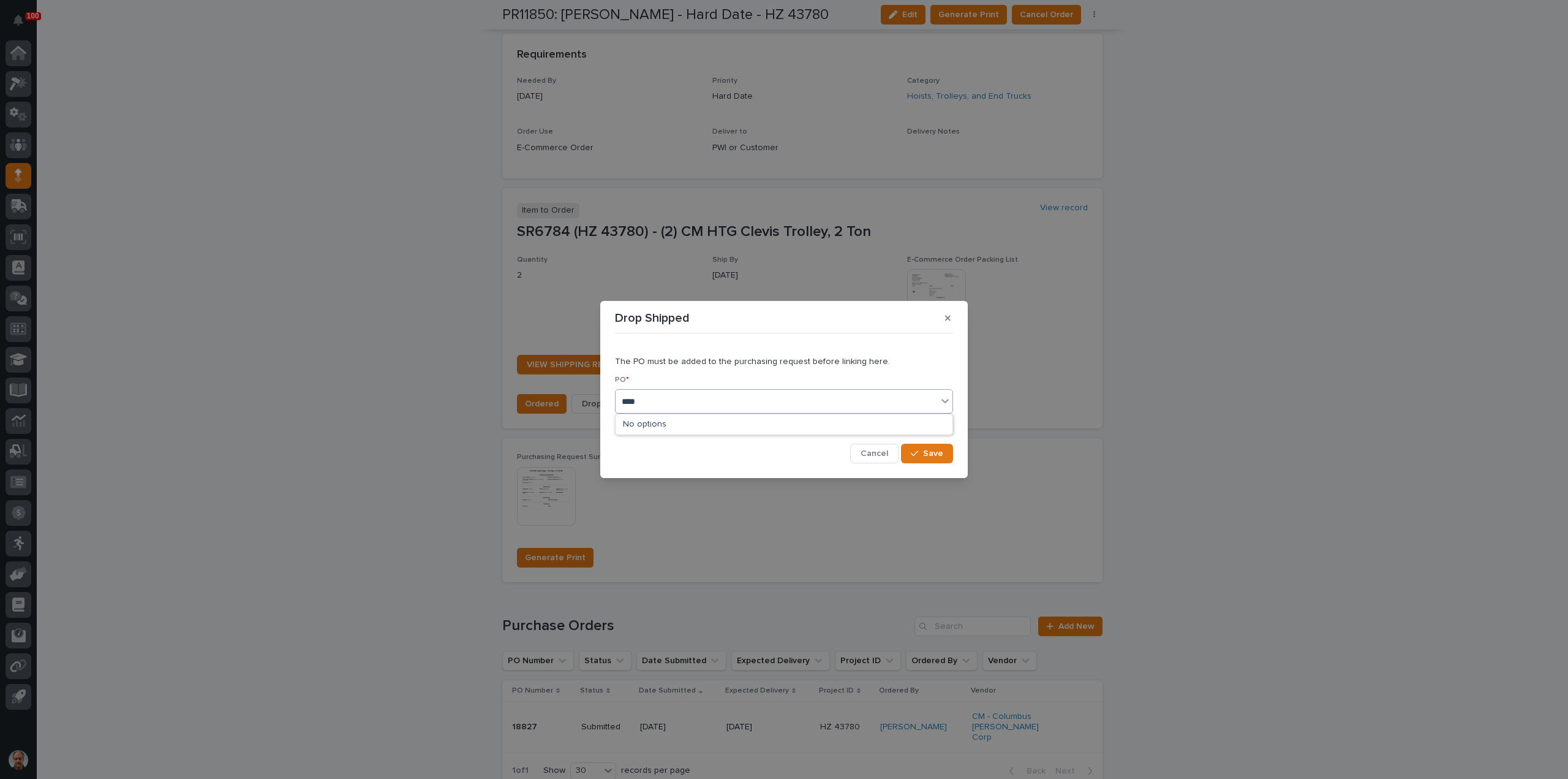
type input "*****"
click at [650, 426] on div "18827" at bounding box center [784, 425] width 337 height 21
click at [929, 452] on span "Save" at bounding box center [933, 453] width 20 height 8
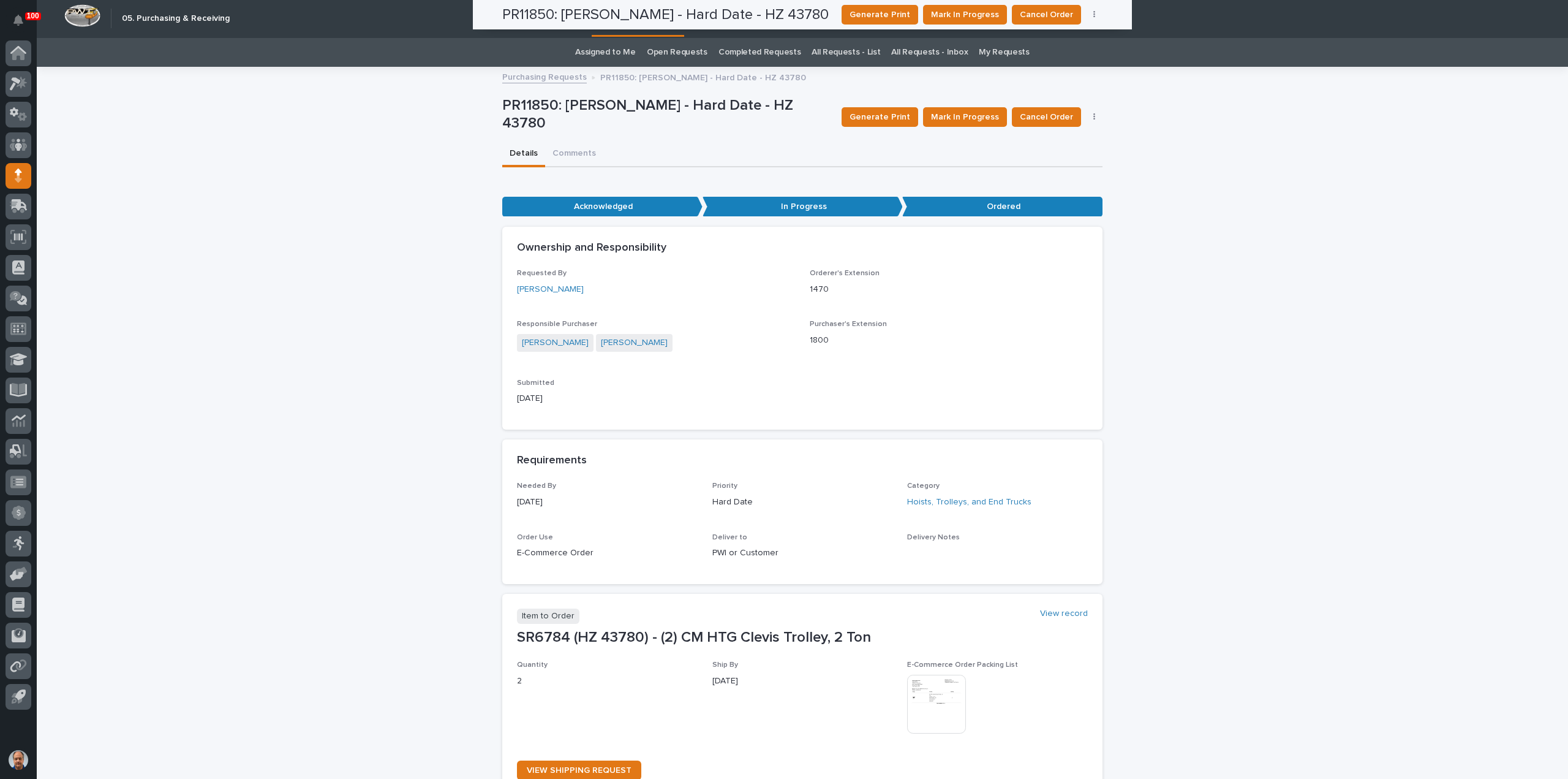
scroll to position [0, 0]
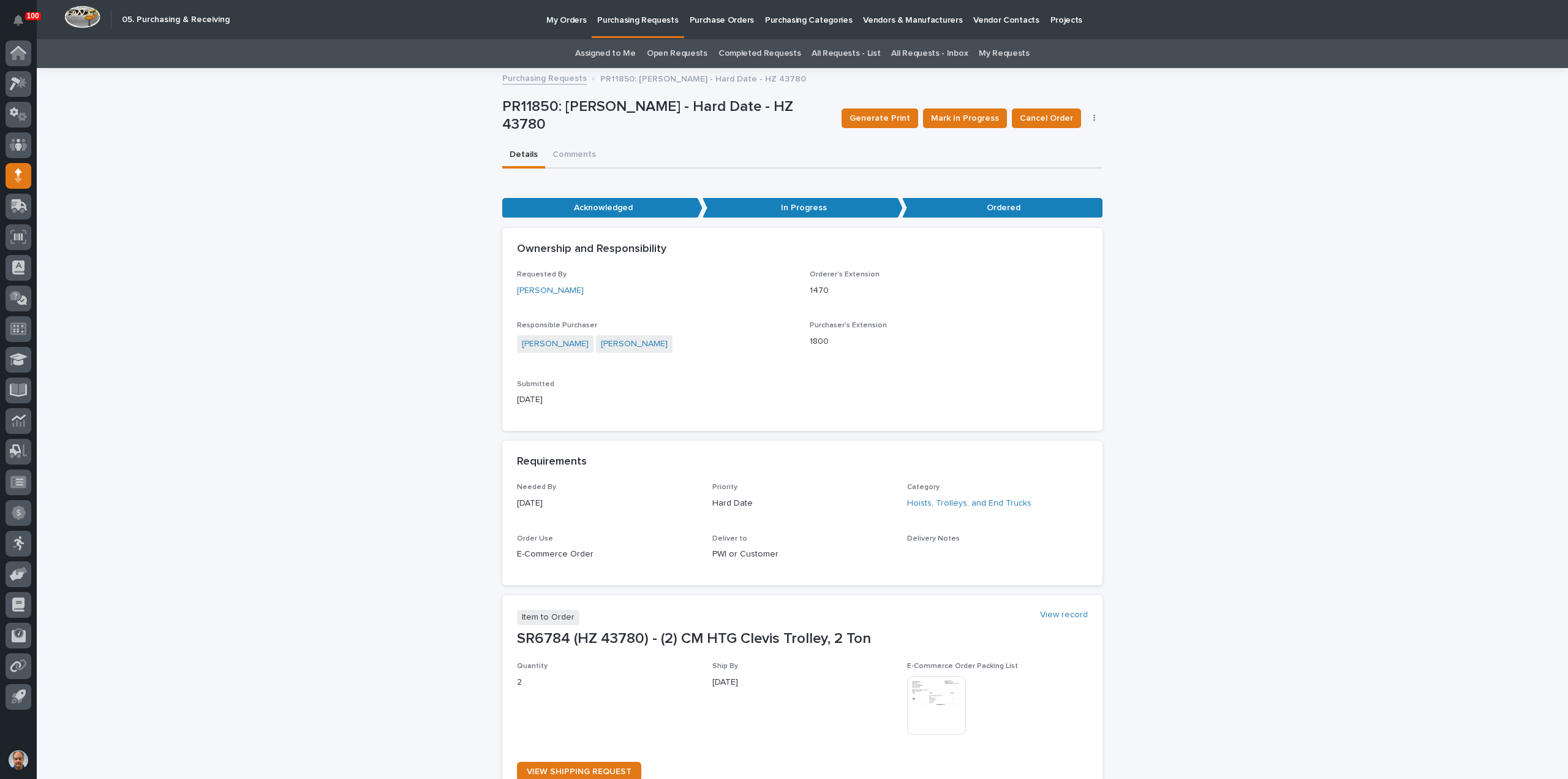
click at [649, 19] on p "Purchasing Requests" at bounding box center [637, 12] width 81 height 25
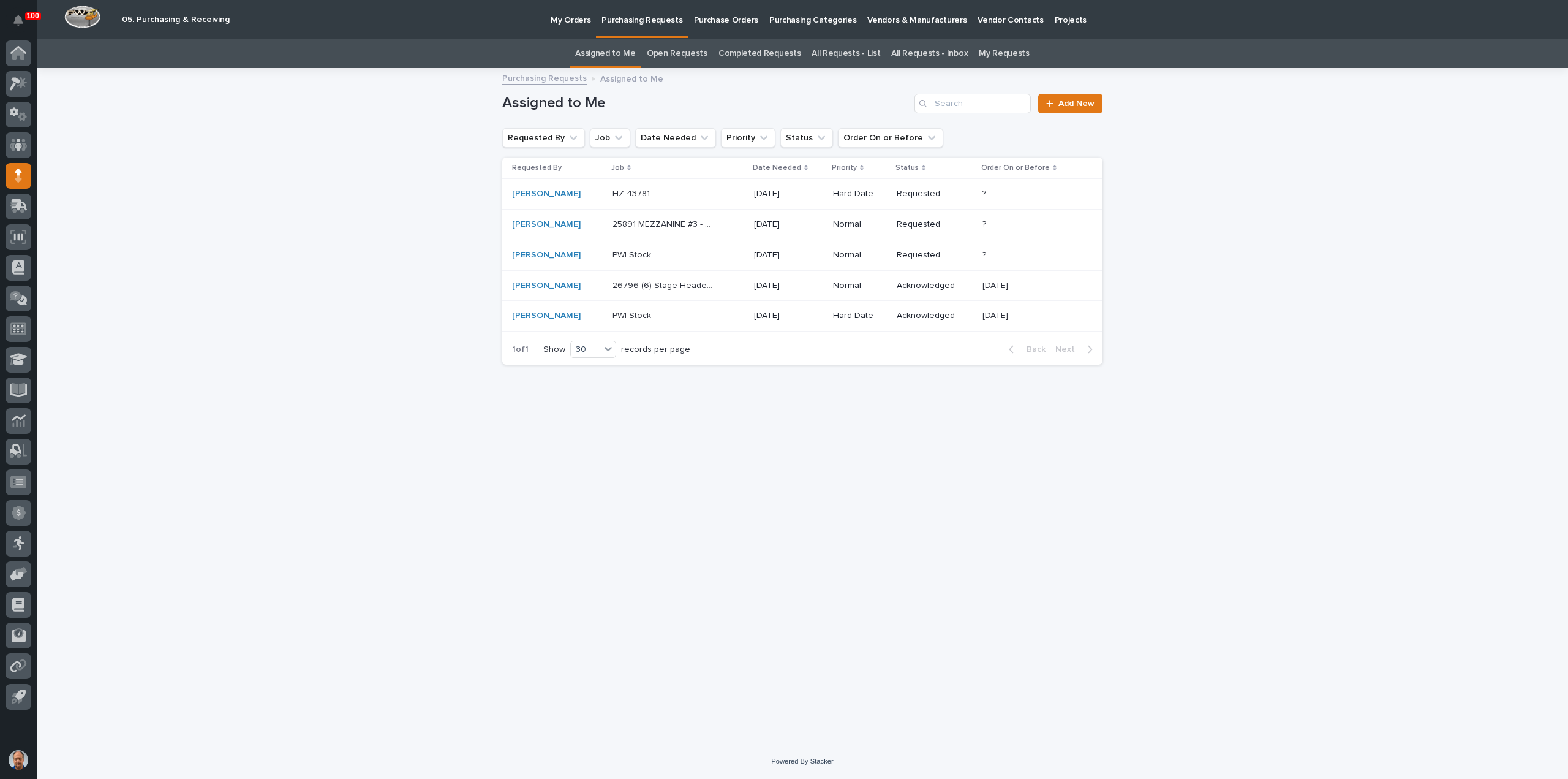
click at [662, 191] on p at bounding box center [663, 193] width 102 height 11
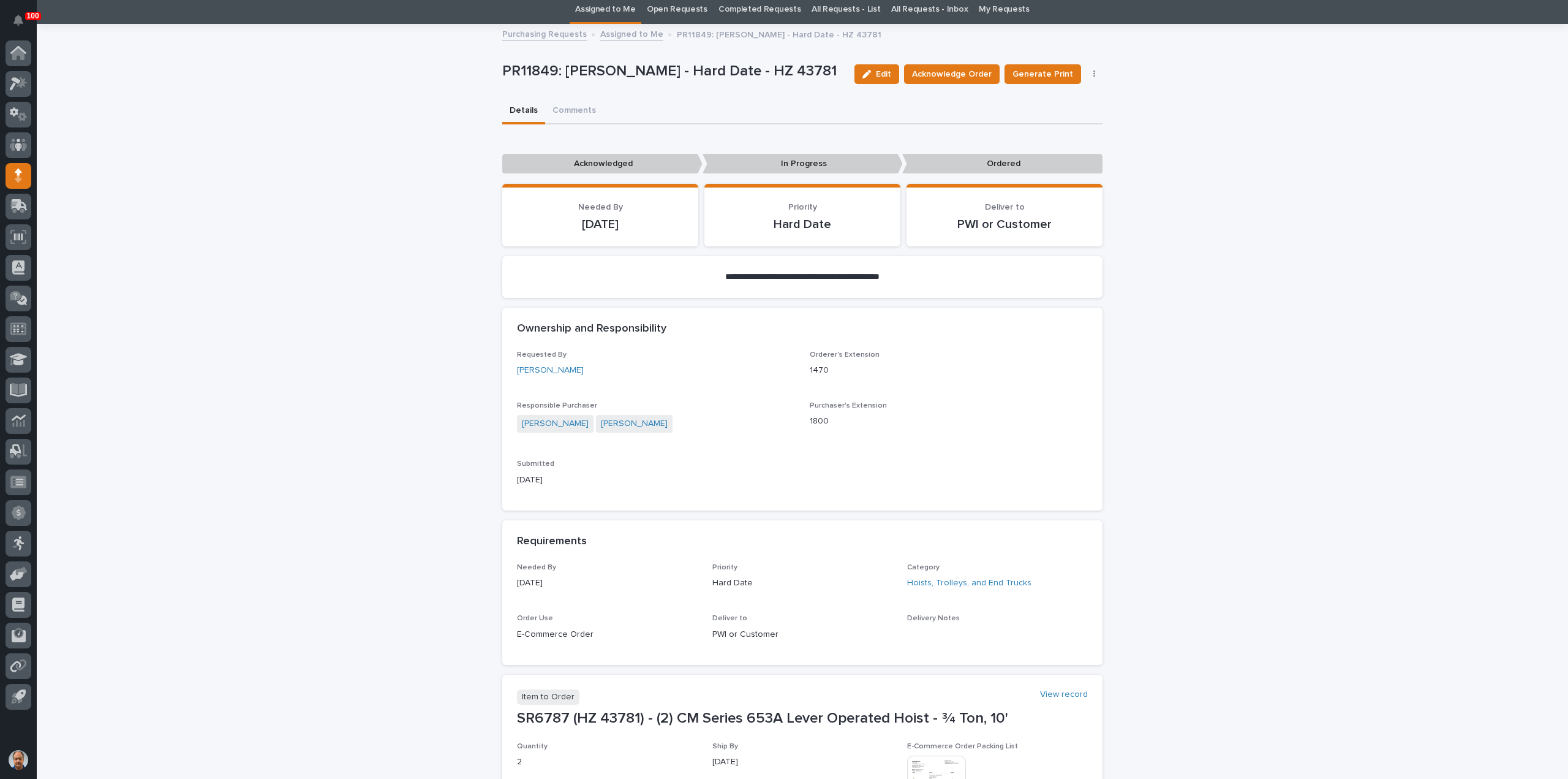
scroll to position [61, 0]
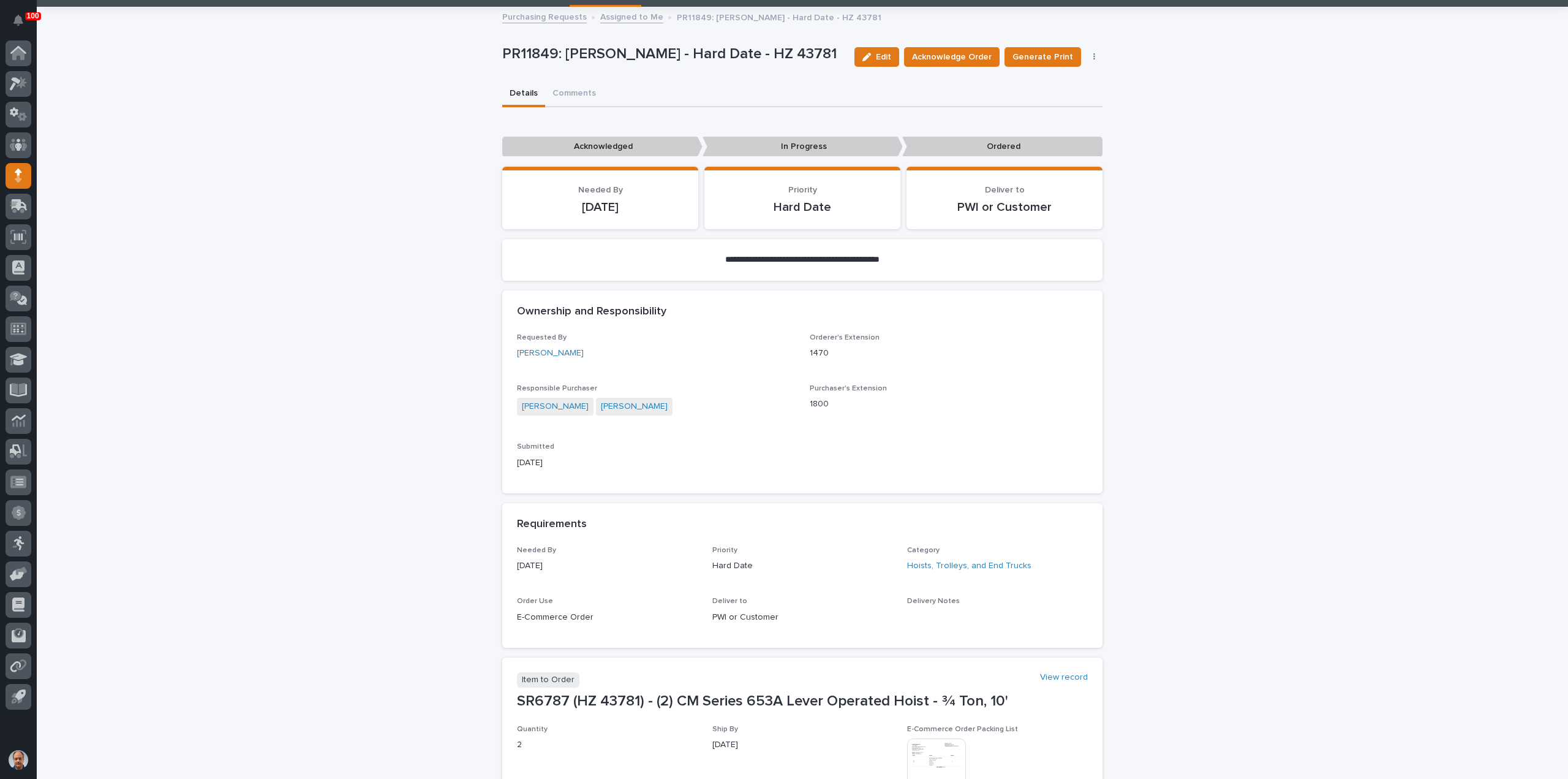
click at [1093, 55] on icon "button" at bounding box center [1094, 57] width 2 height 7
click at [1040, 101] on span "Edit Linked PO's" at bounding box center [1055, 101] width 62 height 12
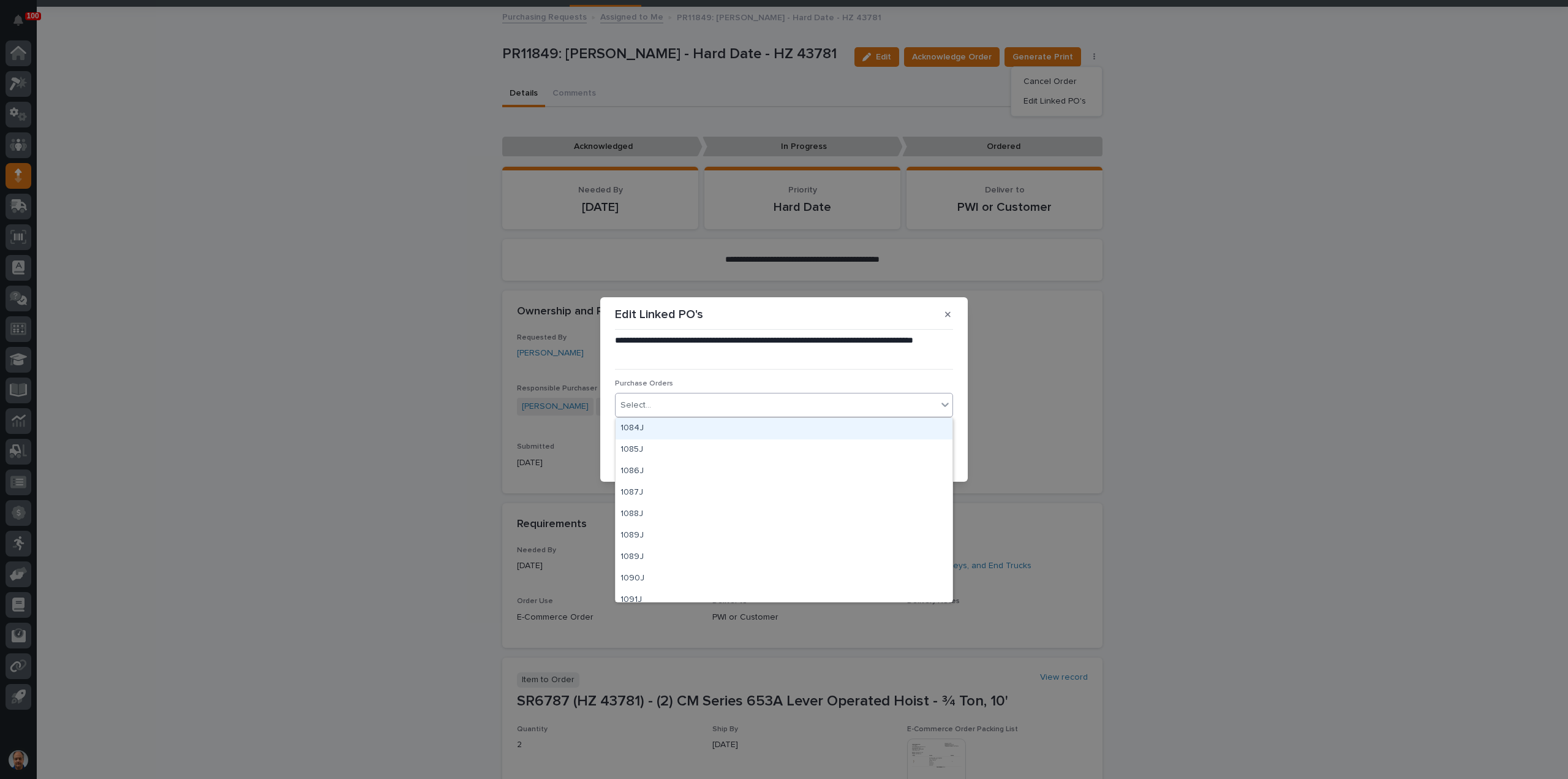
click at [712, 406] on div "Select..." at bounding box center [776, 405] width 322 height 20
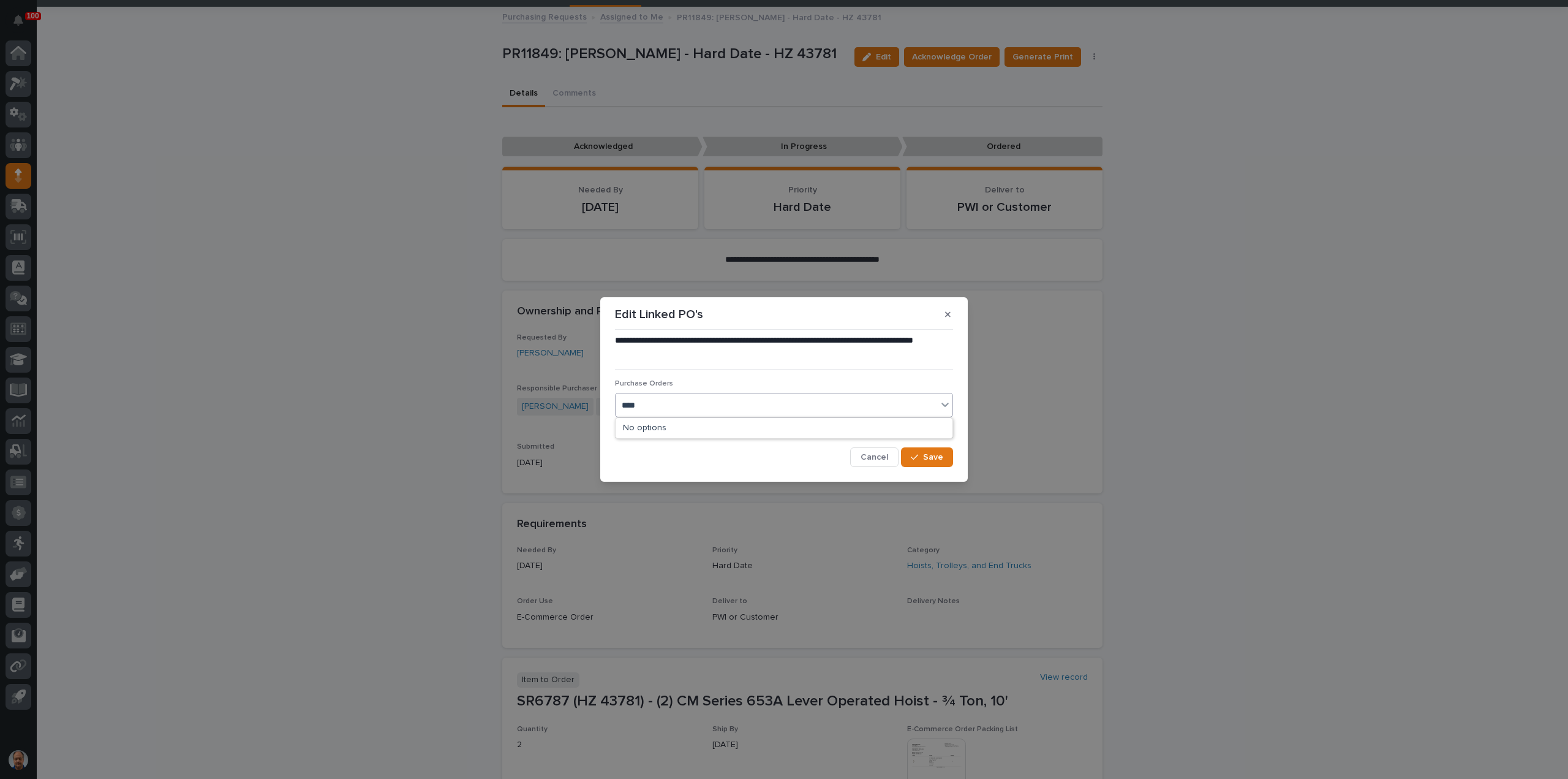
type input "*****"
click at [630, 426] on div "18828" at bounding box center [784, 428] width 337 height 21
click at [938, 455] on span "Save" at bounding box center [933, 457] width 20 height 8
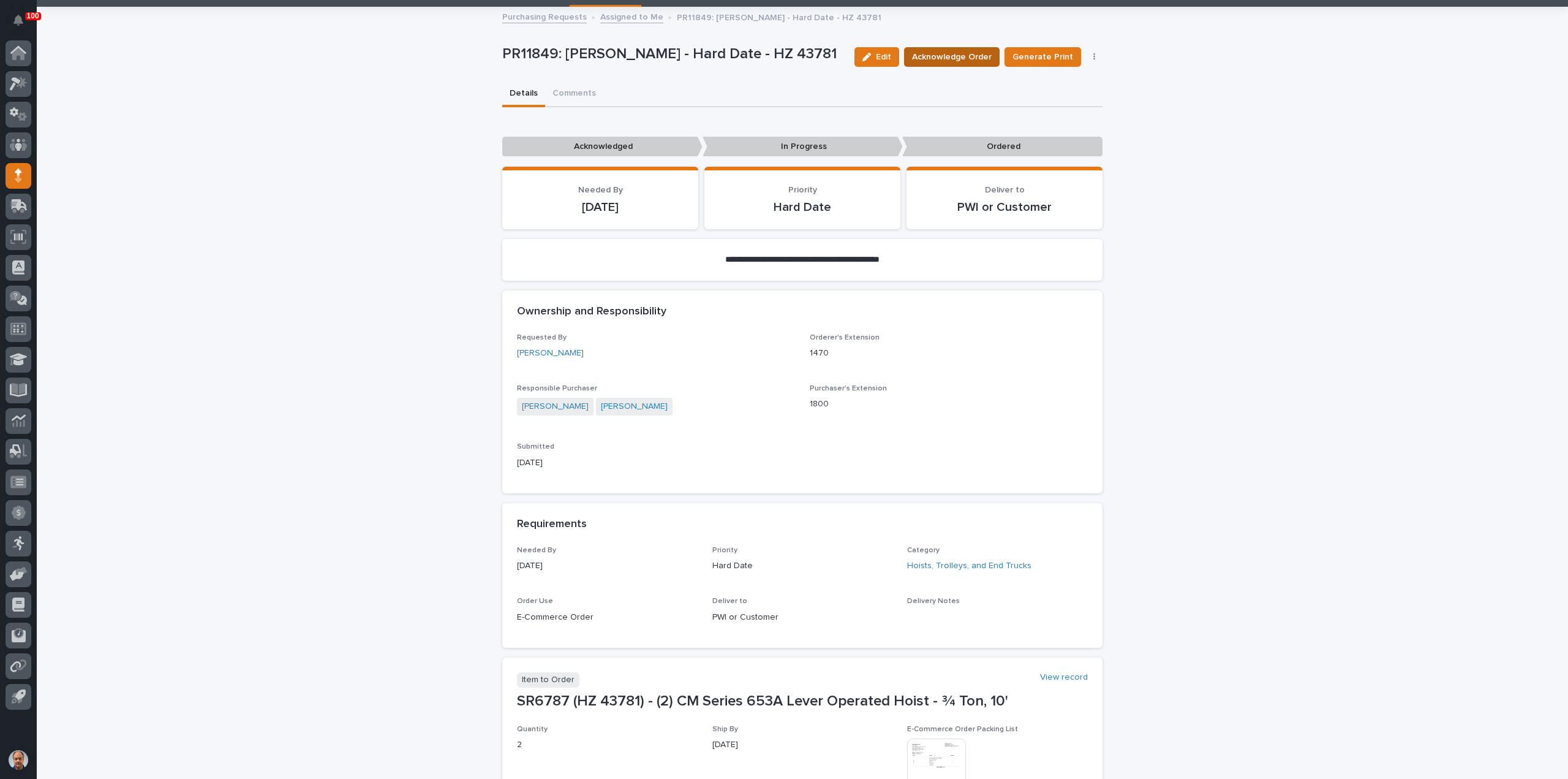
click at [981, 56] on span "Acknowledge Order" at bounding box center [951, 57] width 79 height 12
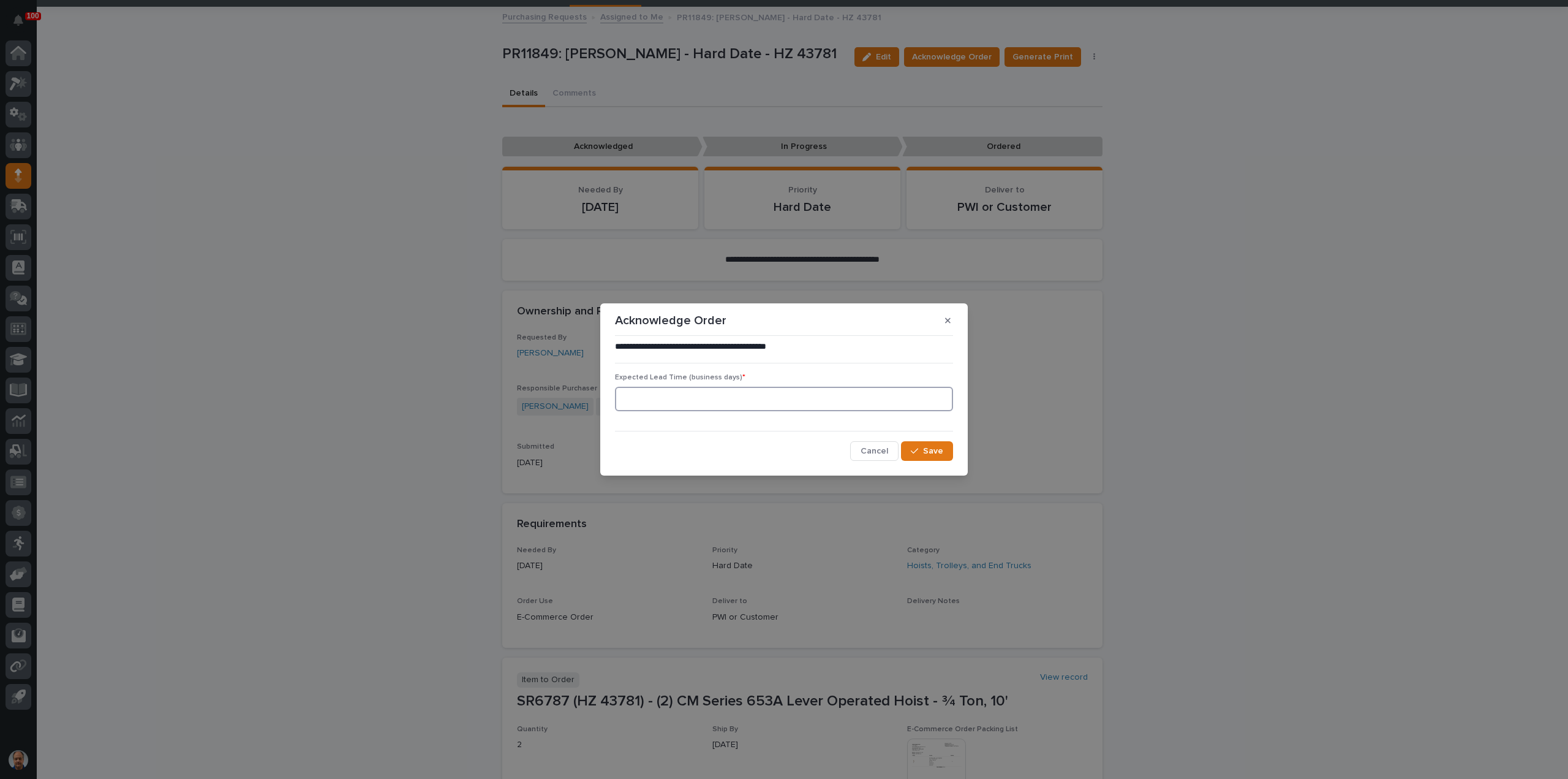
click at [889, 399] on input at bounding box center [784, 399] width 338 height 25
type input "3"
click at [924, 446] on button "Save" at bounding box center [927, 451] width 52 height 20
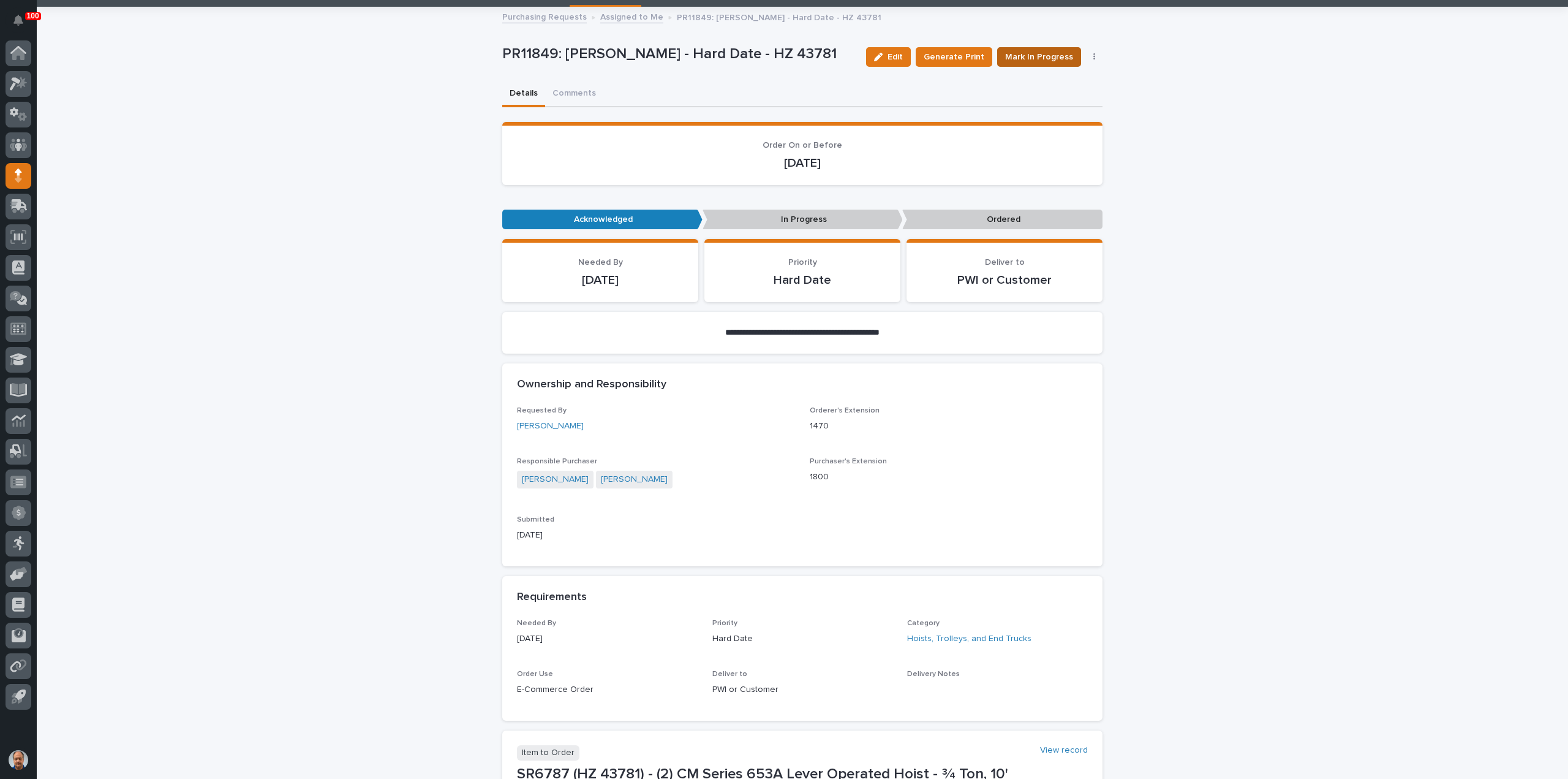
click at [1051, 55] on span "Mark In Progress" at bounding box center [1038, 57] width 68 height 12
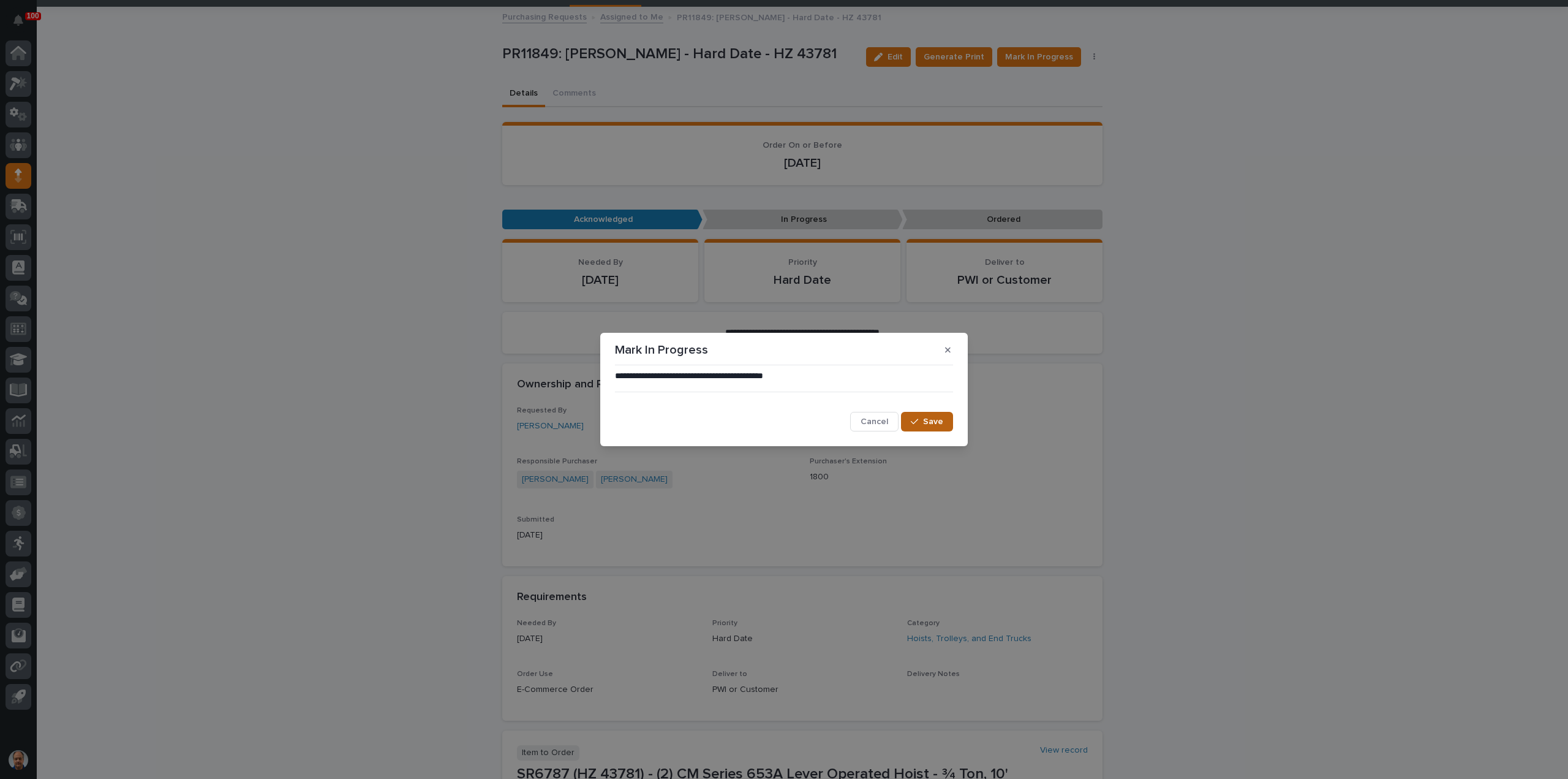
click at [946, 419] on button "Save" at bounding box center [927, 422] width 52 height 20
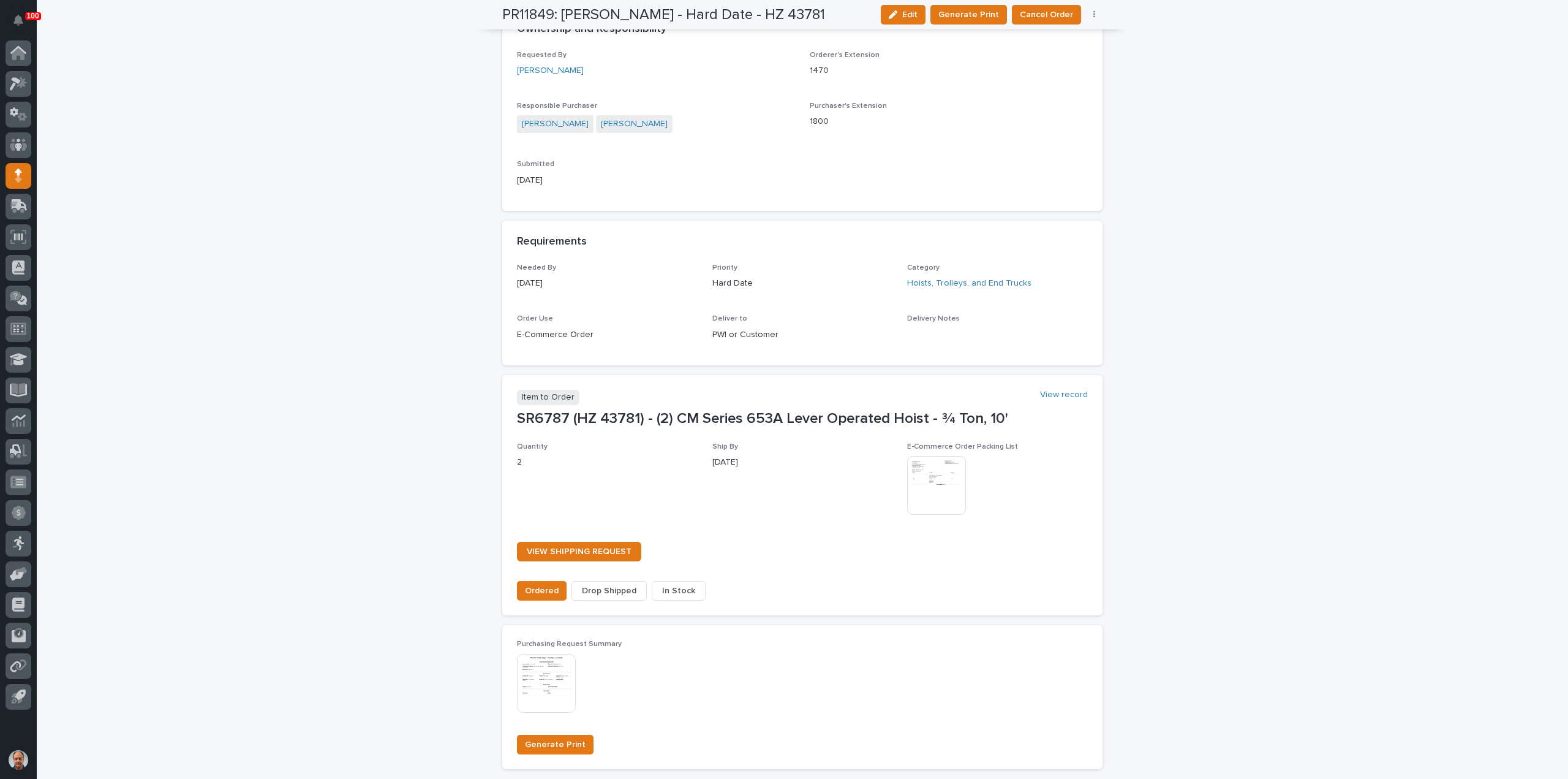
scroll to position [613, 0]
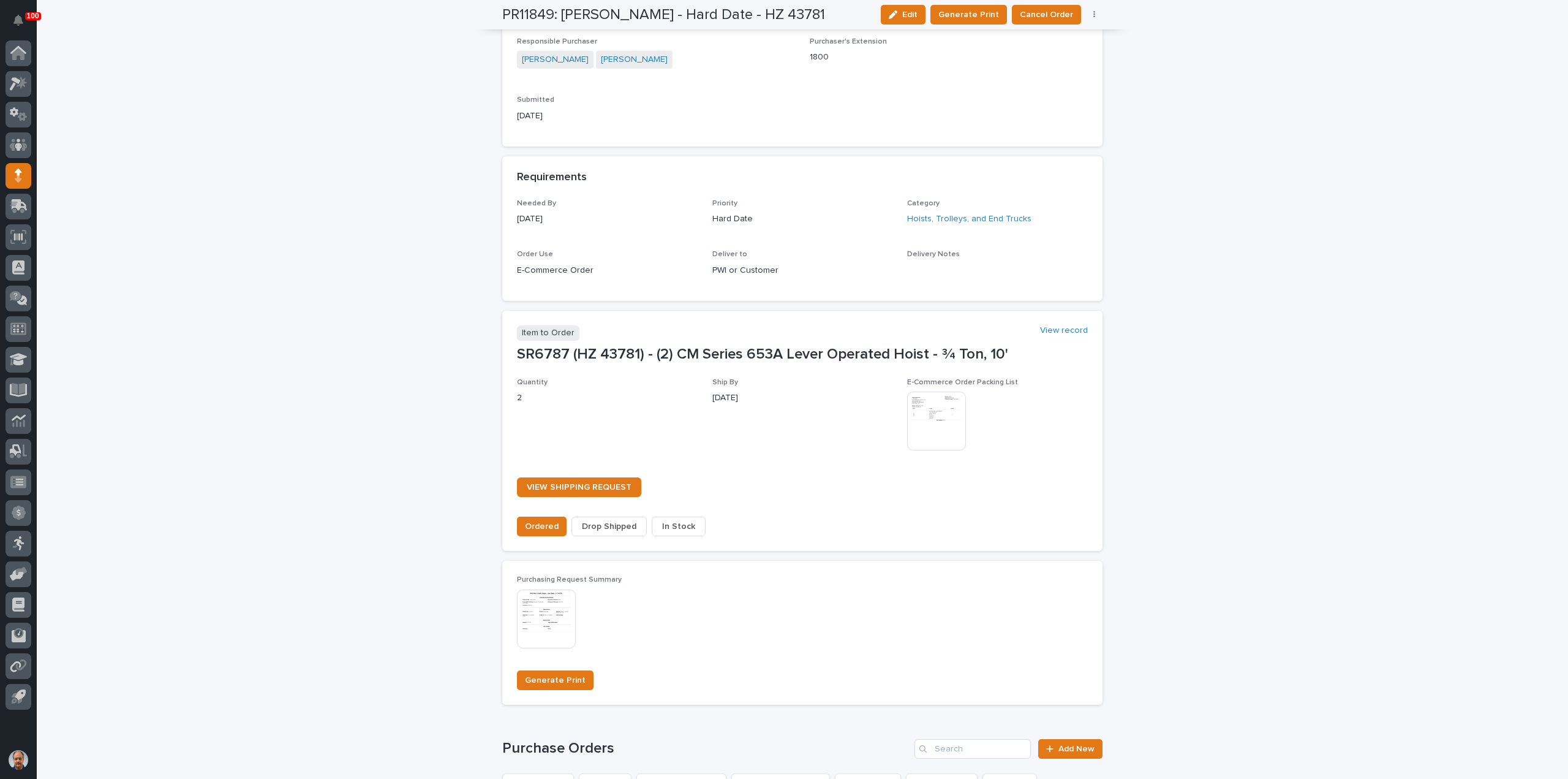
click at [606, 526] on span "Drop Shipped" at bounding box center [609, 526] width 55 height 12
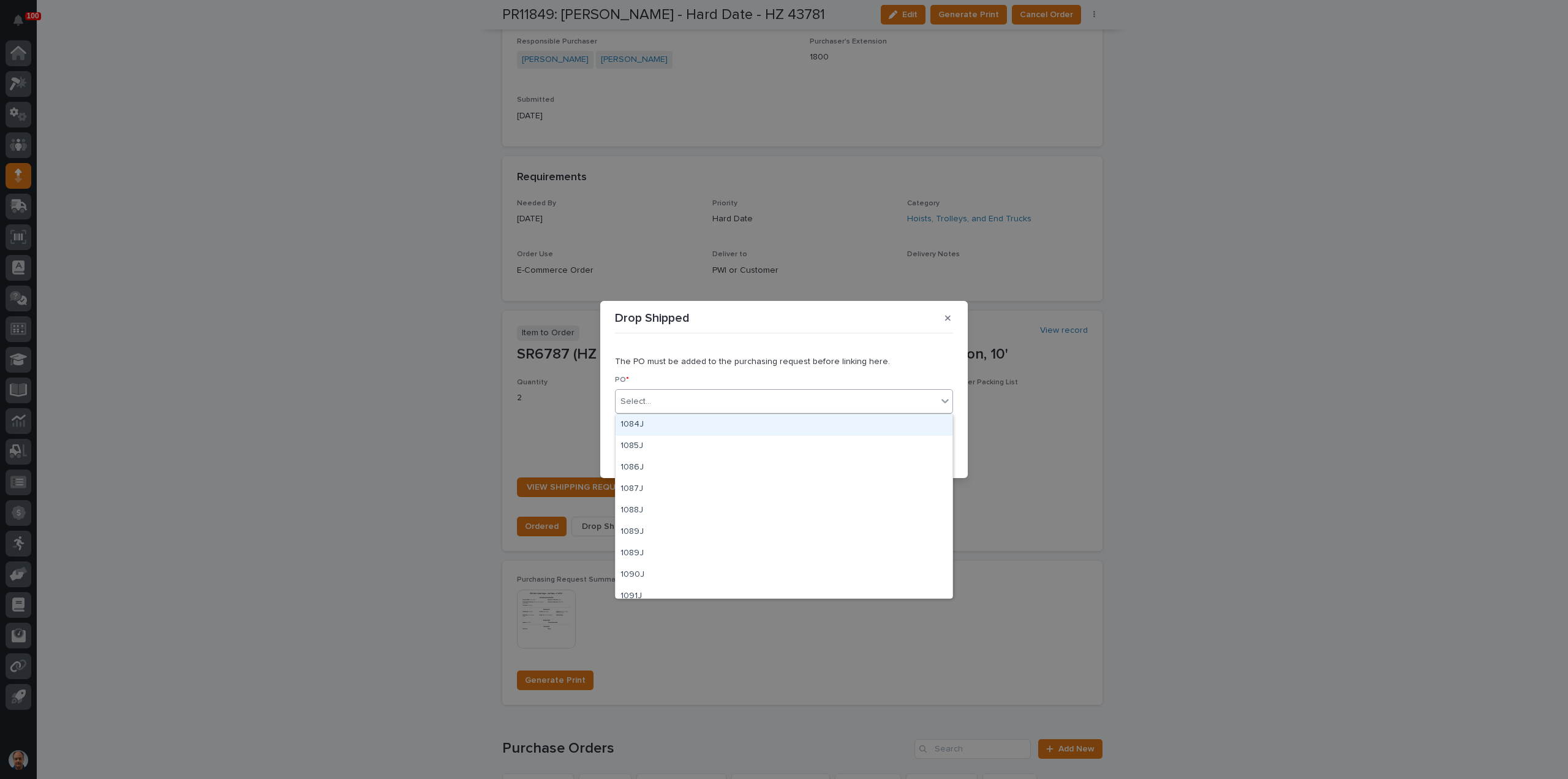
drag, startPoint x: 785, startPoint y: 400, endPoint x: 786, endPoint y: 390, distance: 10.0
click at [786, 390] on div "Select..." at bounding box center [784, 401] width 338 height 25
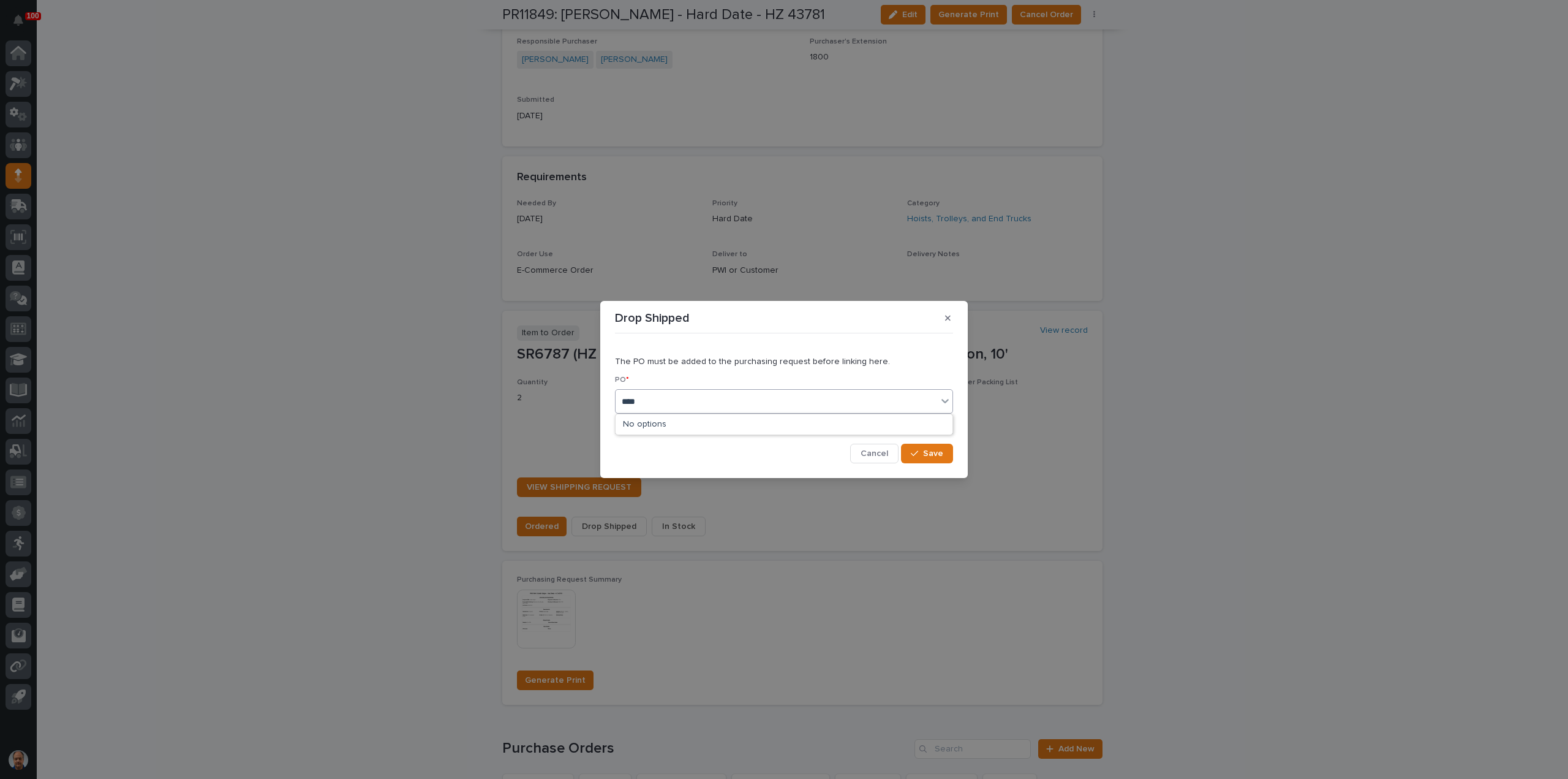
type input "*****"
click at [657, 426] on div "18828" at bounding box center [784, 425] width 337 height 21
click at [921, 455] on div "button" at bounding box center [916, 453] width 12 height 8
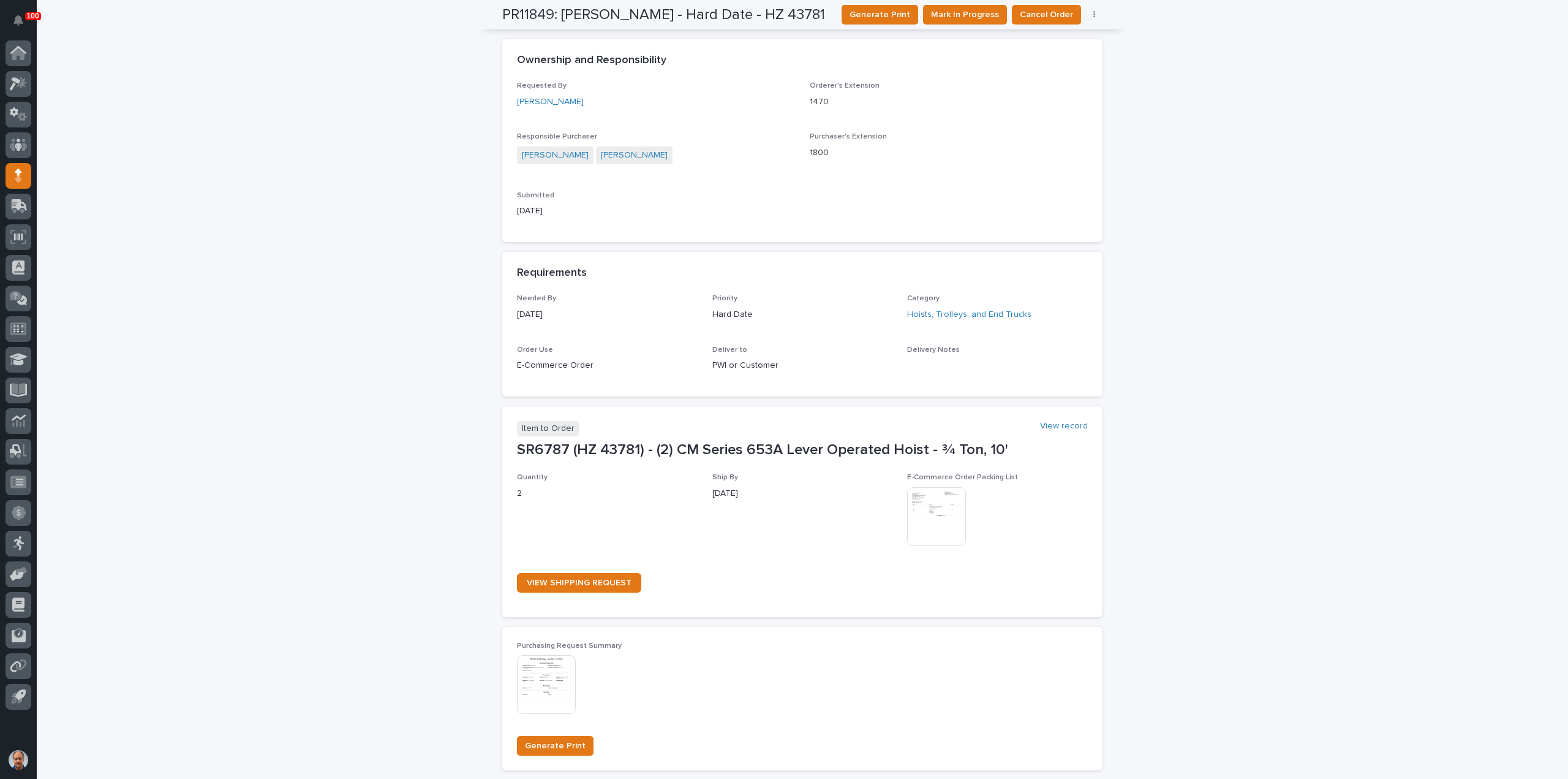
scroll to position [0, 0]
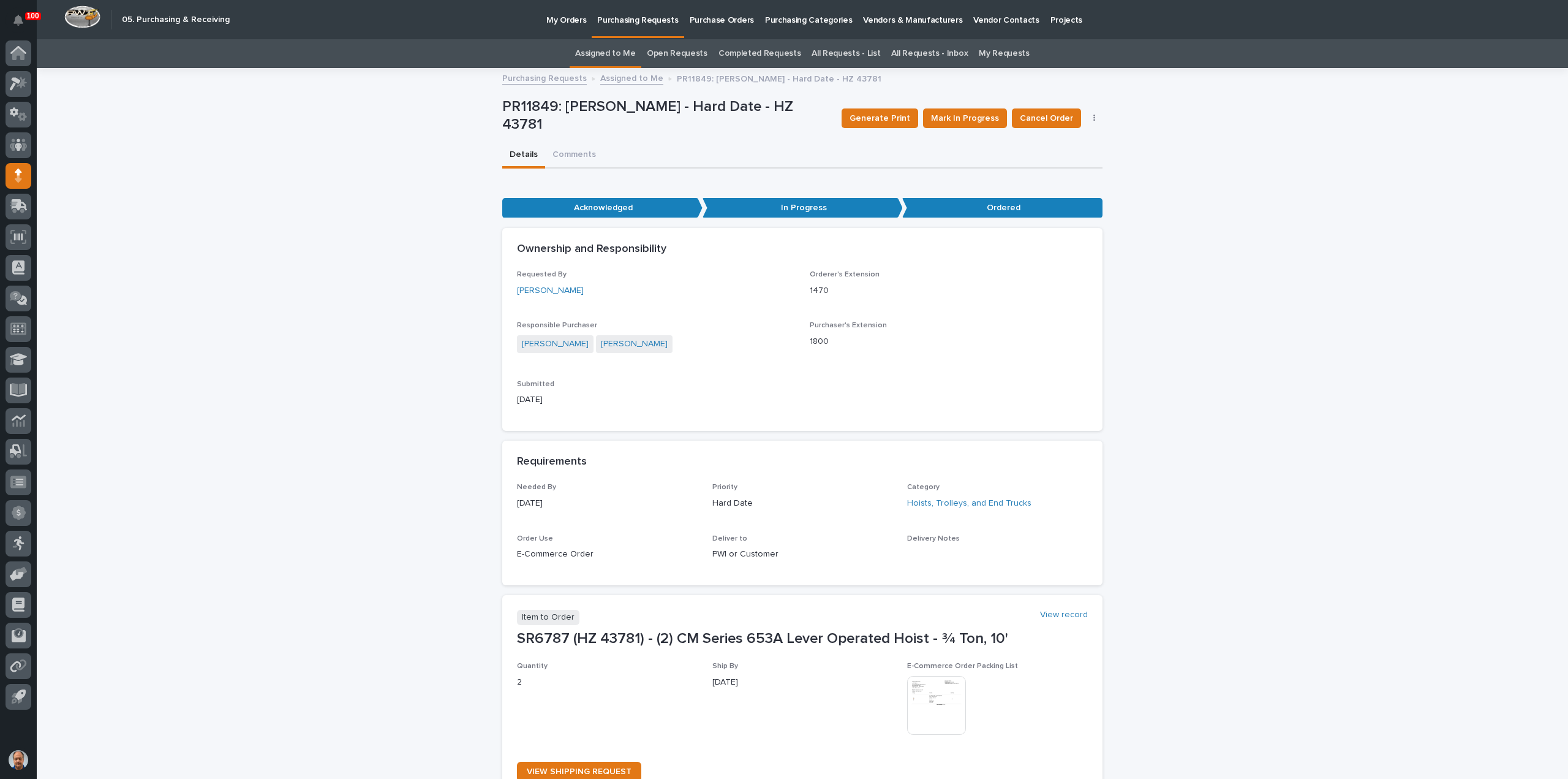
click at [654, 19] on p "Purchasing Requests" at bounding box center [637, 12] width 81 height 25
